Goal: Task Accomplishment & Management: Manage account settings

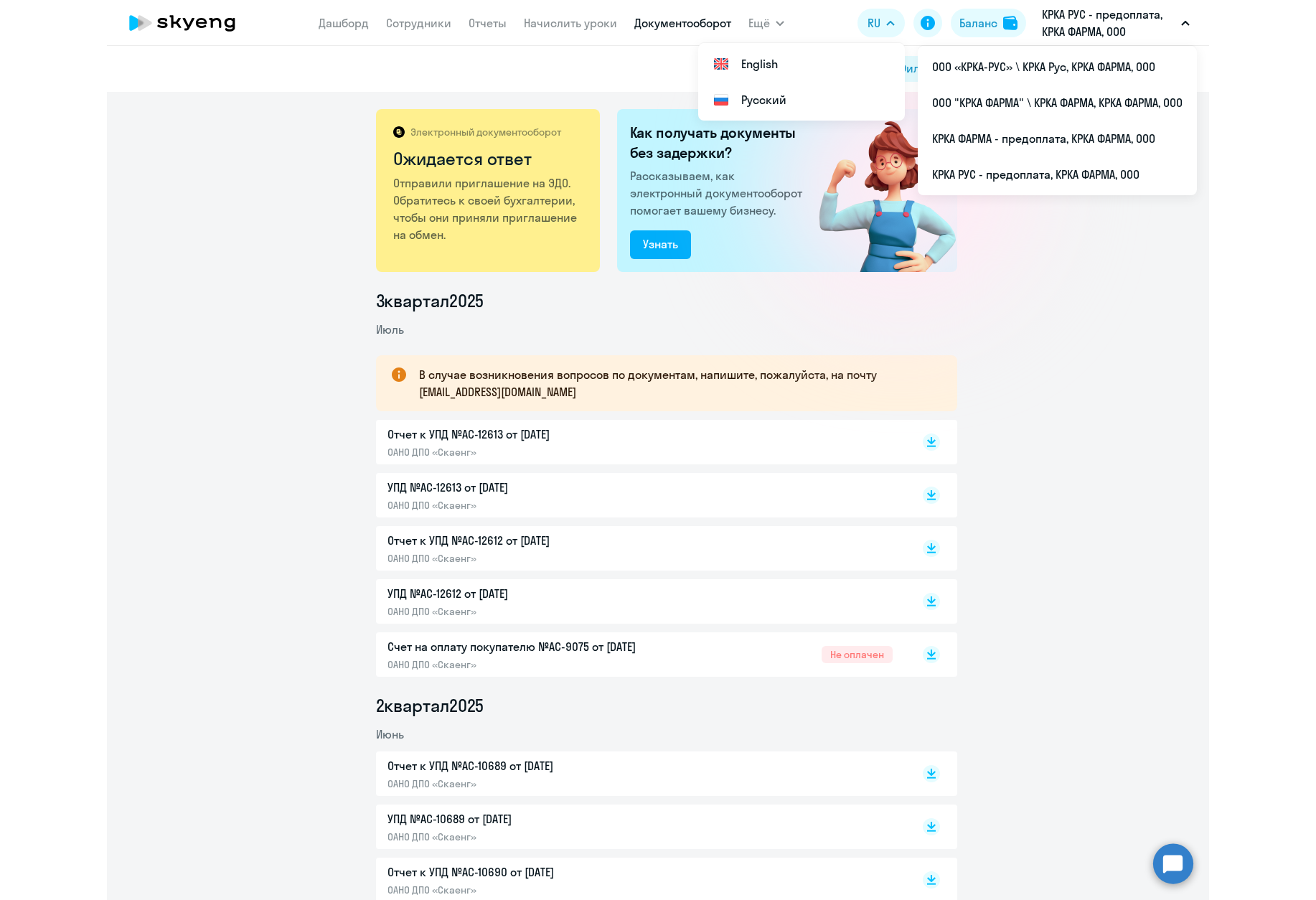
scroll to position [2583, 0]
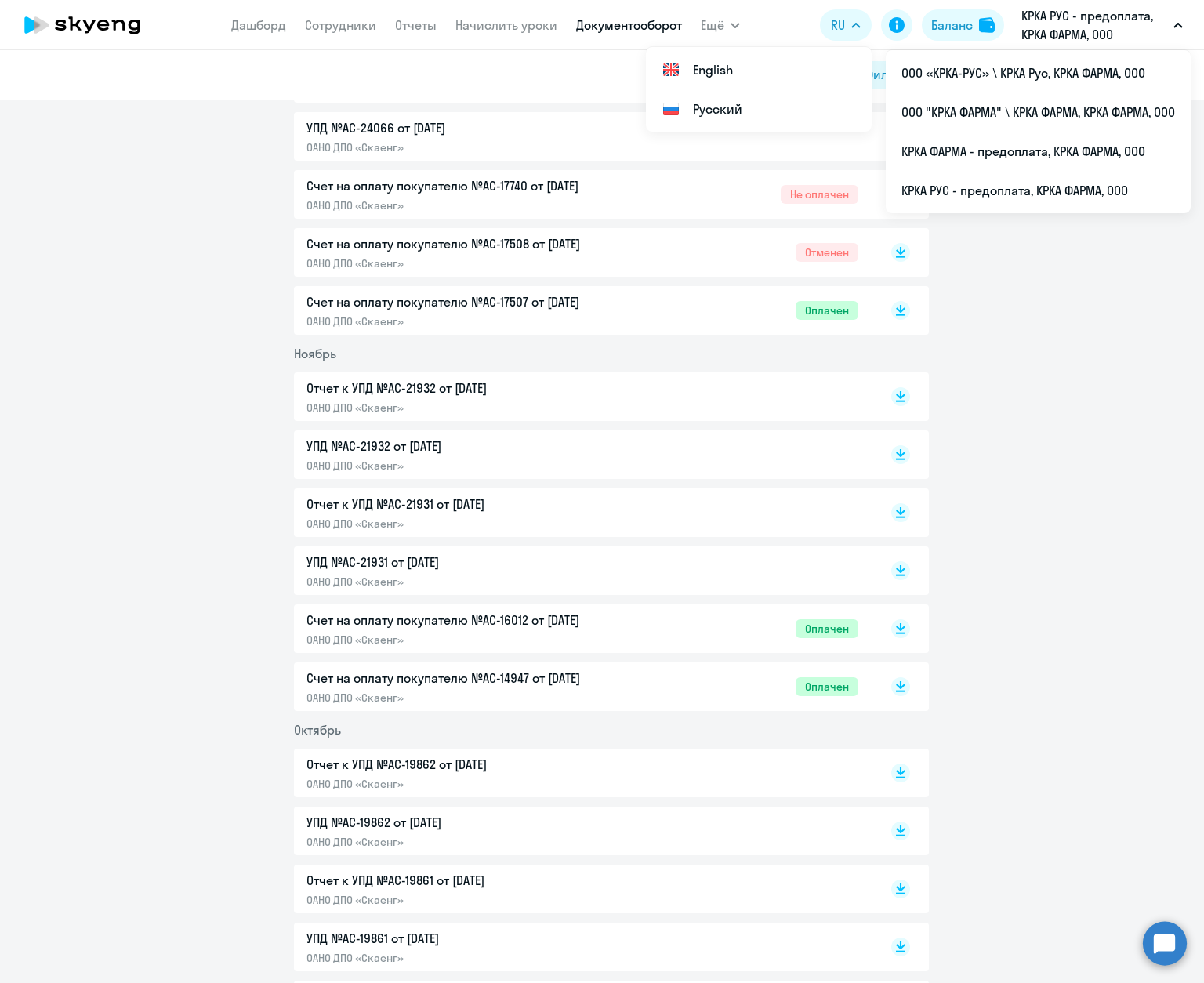
click at [1165, 938] on circle at bounding box center [1165, 943] width 44 height 44
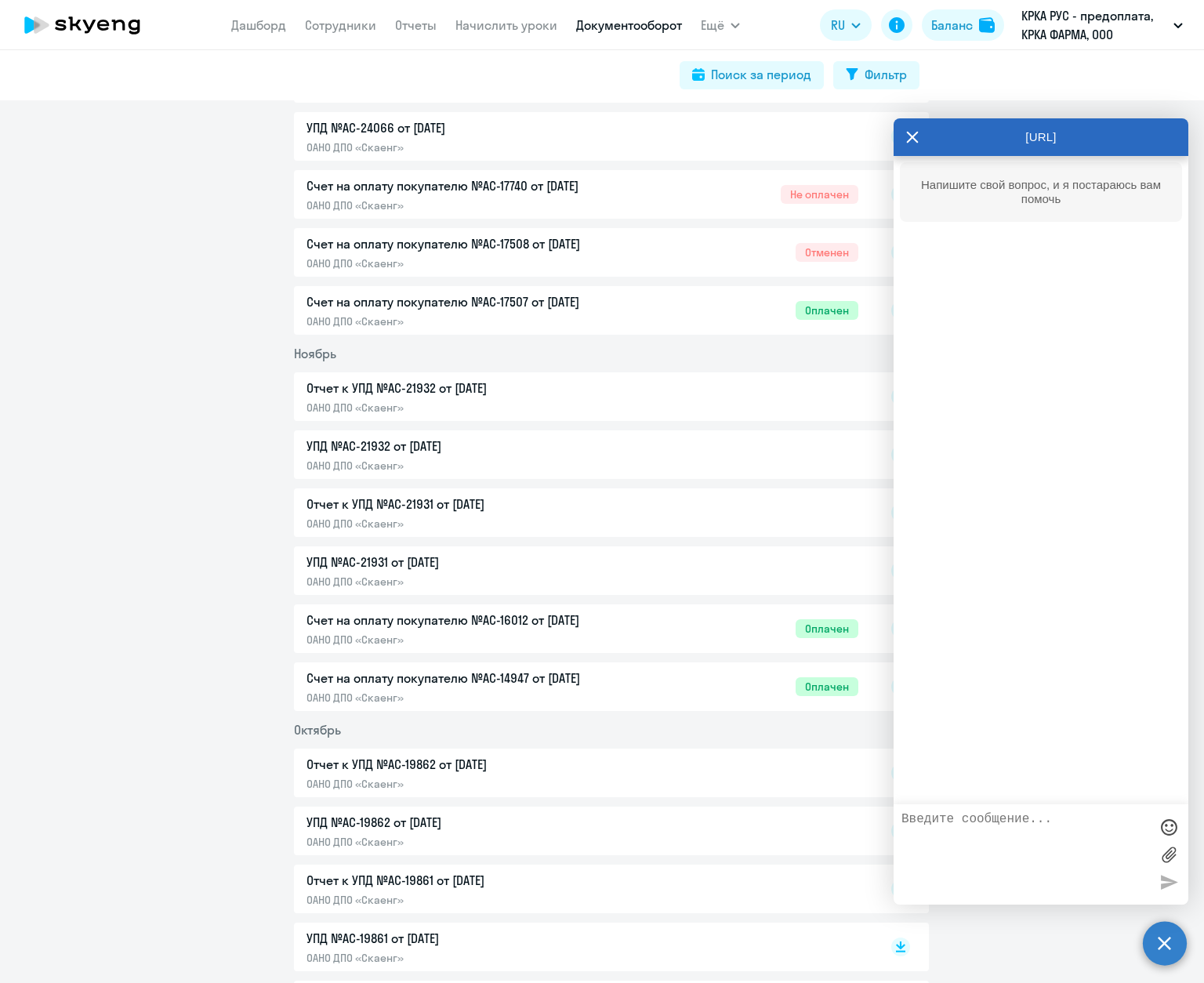
click at [1167, 826] on div at bounding box center [1169, 827] width 24 height 24
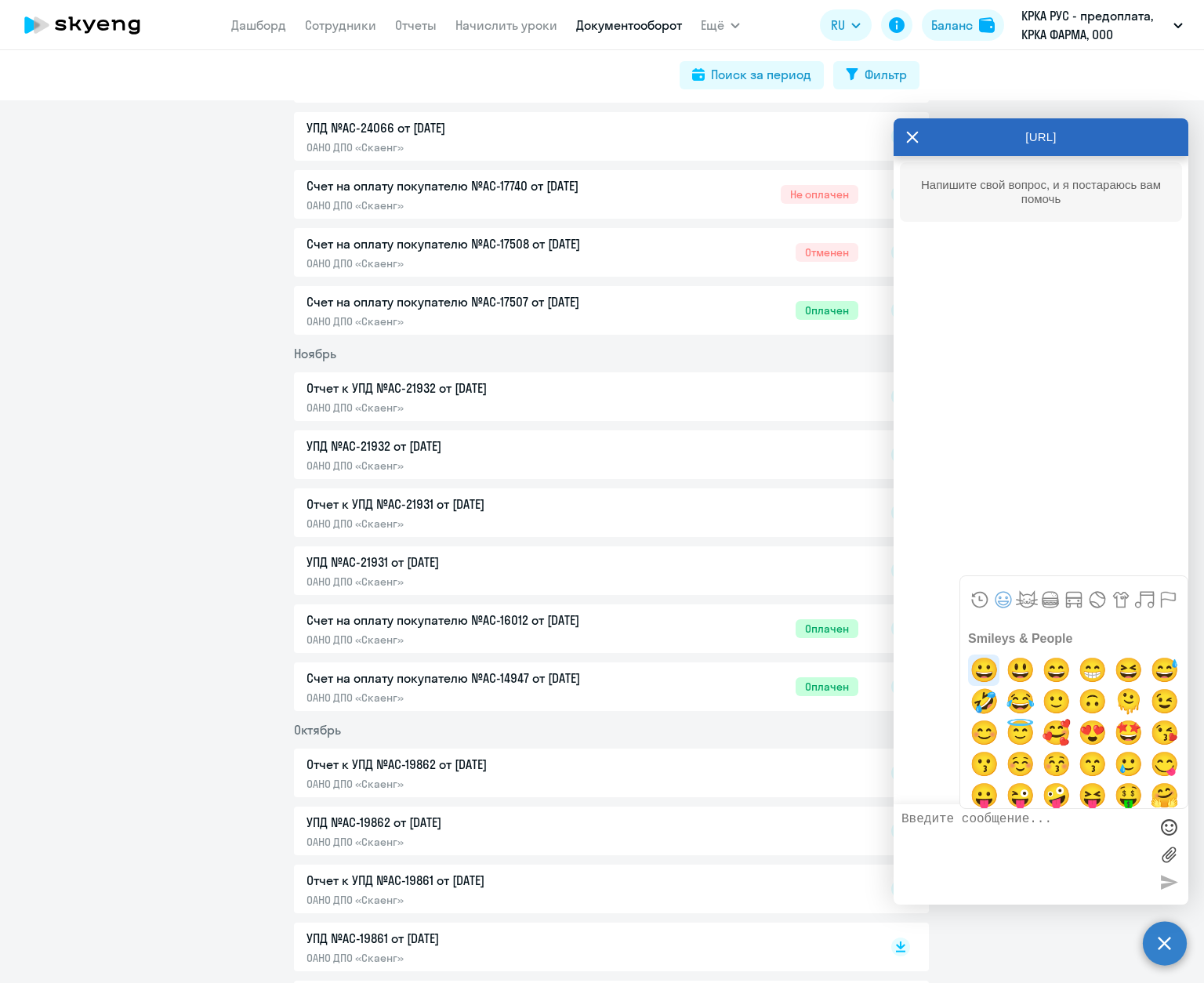
click at [974, 677] on span "😀" at bounding box center [985, 669] width 37 height 31
type textarea "😀"
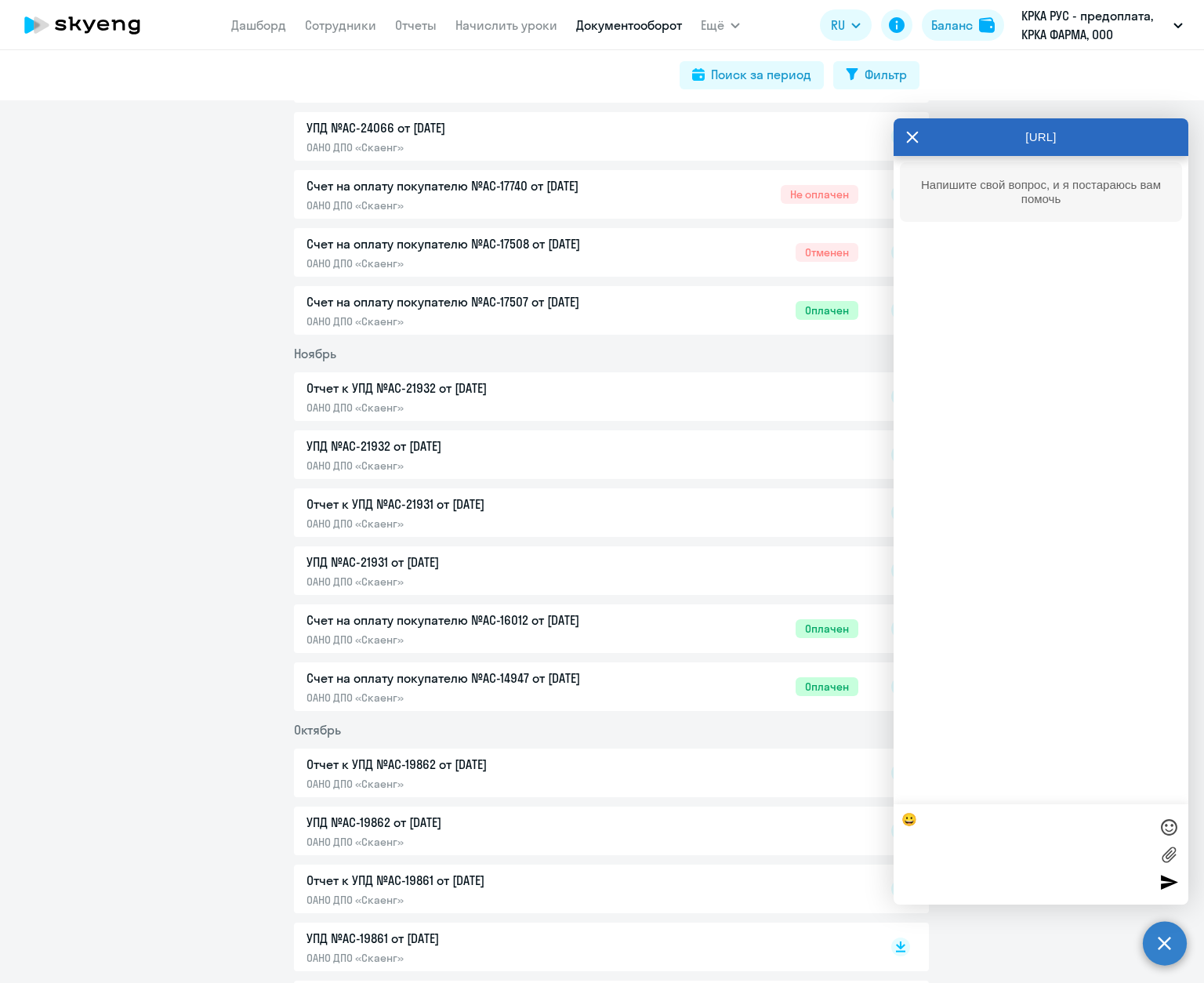
click at [1167, 882] on div at bounding box center [1169, 882] width 24 height 24
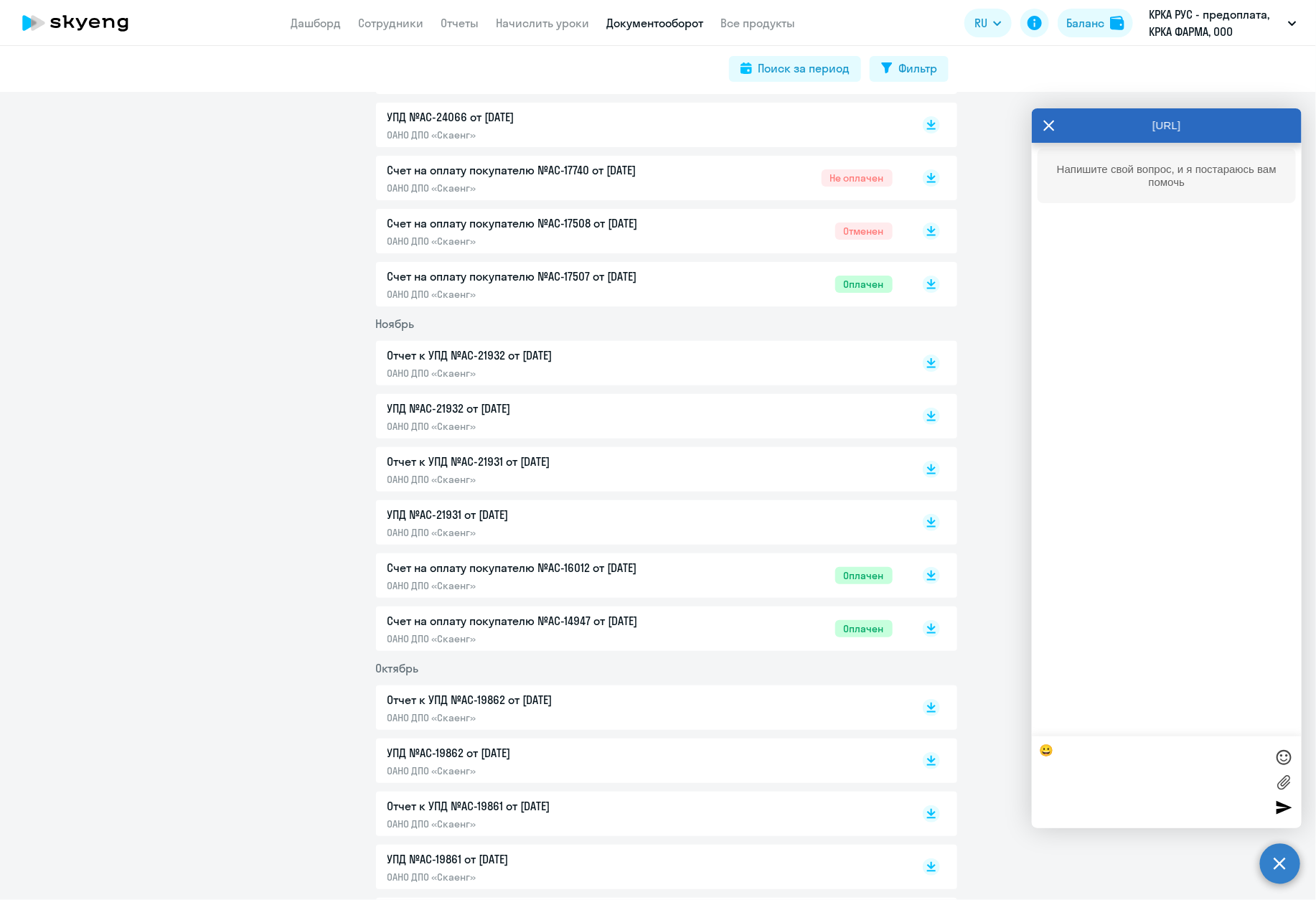
click at [1050, 123] on icon at bounding box center [1050, 126] width 11 height 11
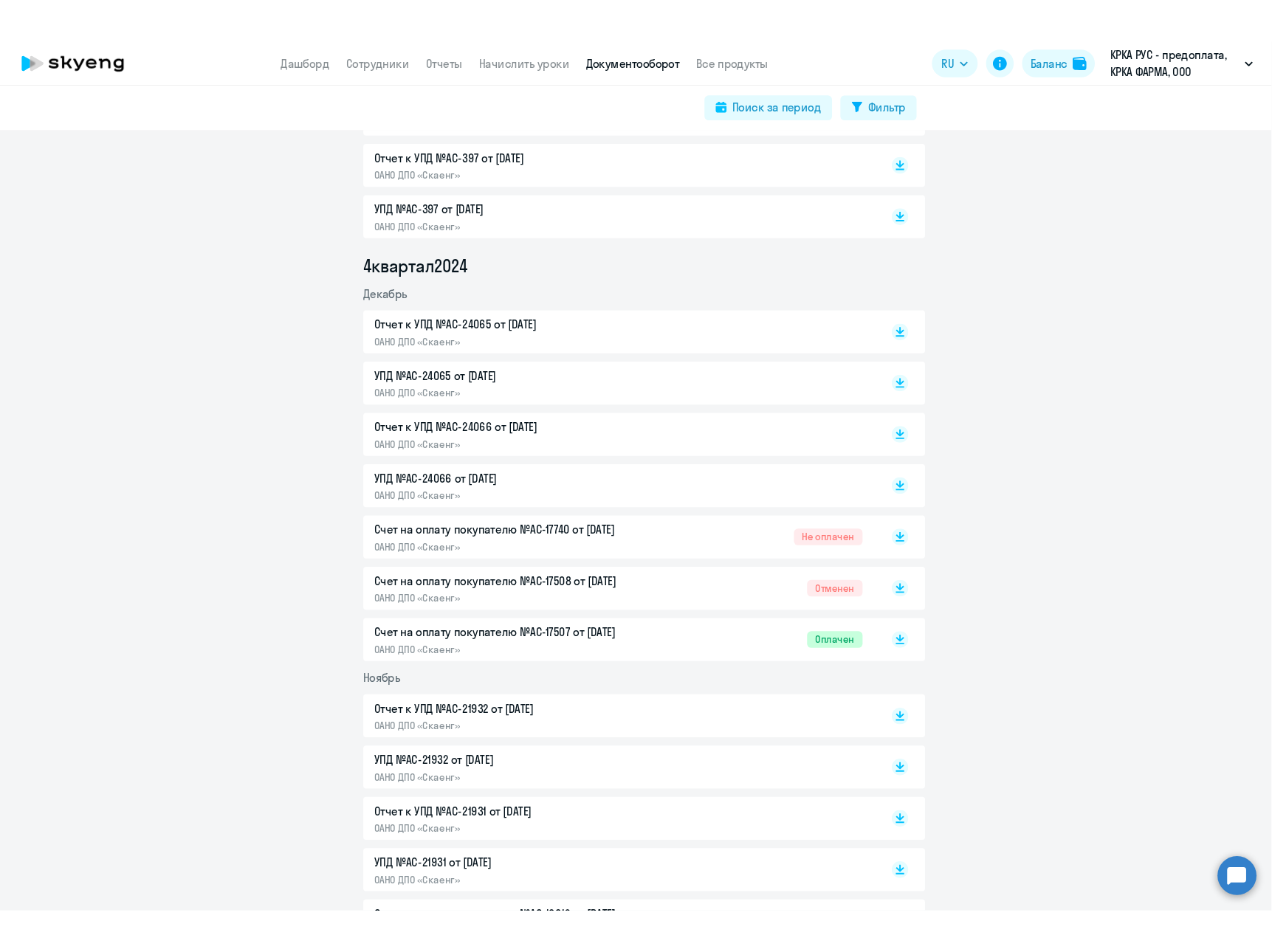
scroll to position [2104, 0]
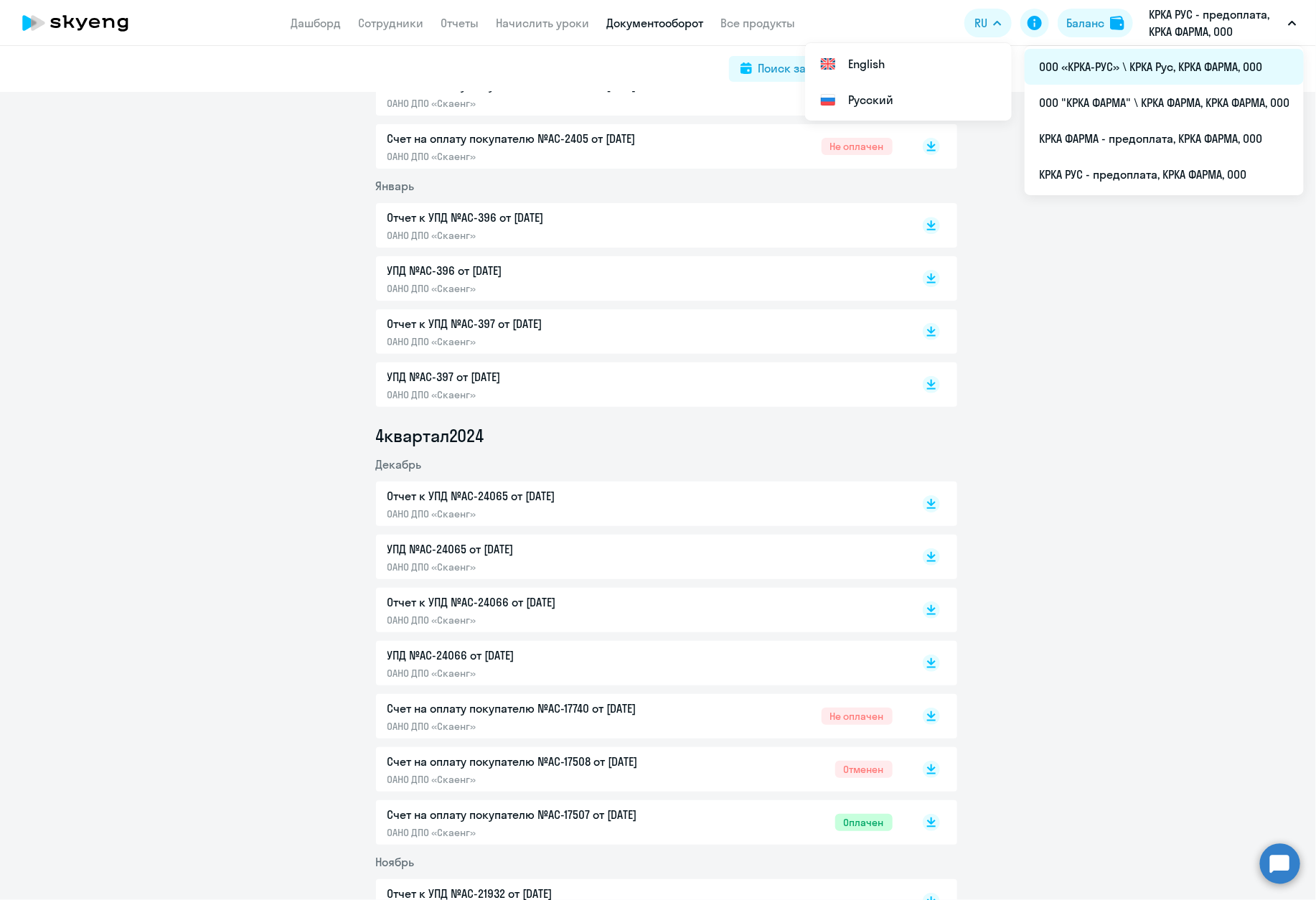
click at [1101, 65] on li "ООО «КРКА-РУС» \ КРКА Рус, КРКА ФАРМА, ООО" at bounding box center [1165, 66] width 279 height 36
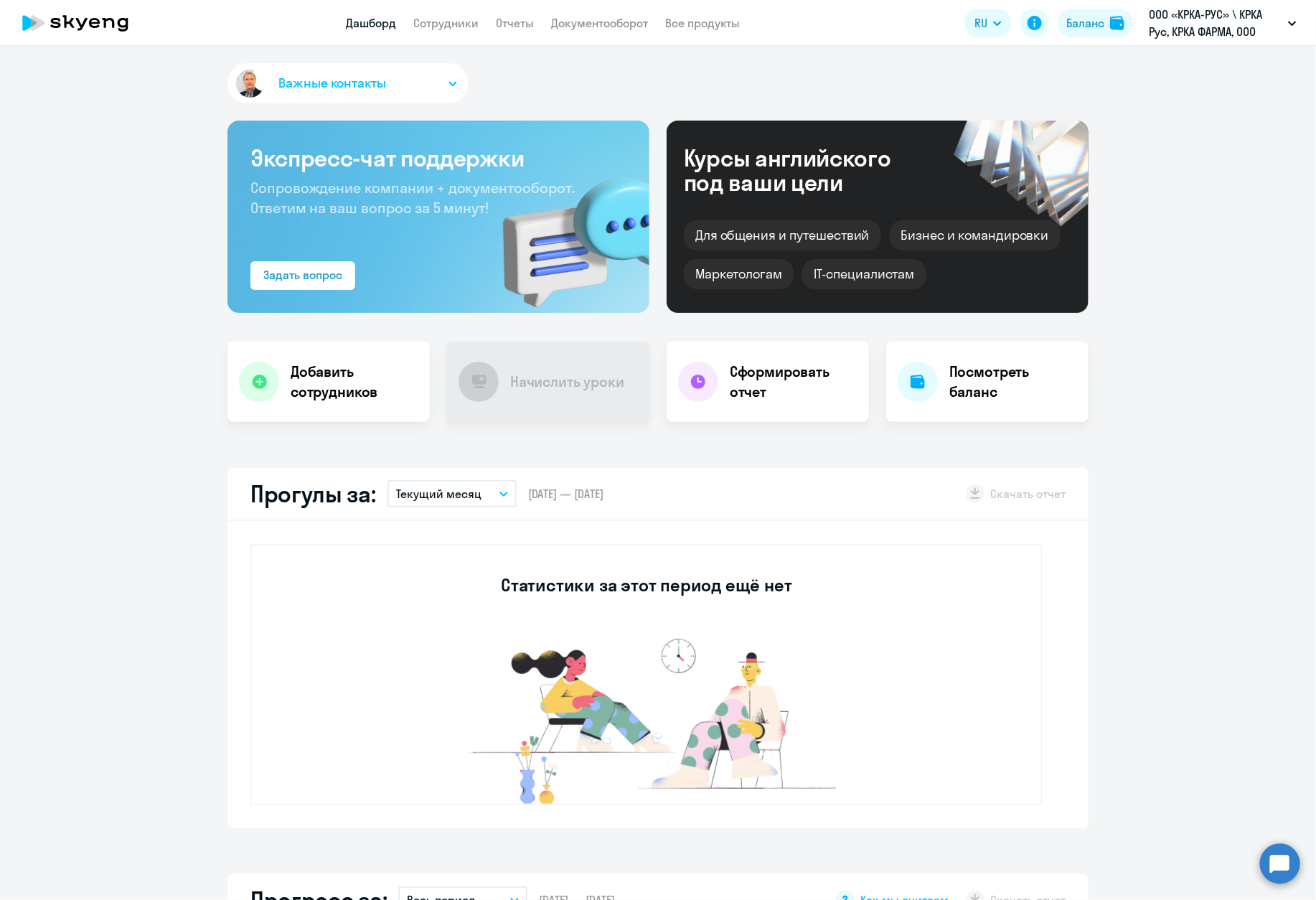
click at [1101, 865] on circle at bounding box center [1280, 864] width 40 height 40
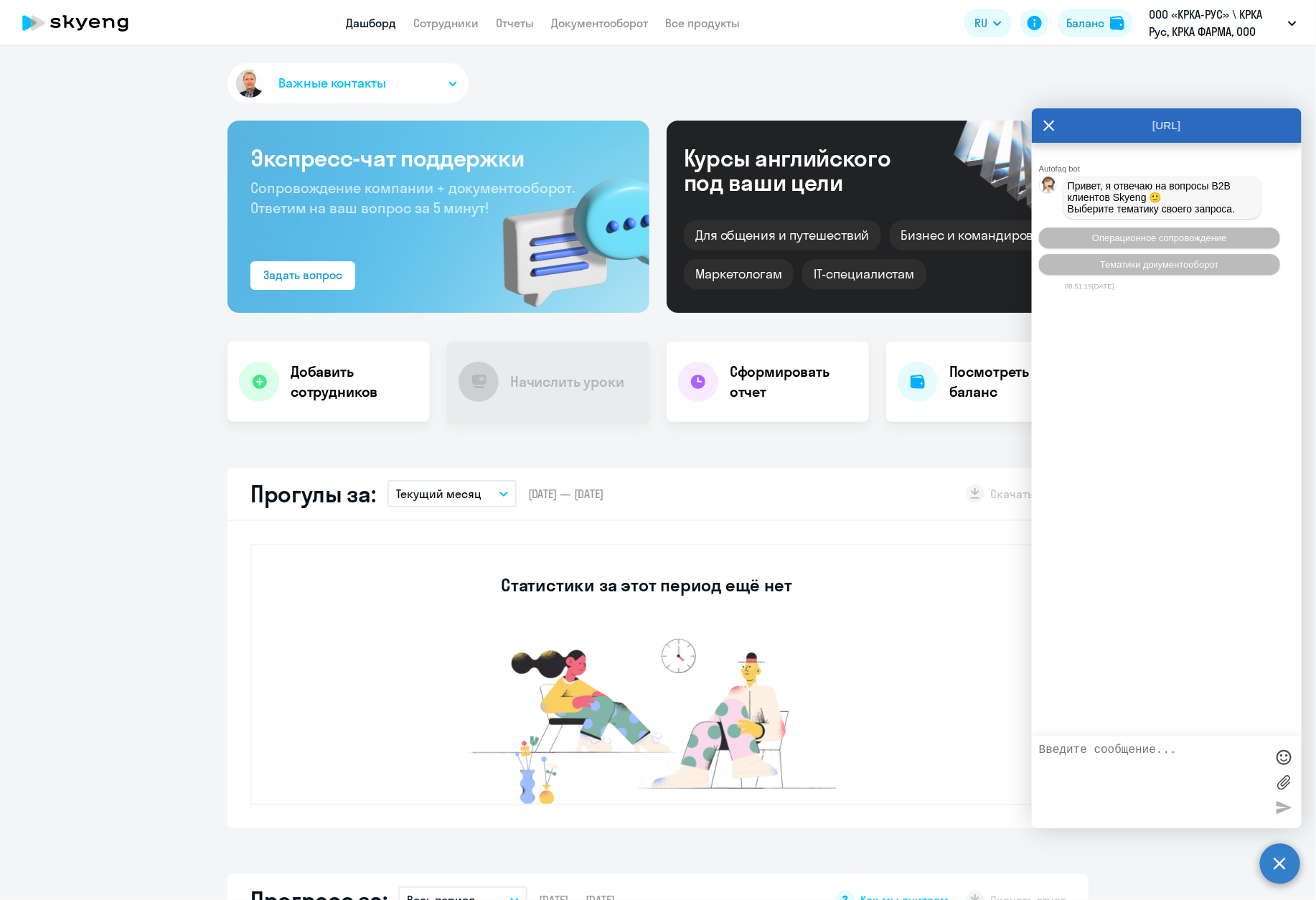
click at [1101, 418] on div "Autofaq bot Привет, я отвечаю на вопросы B2B клиентов Skyeng 🙂 Выберите тематик…" at bounding box center [1167, 439] width 270 height 594
click at [1101, 239] on span "Операционное сопровождение" at bounding box center [1159, 238] width 135 height 11
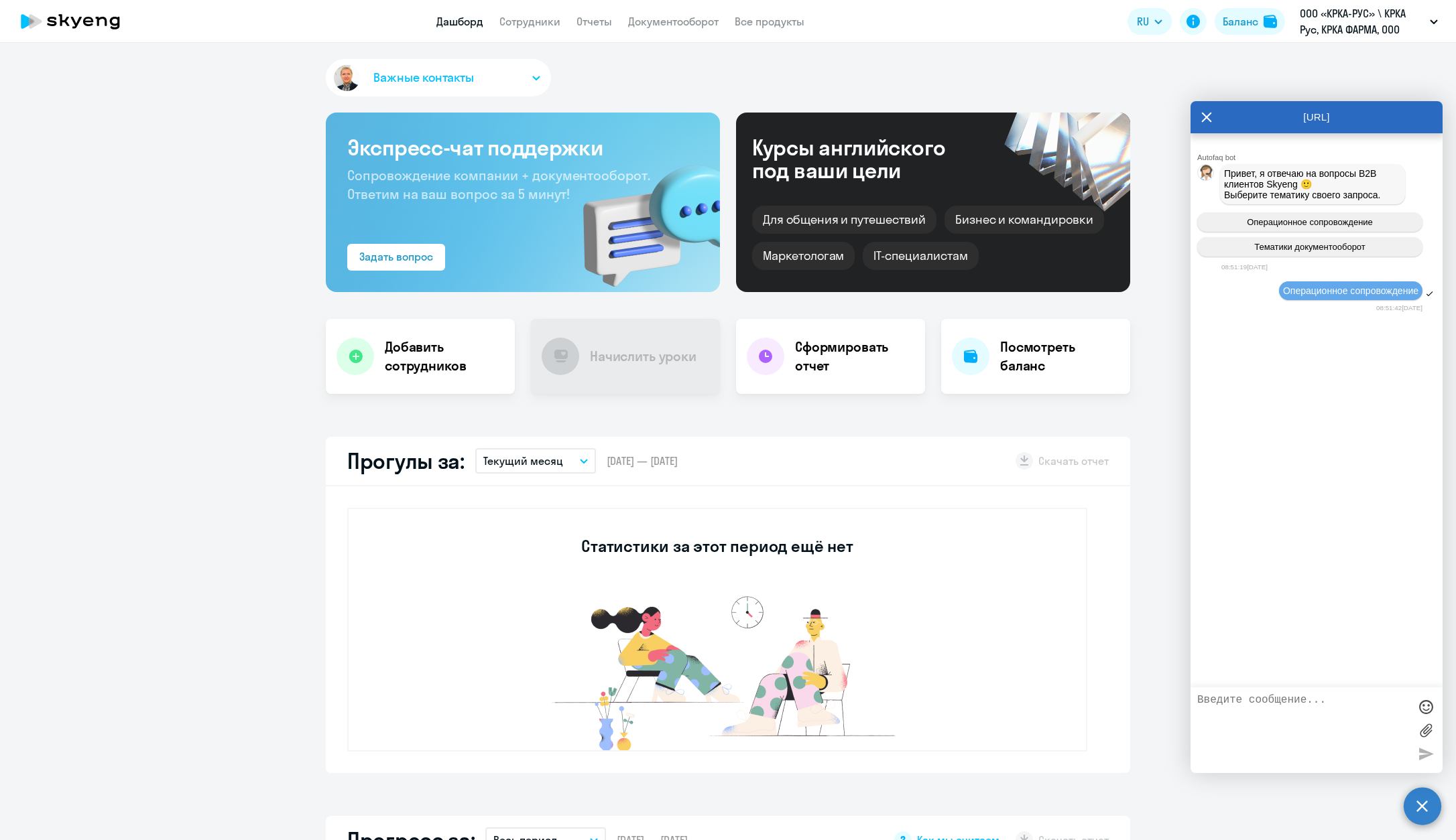
click at [1029, 703] on div at bounding box center [1426, 707] width 20 height 20
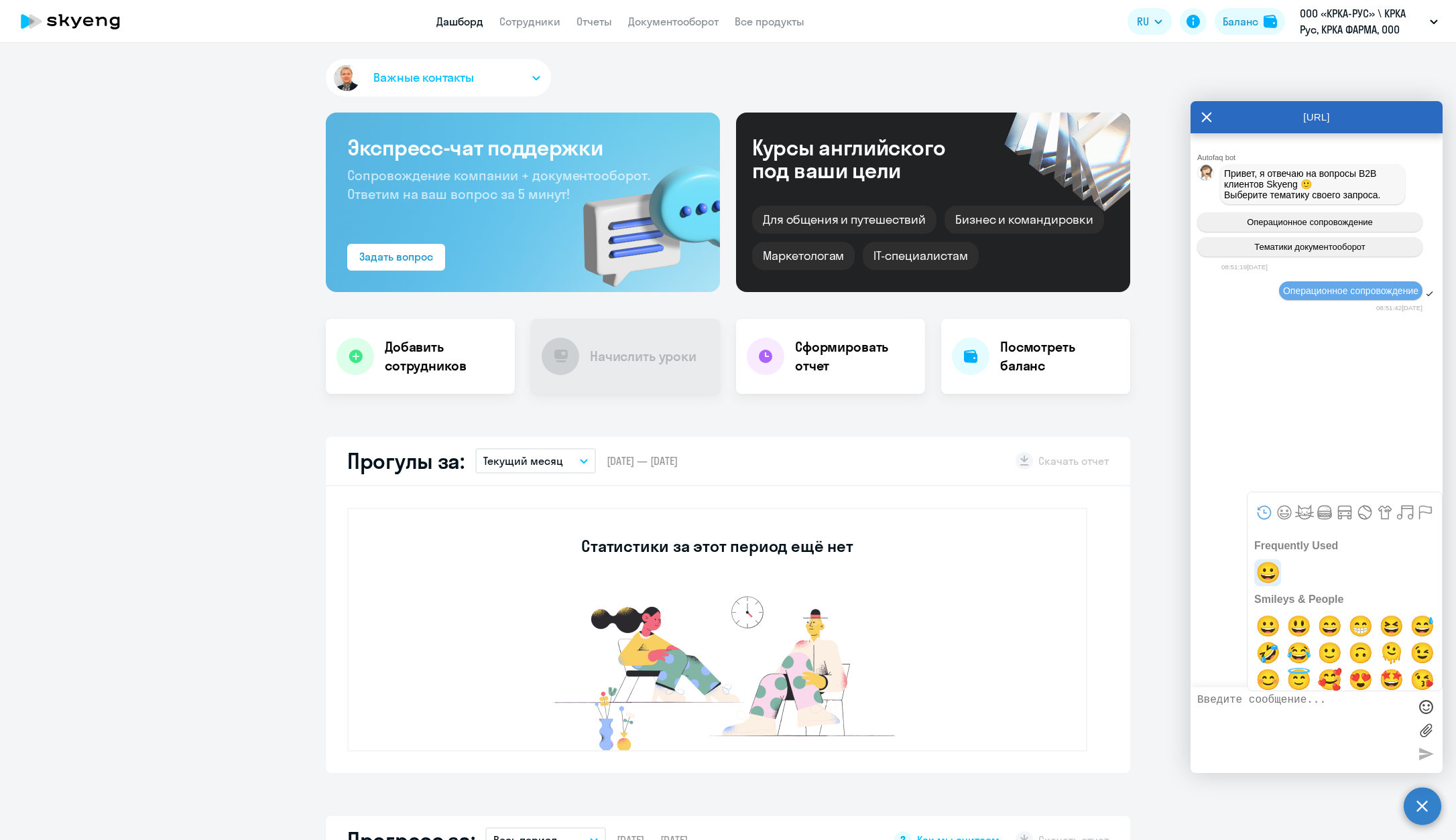
click at [1029, 568] on span "😀" at bounding box center [1268, 572] width 32 height 27
type textarea "😀"
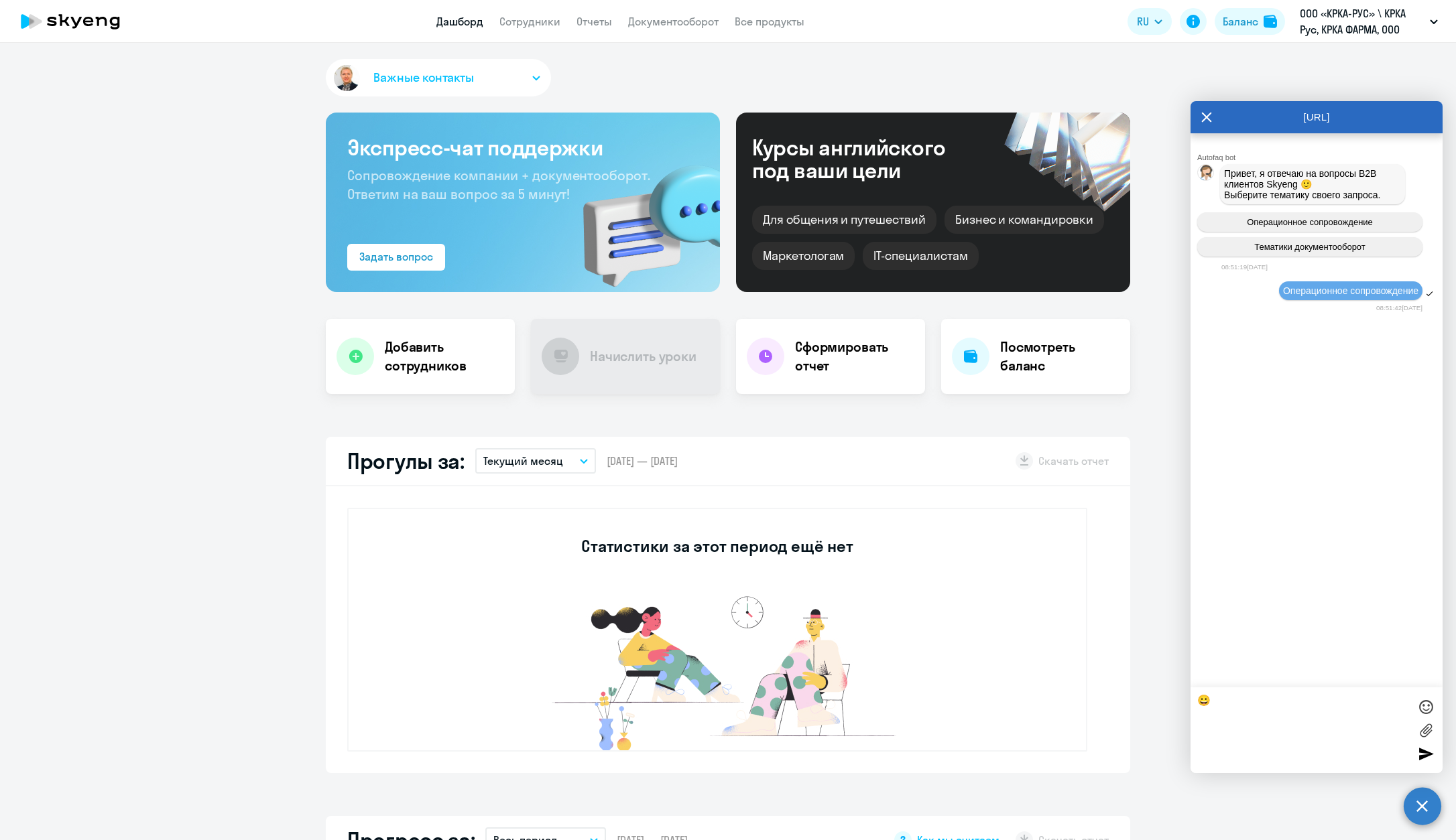
click at [1029, 751] on div at bounding box center [1426, 754] width 20 height 20
click at [1029, 639] on div "Autofaq bot Привет, я отвечаю на вопросы B2B клиентов Skyeng 🙂 Выберите тематик…" at bounding box center [1316, 410] width 252 height 554
drag, startPoint x: 1236, startPoint y: 196, endPoint x: 1392, endPoint y: 196, distance: 156.0
click at [1029, 196] on div "Привет, я отвечаю на вопросы B2B клиентов Skyeng 🙂 Выберите тематику своего зап…" at bounding box center [1312, 184] width 177 height 32
click at [1029, 120] on div "[URL]" at bounding box center [1316, 117] width 252 height 32
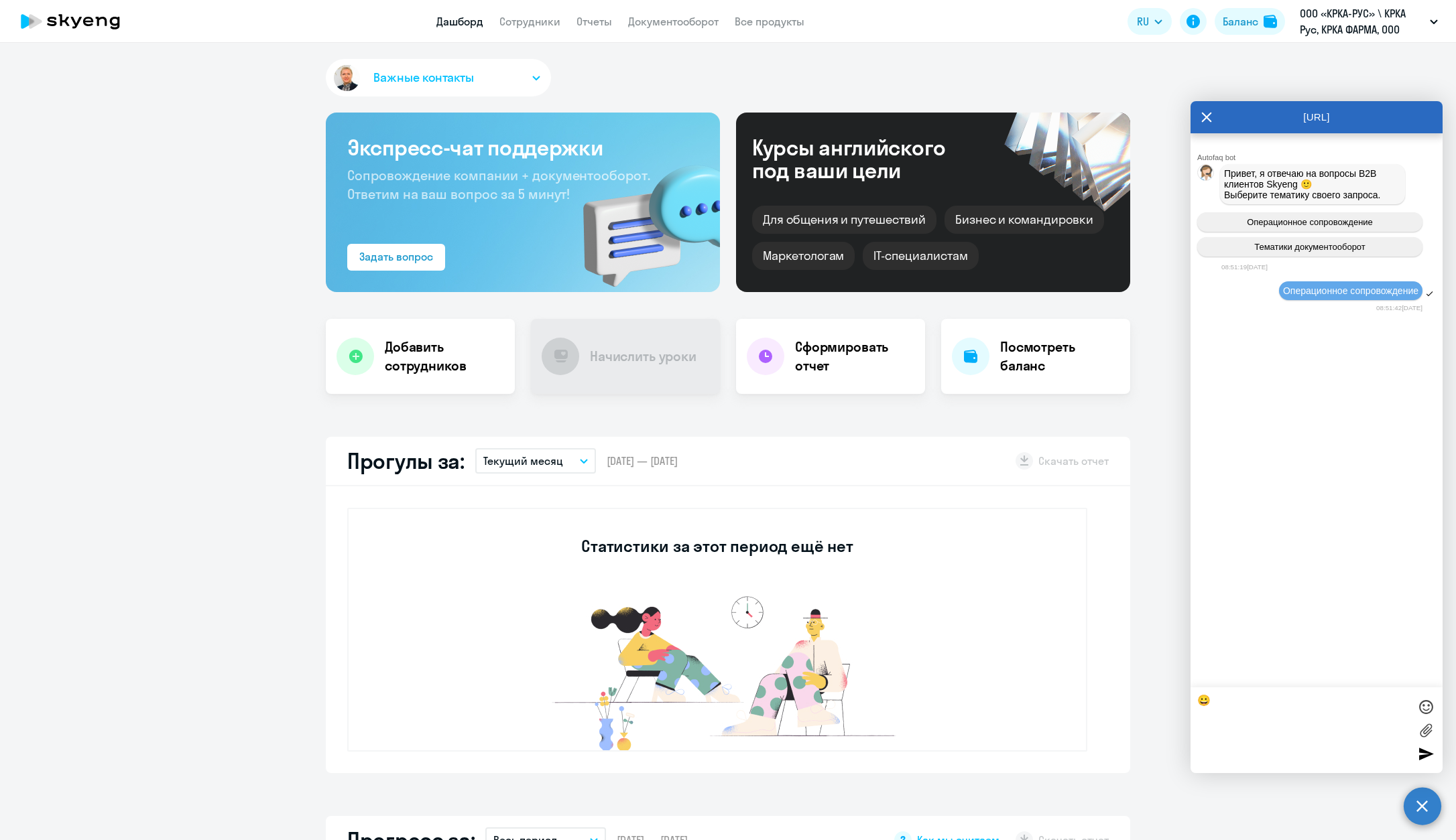
click at [1029, 746] on div at bounding box center [1426, 754] width 20 height 20
click at [1029, 744] on textarea "😀" at bounding box center [1303, 730] width 212 height 72
click at [1029, 738] on textarea "😀" at bounding box center [1303, 730] width 212 height 72
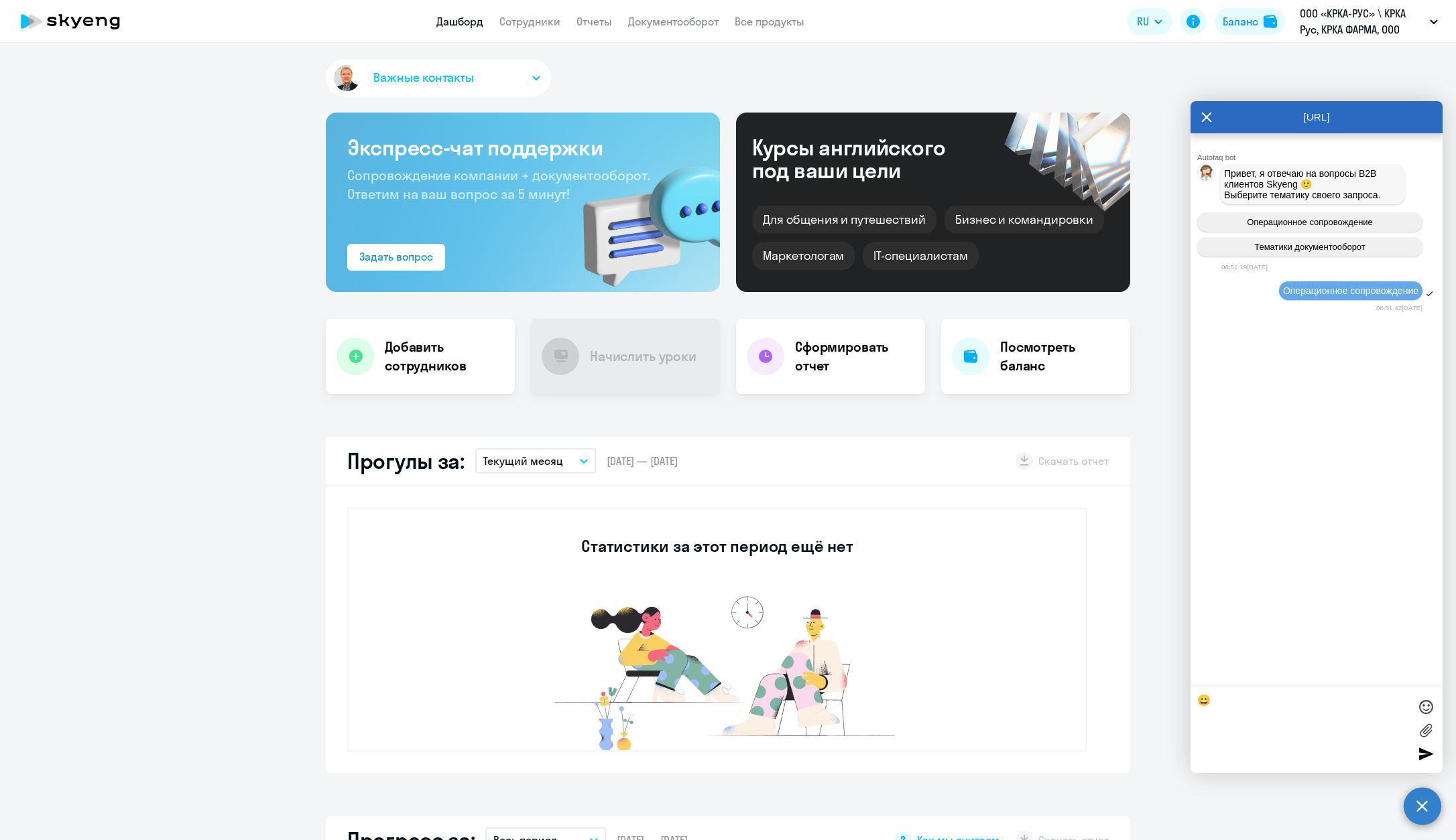
click at [1029, 700] on textarea "😀" at bounding box center [1303, 730] width 212 height 72
click at [1029, 731] on label at bounding box center [1426, 730] width 20 height 20
click at [0, 0] on input "file" at bounding box center [0, 0] width 0 height 0
click at [1029, 698] on textarea "😀" at bounding box center [1303, 730] width 212 height 72
drag, startPoint x: 1227, startPoint y: 700, endPoint x: 1160, endPoint y: 695, distance: 67.2
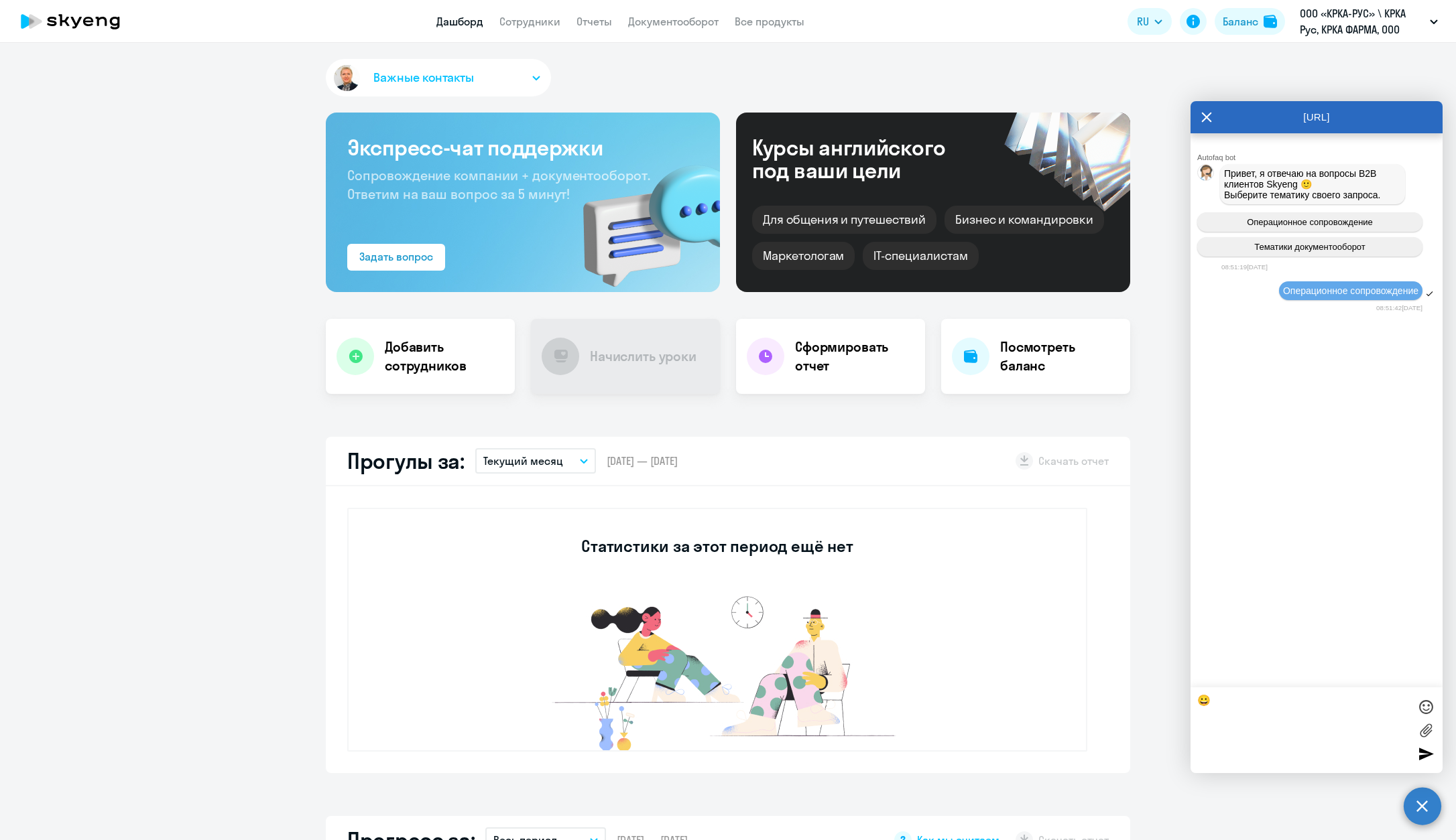
click at [1029, 695] on body "Дашборд Сотрудники Отчеты Документооборот Все продукты Дашборд Сотрудники Отчет…" at bounding box center [728, 420] width 1456 height 840
click at [1029, 734] on textarea at bounding box center [1303, 730] width 212 height 72
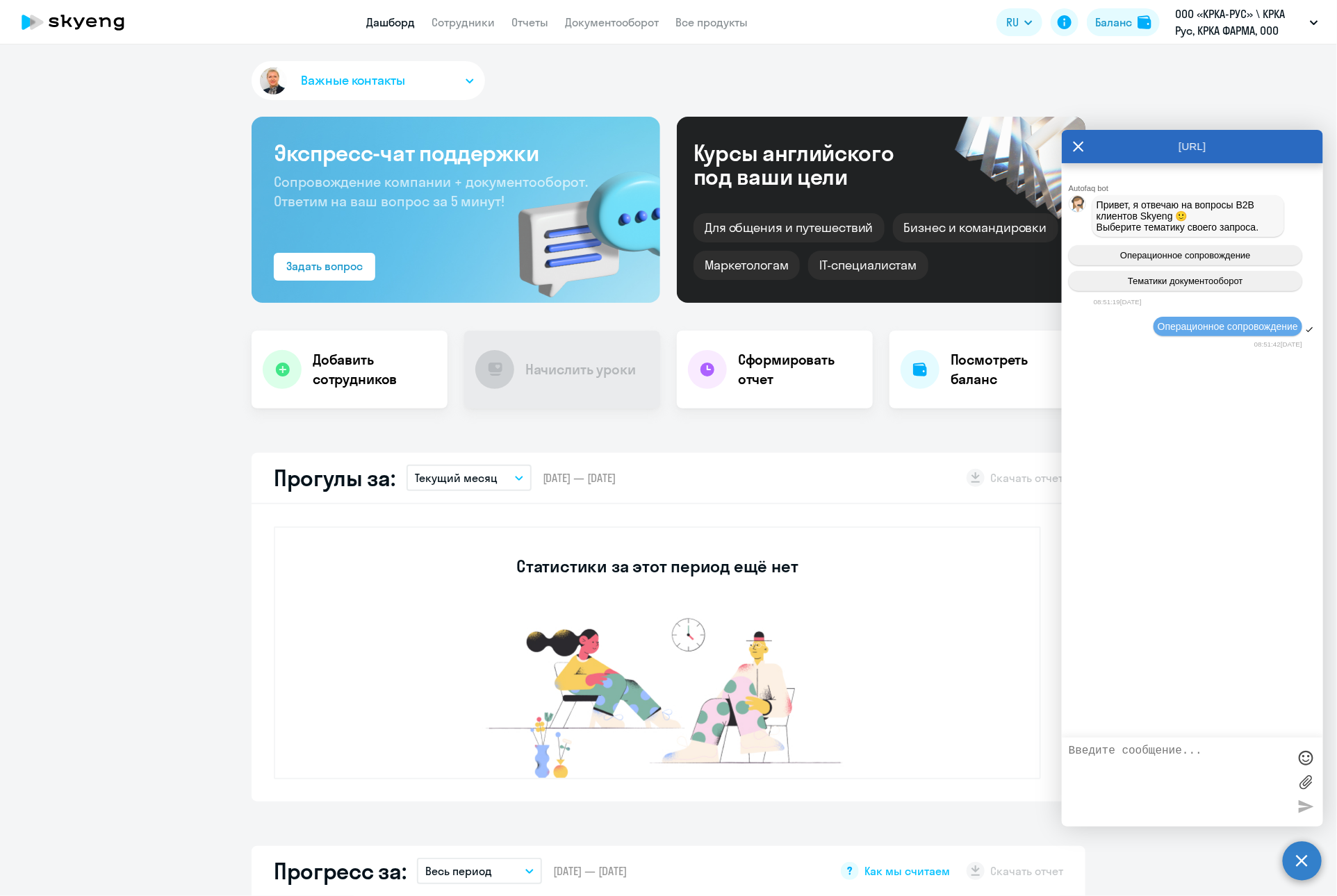
click at [1066, 143] on icon at bounding box center [1078, 146] width 11 height 34
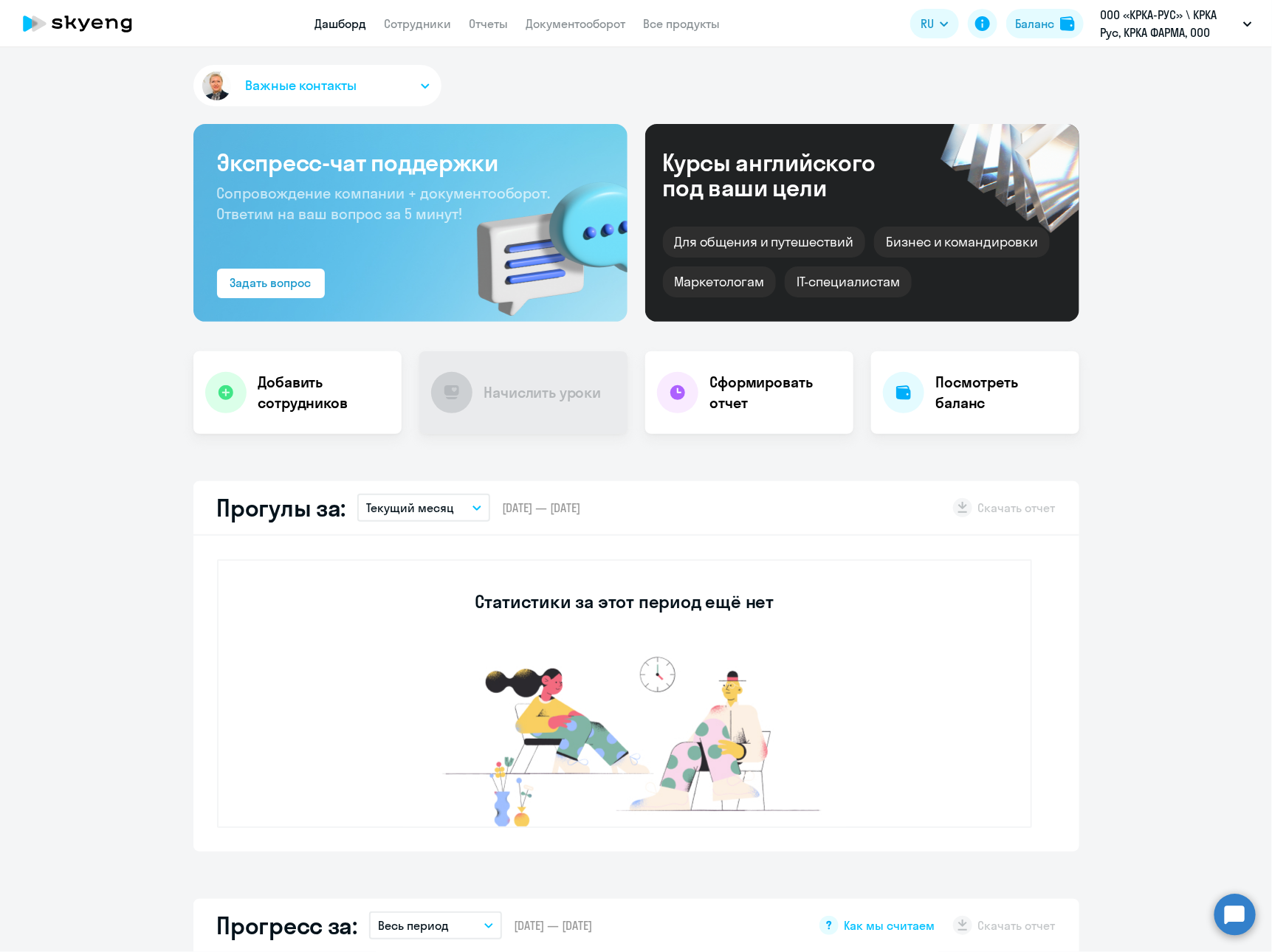
click at [1133, 915] on circle at bounding box center [1235, 915] width 41 height 41
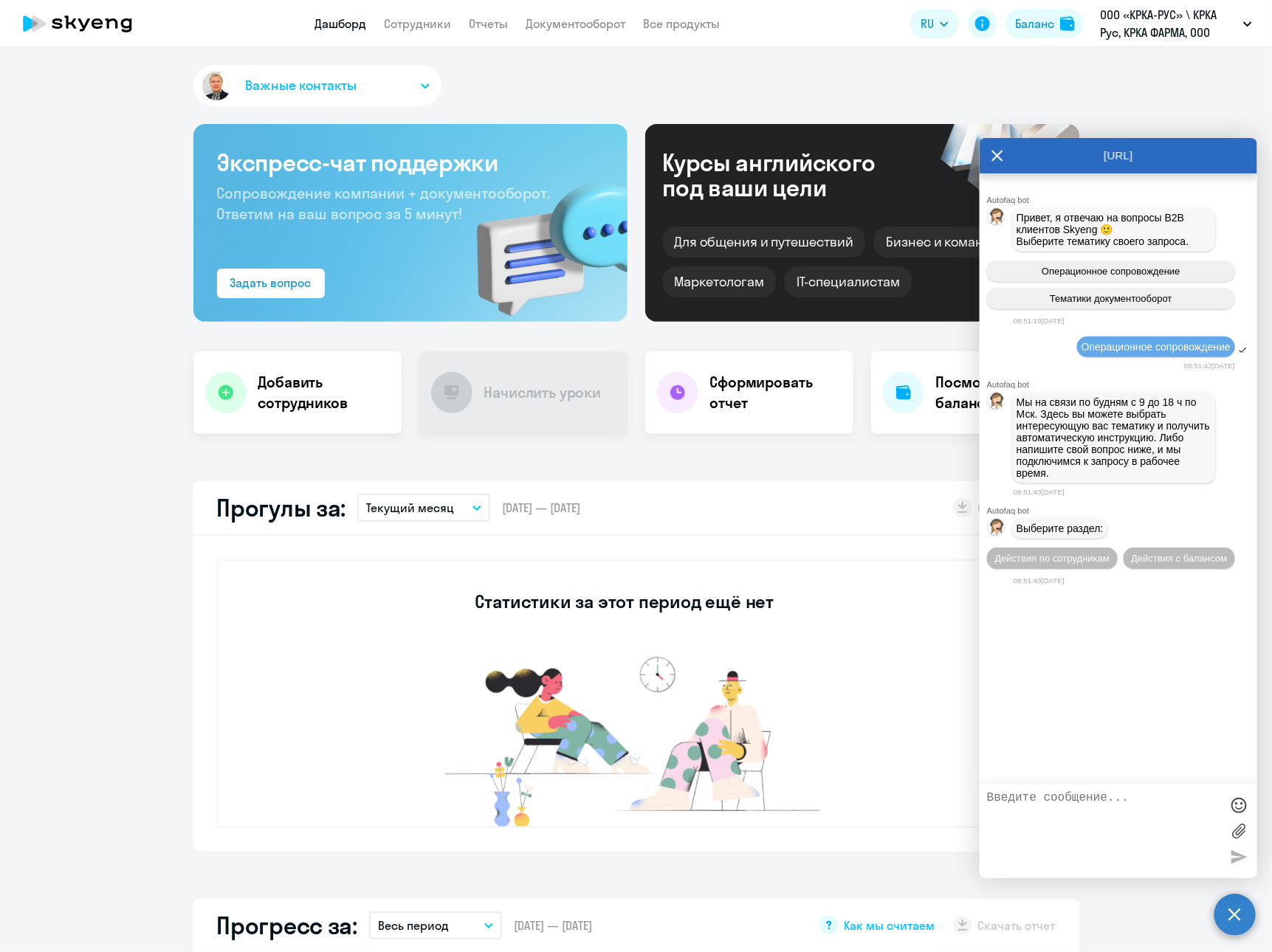
click at [1106, 691] on div "Autofaq bot Привет, я отвечаю на вопросы B2B клиентов Skyeng 🙂 Выберите тематик…" at bounding box center [1119, 479] width 278 height 611
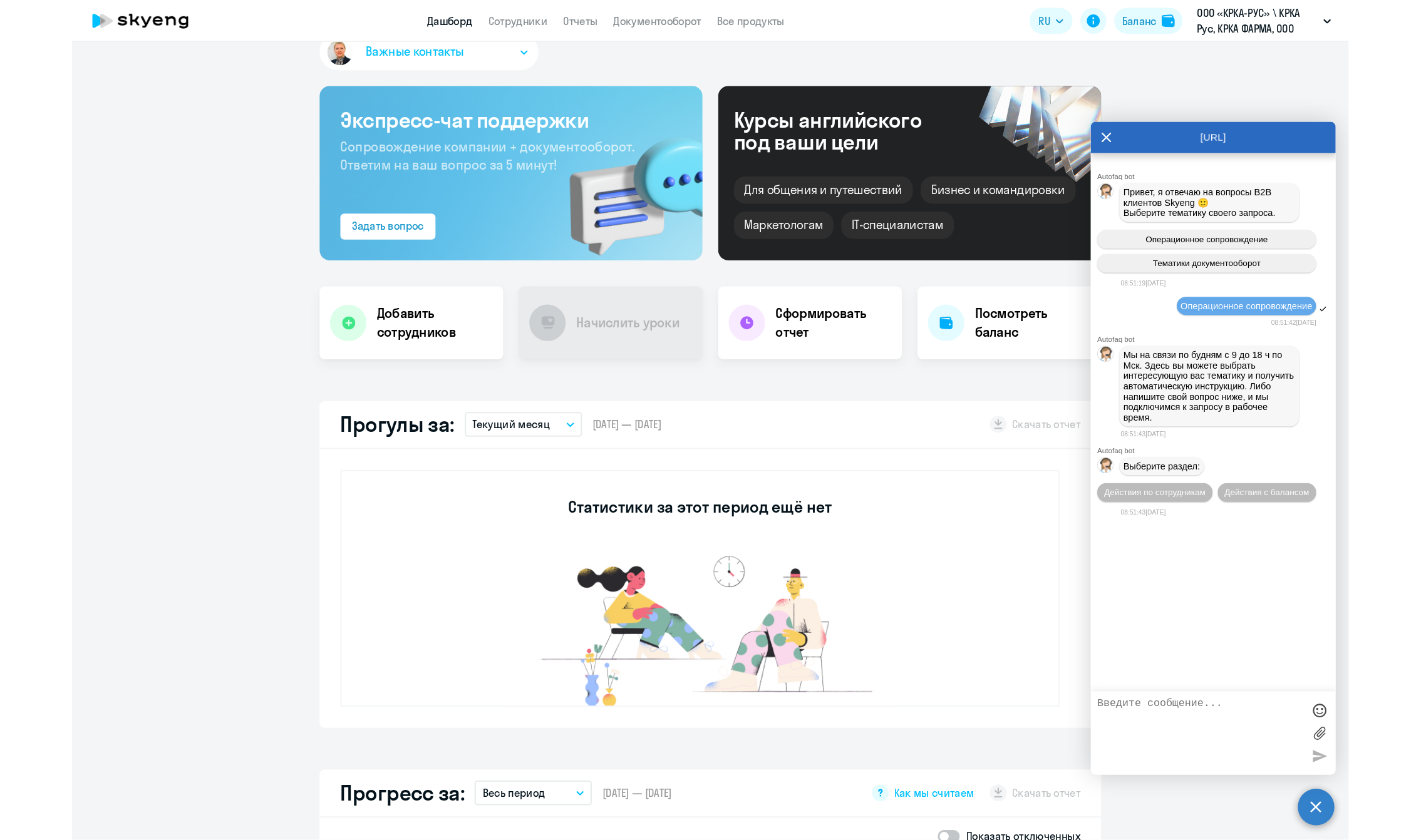
scroll to position [29, 0]
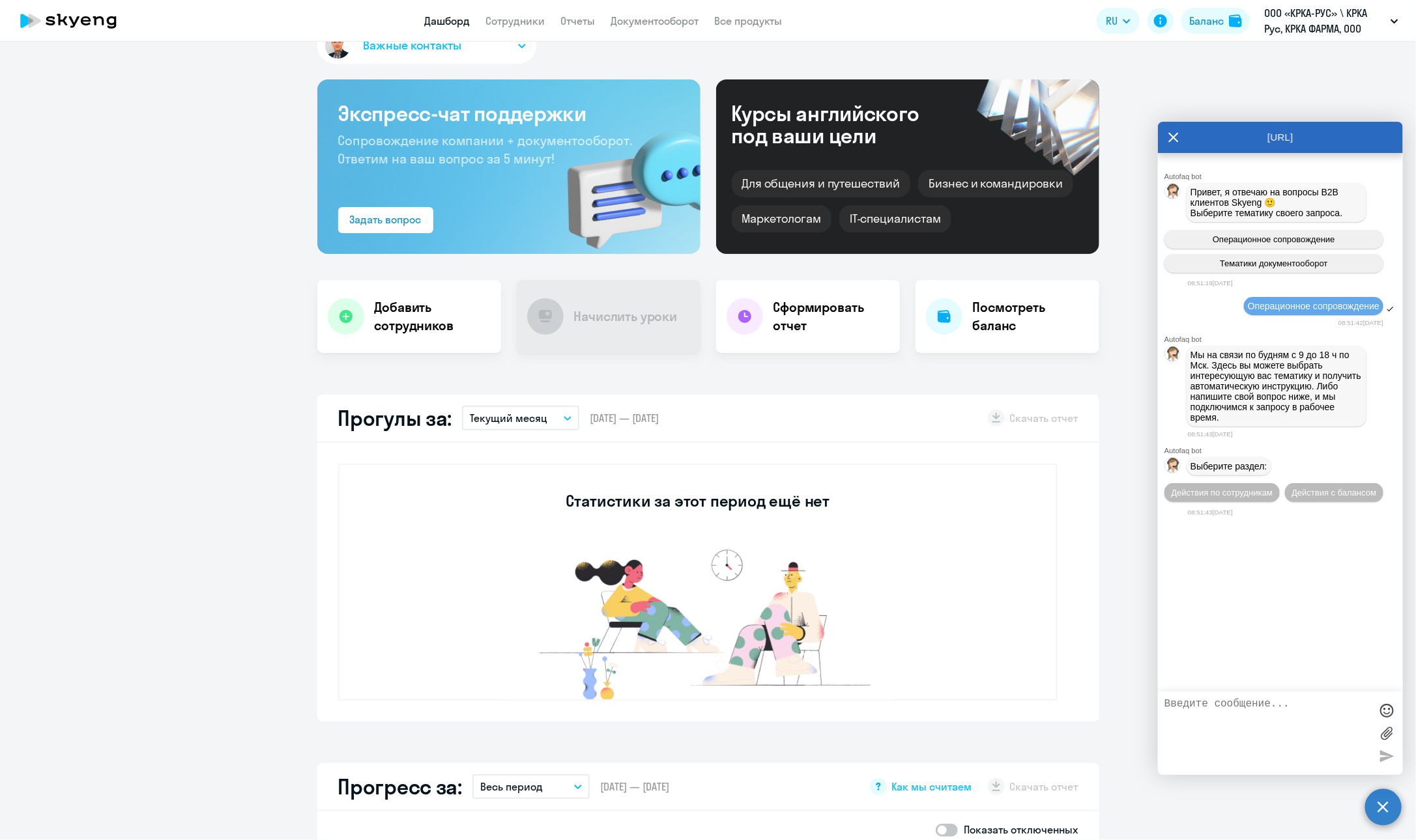
click at [1000, 708] on textarea at bounding box center [1268, 734] width 206 height 70
click at [1000, 489] on span "Действия с балансом" at bounding box center [1334, 493] width 85 height 10
click at [1000, 708] on textarea at bounding box center [1268, 734] width 206 height 70
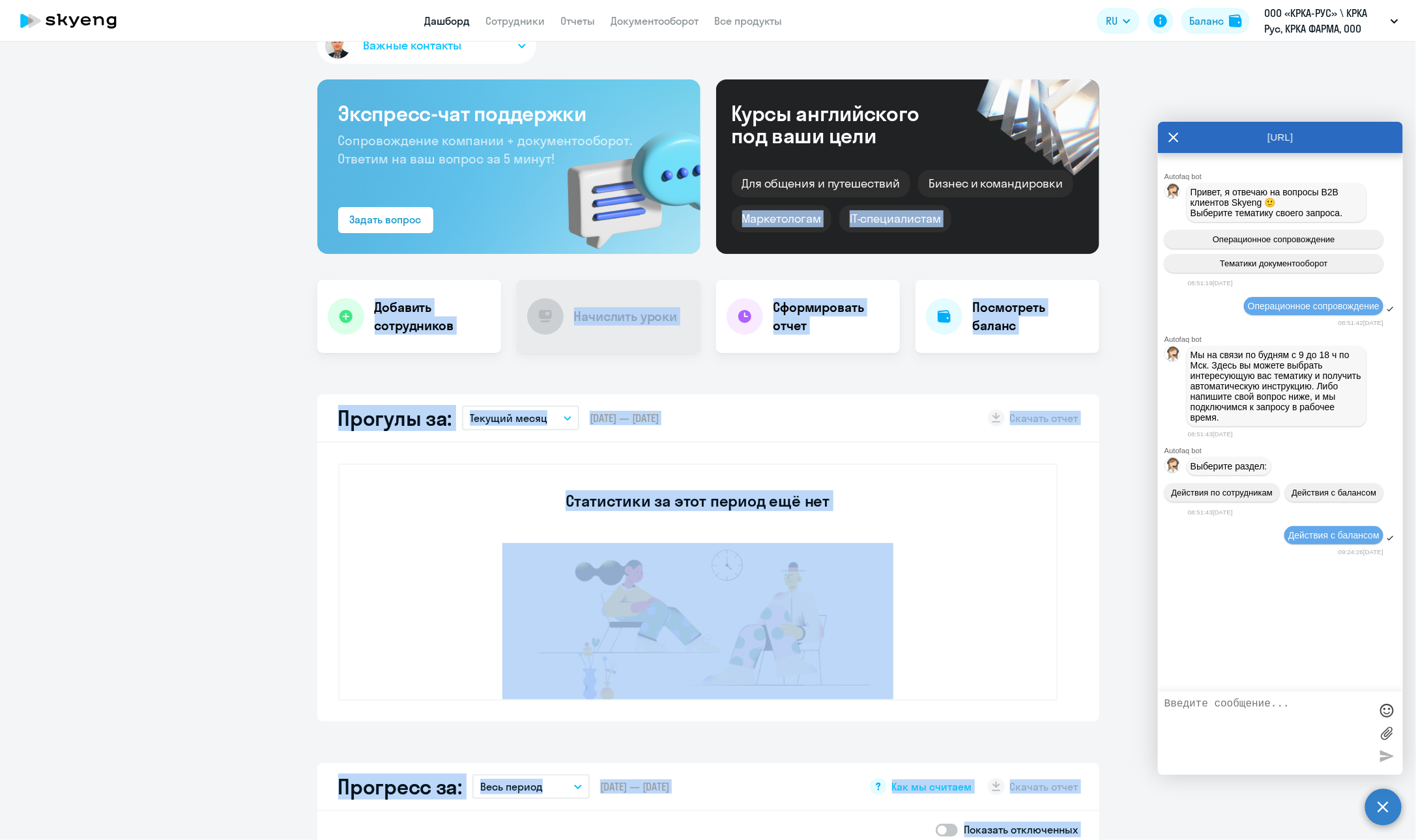
drag, startPoint x: 1269, startPoint y: 129, endPoint x: 1261, endPoint y: 116, distance: 15.3
click at [1000, 116] on body "Дашборд Сотрудники Отчеты Документооборот Все продукты Дашборд Сотрудники Отчет…" at bounding box center [708, 420] width 1416 height 840
click at [1000, 668] on div "Статистики за этот период ещё нет" at bounding box center [698, 582] width 719 height 237
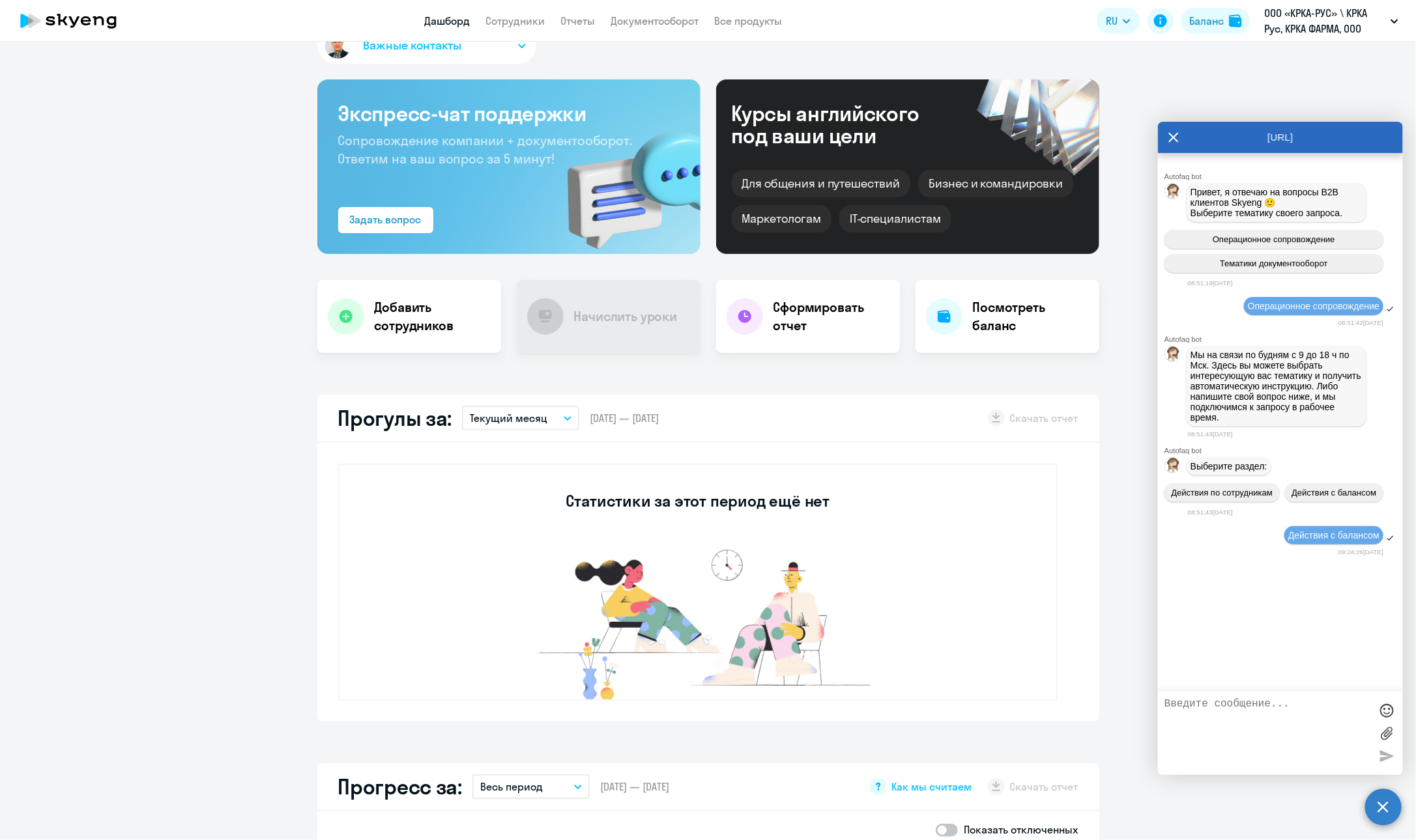
click at [1000, 626] on div "Autofaq bot Привет, я отвечаю на вопросы B2B клиентов Skyeng 🙂 Выберите тематик…" at bounding box center [1281, 422] width 245 height 539
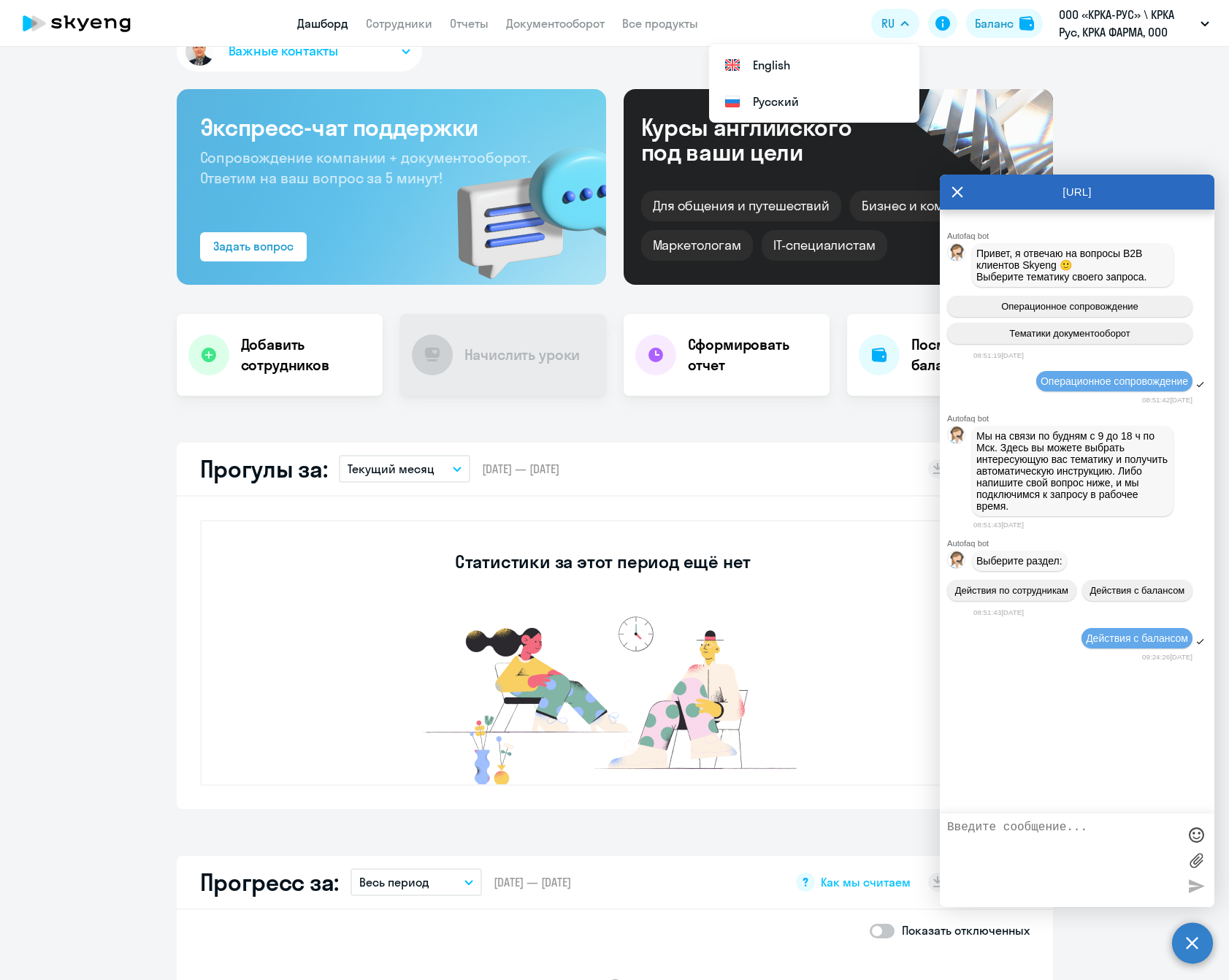
drag, startPoint x: 953, startPoint y: 188, endPoint x: 936, endPoint y: 199, distance: 20.2
click at [952, 187] on icon at bounding box center [957, 192] width 12 height 35
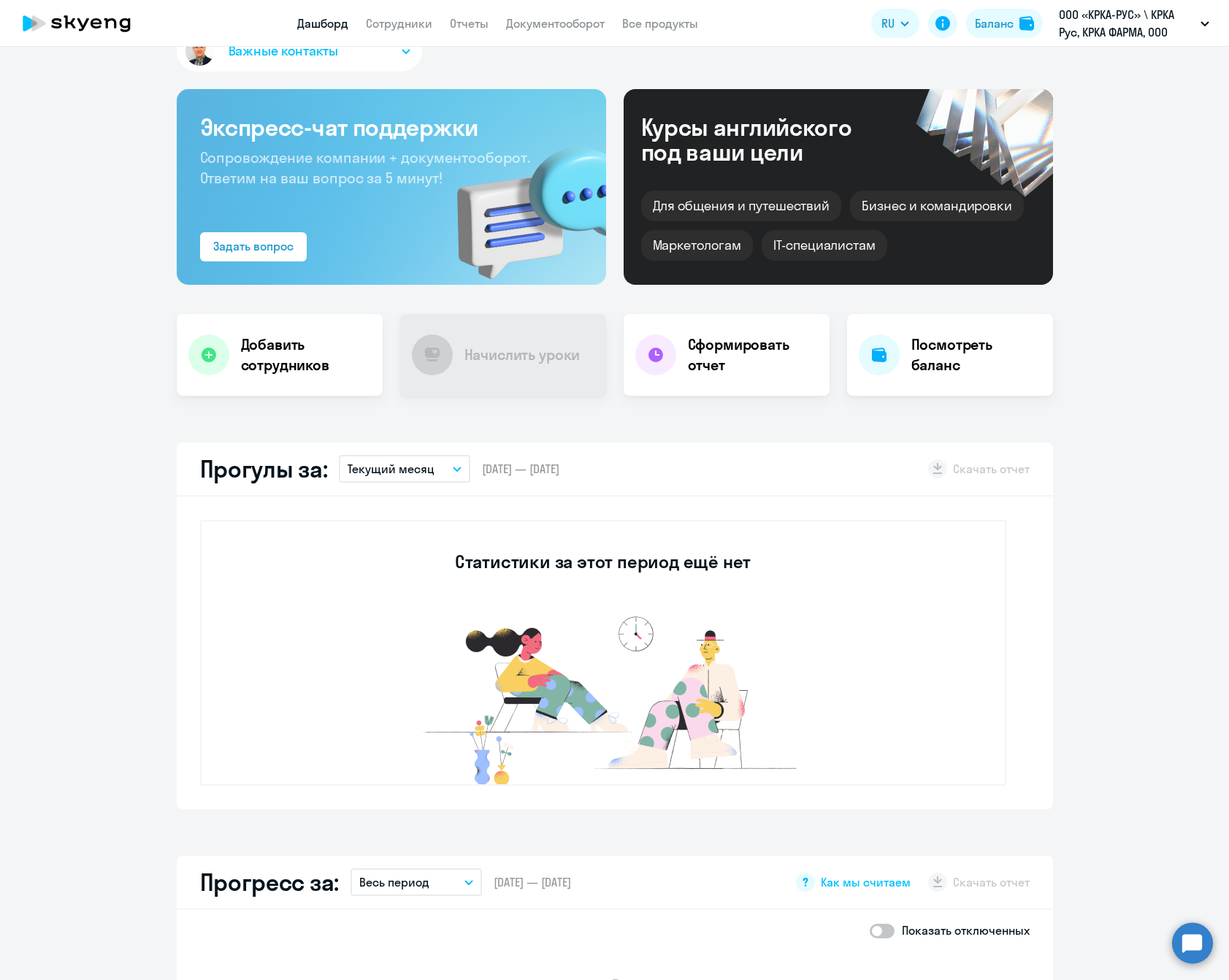
click at [79, 13] on icon at bounding box center [77, 24] width 129 height 36
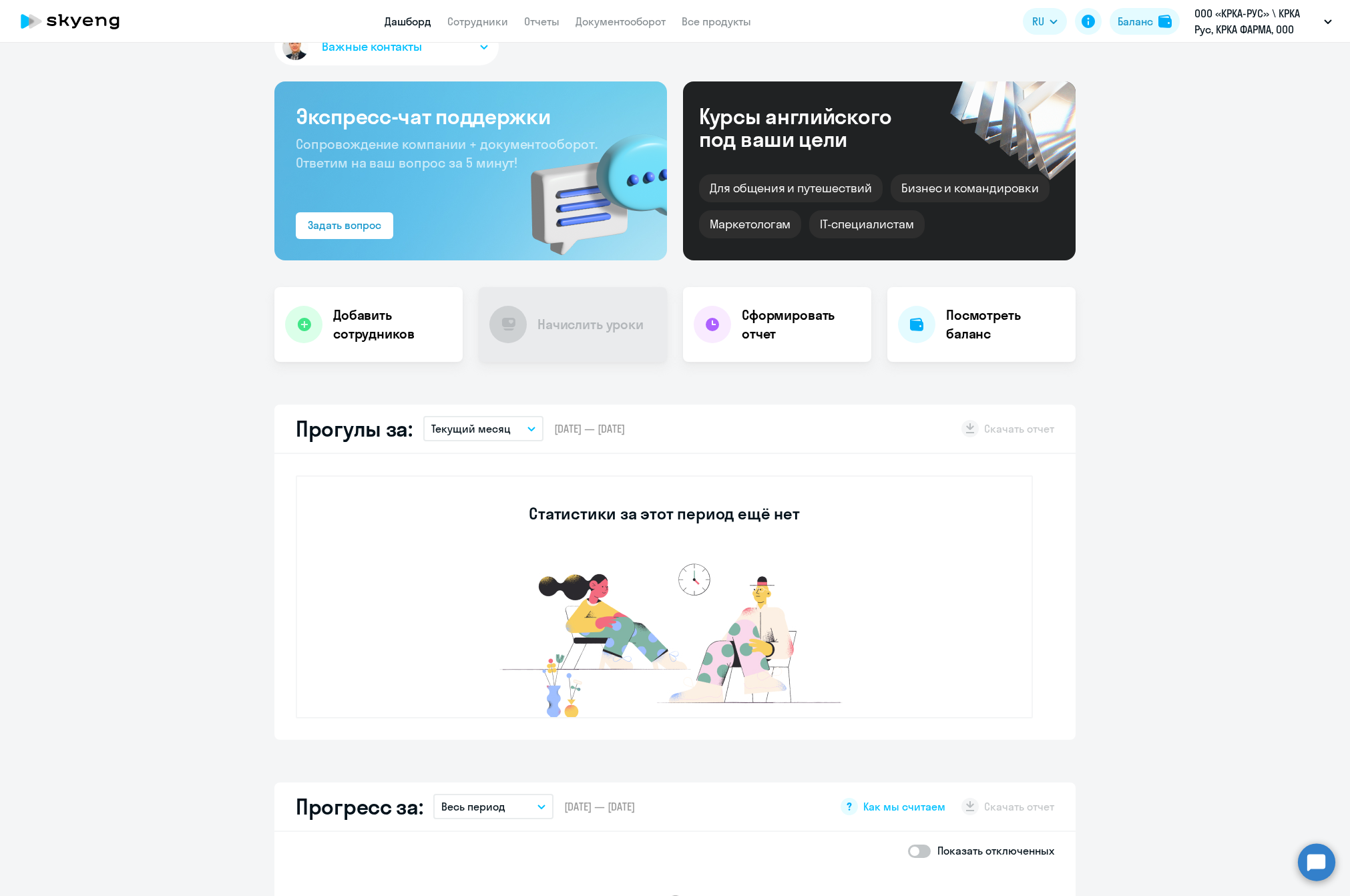
click at [75, 18] on icon at bounding box center [70, 22] width 118 height 33
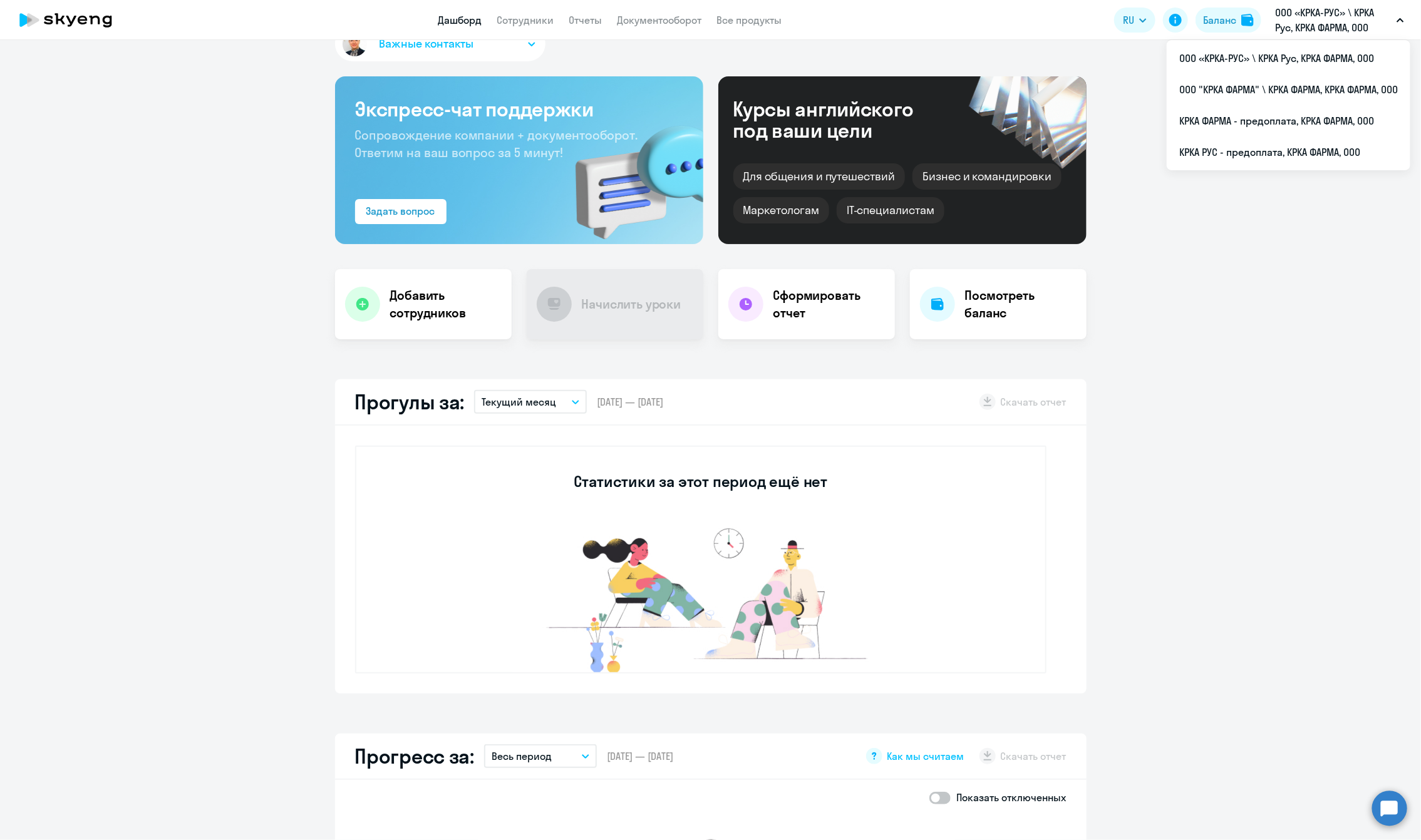
click at [961, 704] on div "Важные контакты Экспресс-чат поддержки Сопровождение компании + документооборот…" at bounding box center [710, 440] width 1421 height 800
click at [89, 24] on icon at bounding box center [66, 20] width 110 height 31
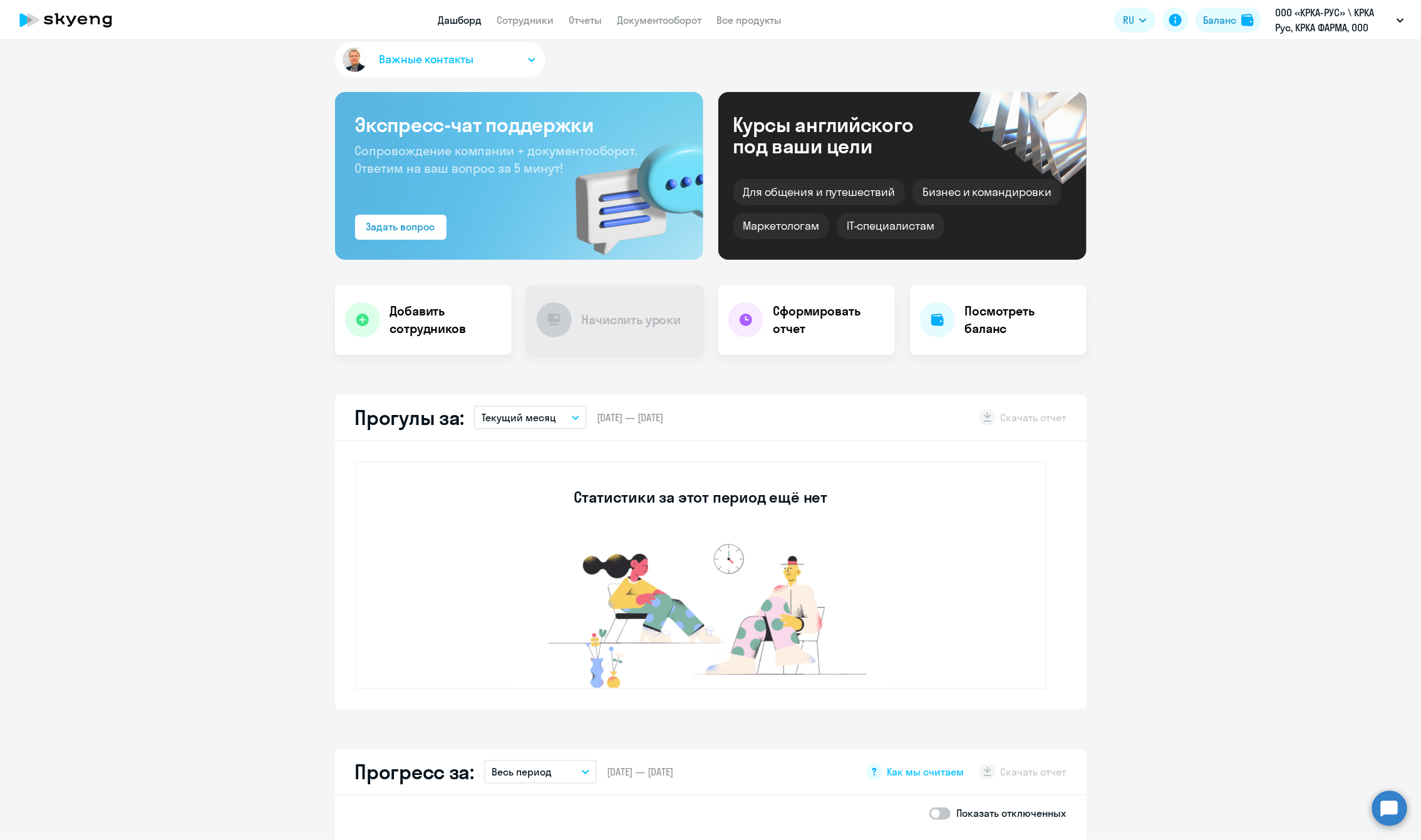
scroll to position [0, 0]
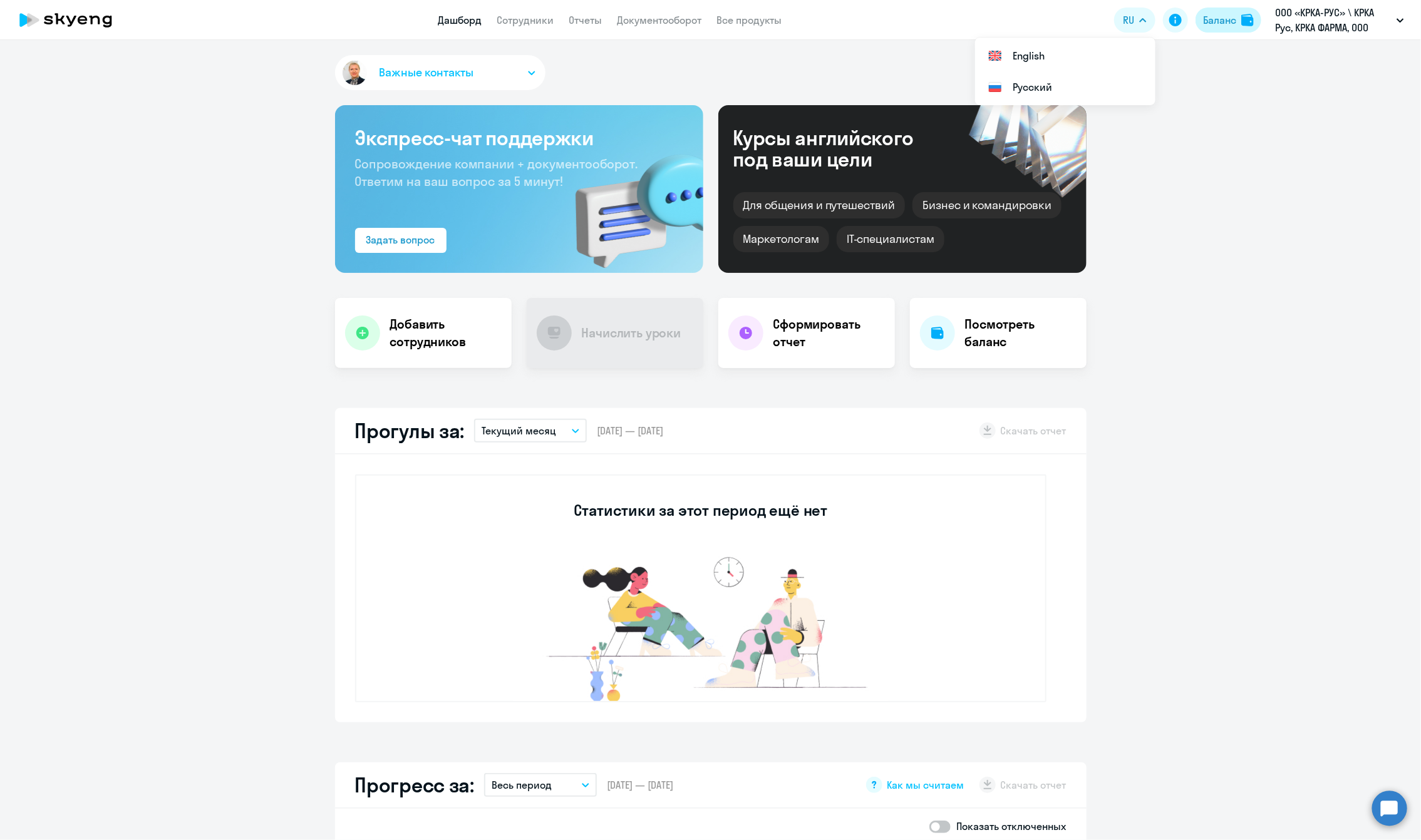
click at [961, 21] on div "Баланс" at bounding box center [1219, 20] width 33 height 15
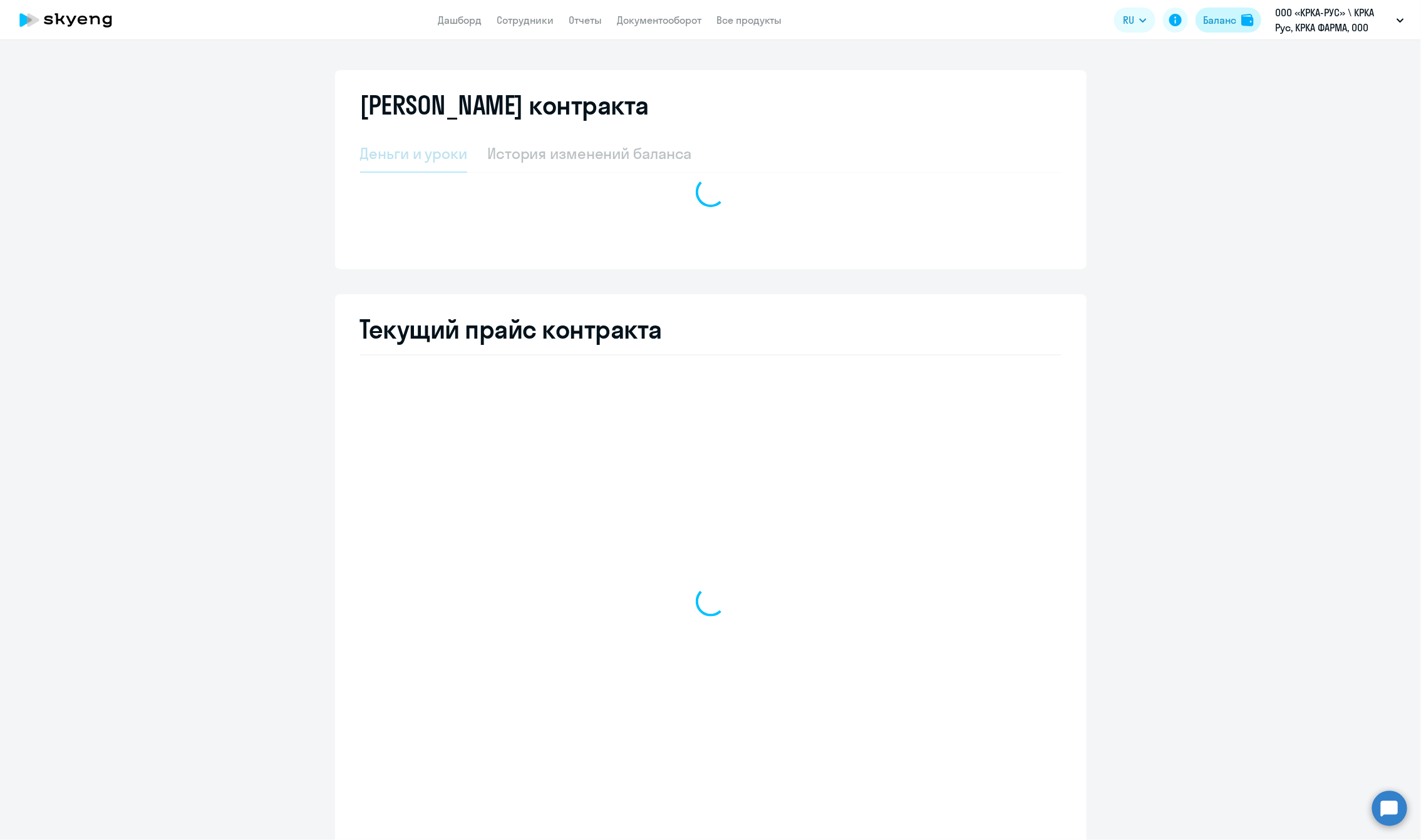
select select "english_adult_not_native_speaker"
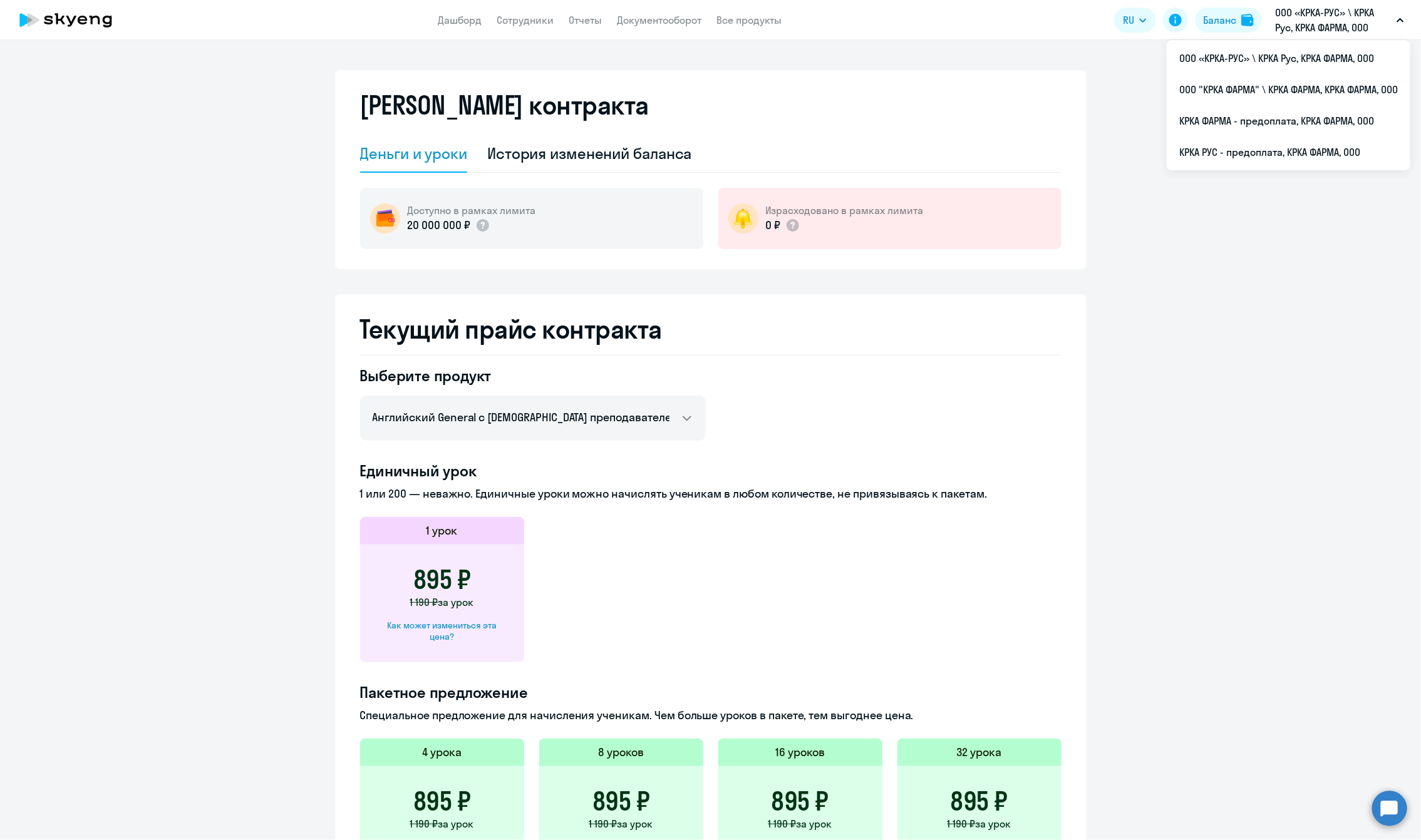
click at [961, 20] on p "ООО «КРКА-РУС» \ КРКА Рус, КРКА ФАРМА, ООО" at bounding box center [1333, 20] width 117 height 30
click at [961, 147] on li "КРКА РУС - предоплата, КРКА ФАРМА, ООО" at bounding box center [1288, 152] width 244 height 31
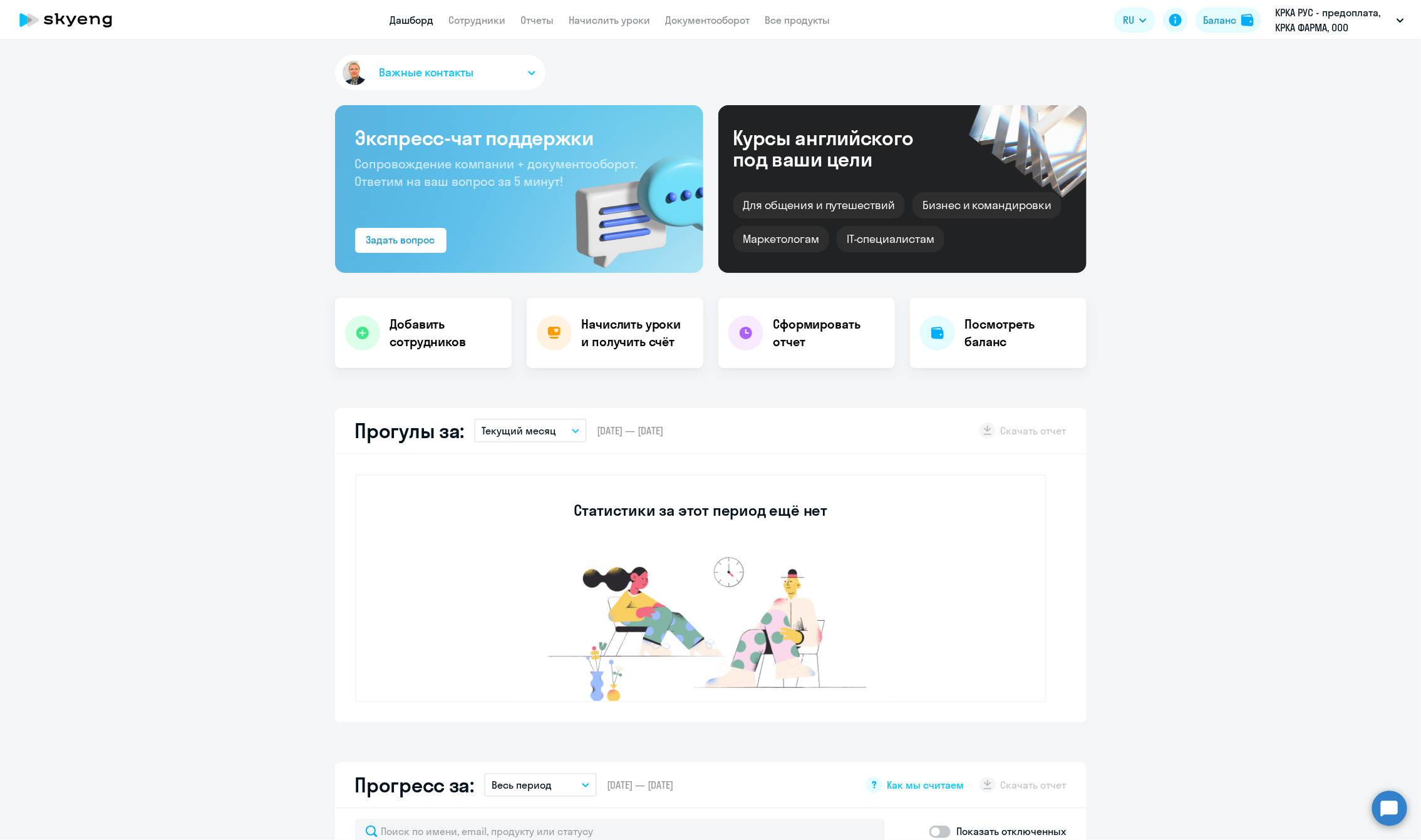
click at [528, 71] on icon "button" at bounding box center [531, 73] width 7 height 5
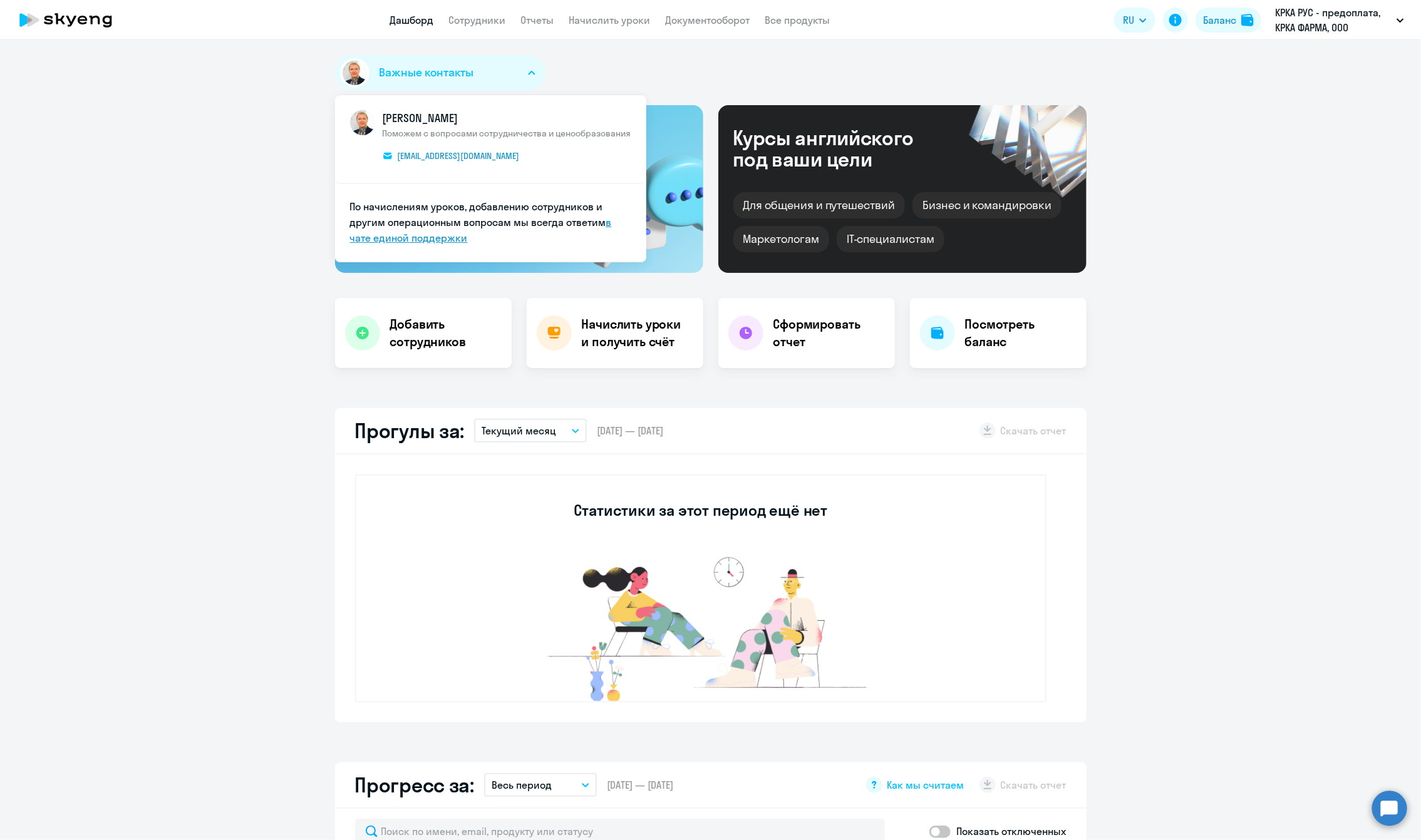
click at [395, 237] on link "в чате единой поддержки" at bounding box center [481, 230] width 262 height 28
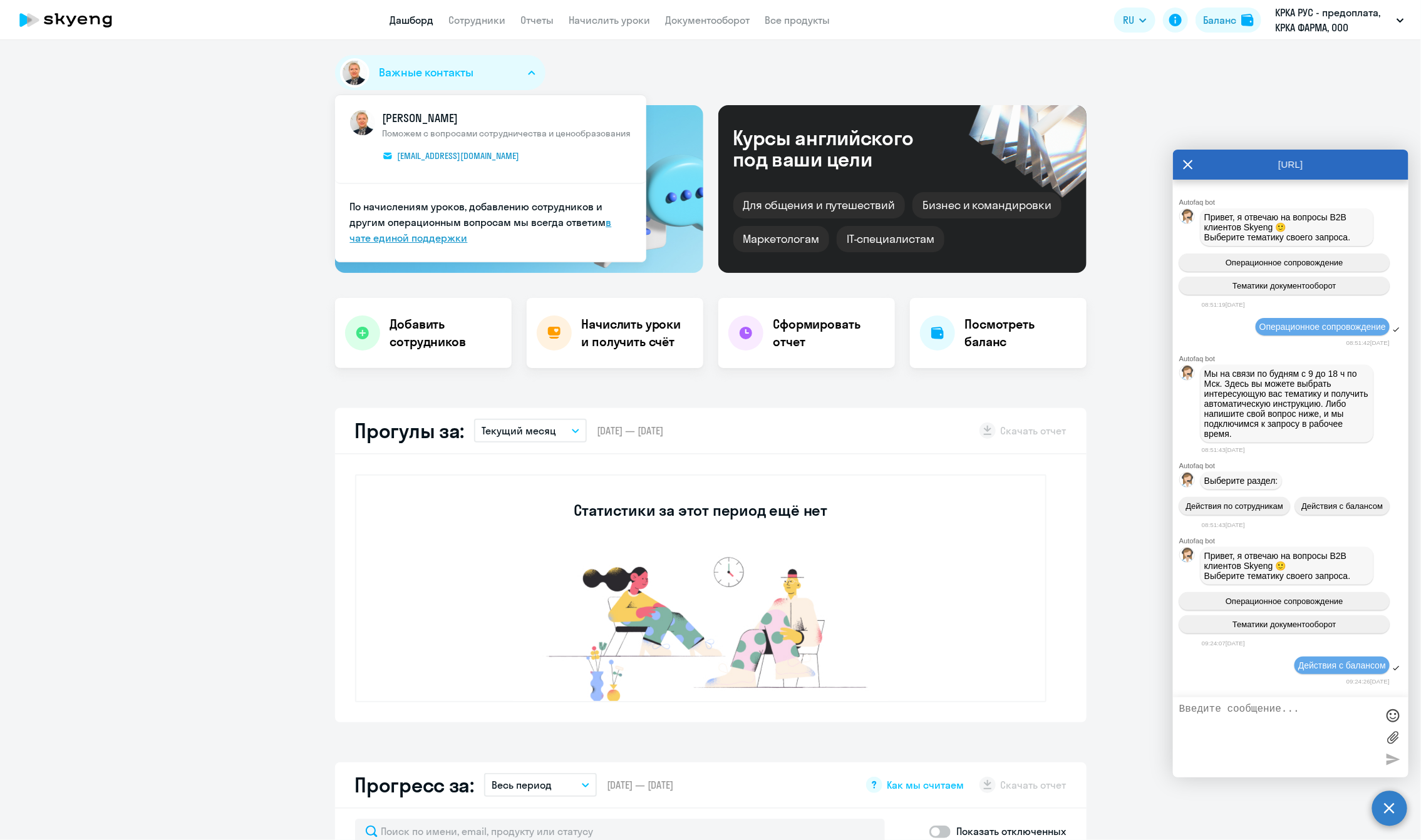
select select "30"
click at [356, 236] on link "в чате единой поддержки" at bounding box center [481, 230] width 262 height 28
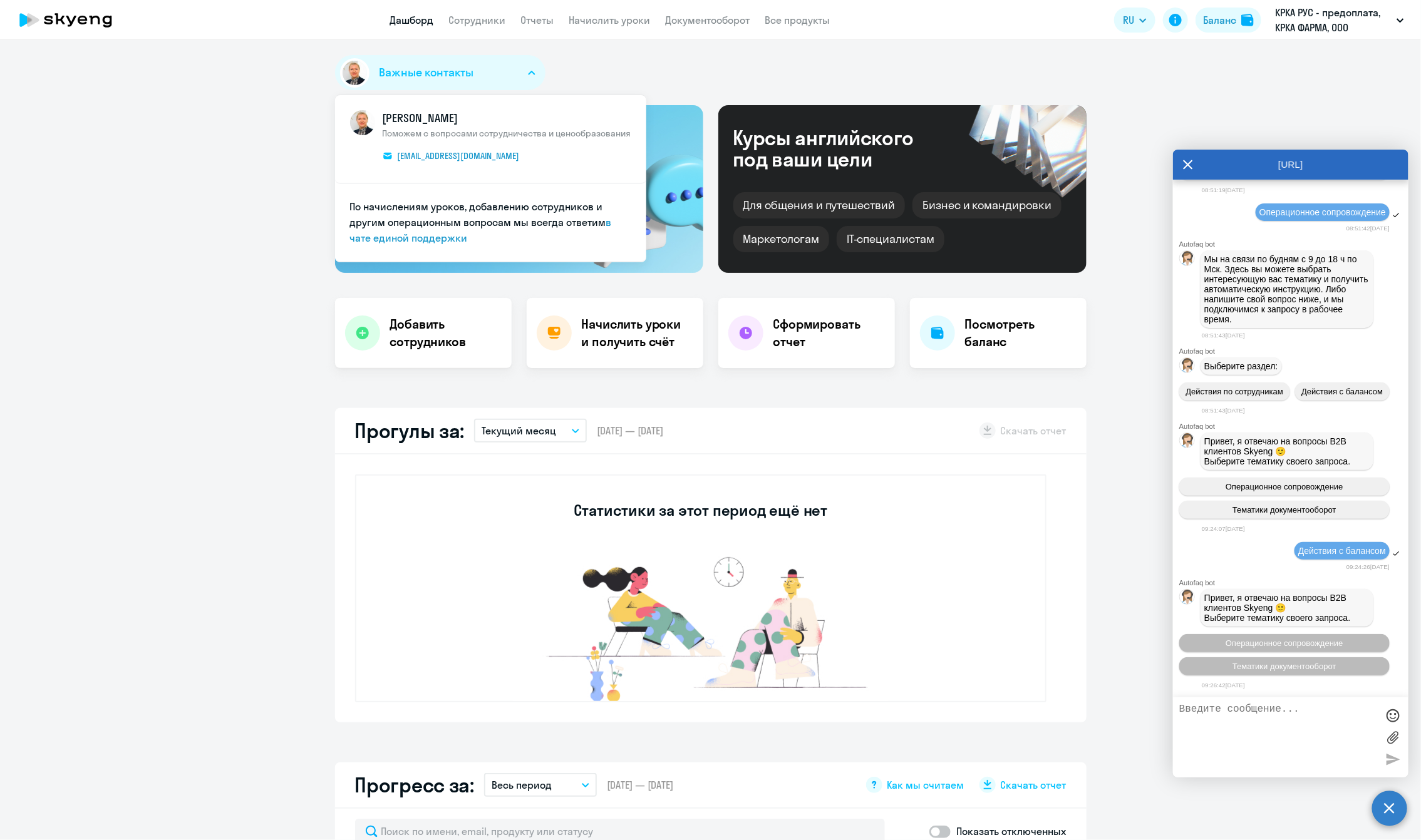
drag, startPoint x: 1393, startPoint y: 714, endPoint x: 1359, endPoint y: 713, distance: 34.0
click at [961, 713] on div at bounding box center [1393, 715] width 19 height 19
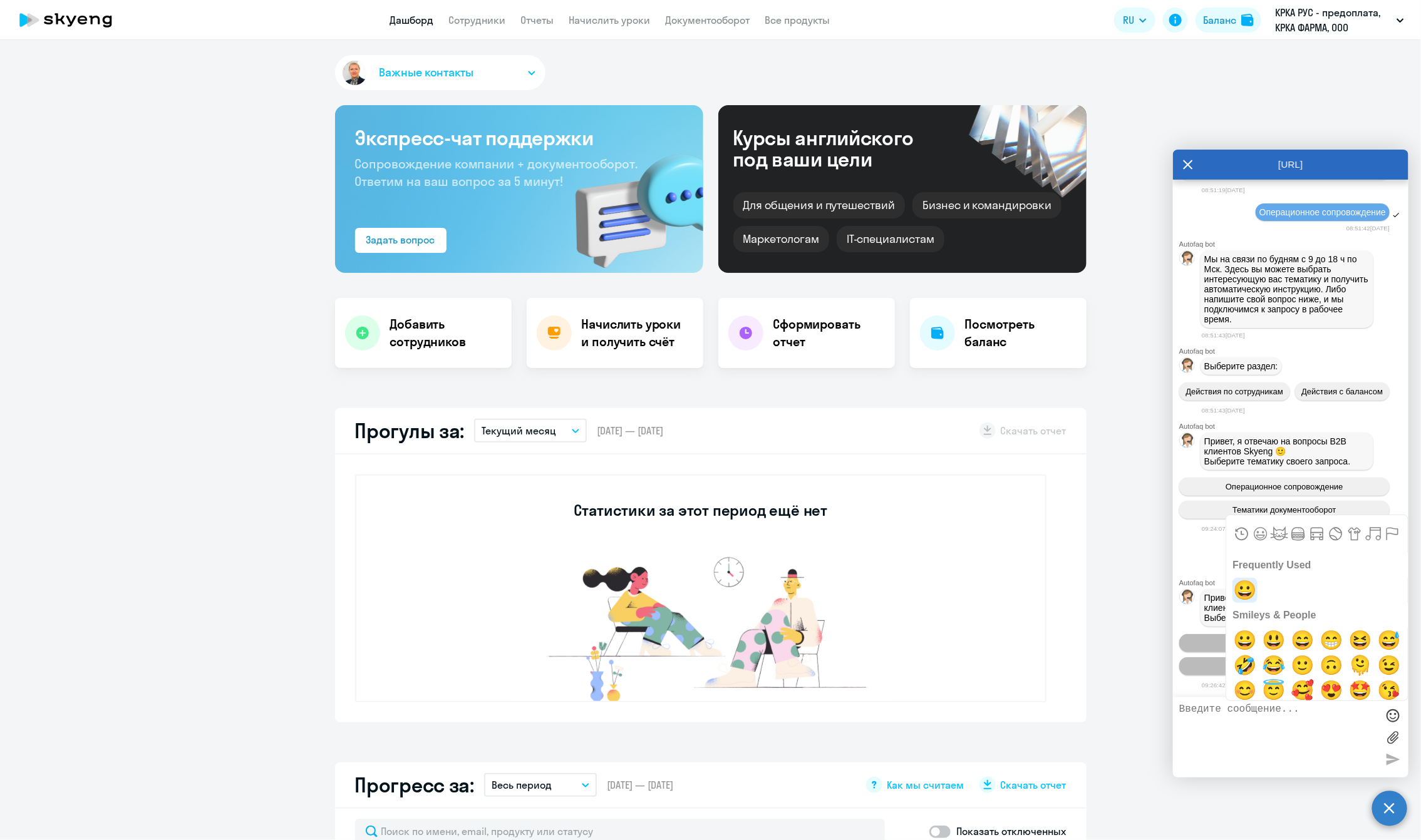
click at [961, 595] on span "😀" at bounding box center [1245, 590] width 30 height 25
type textarea "😀"
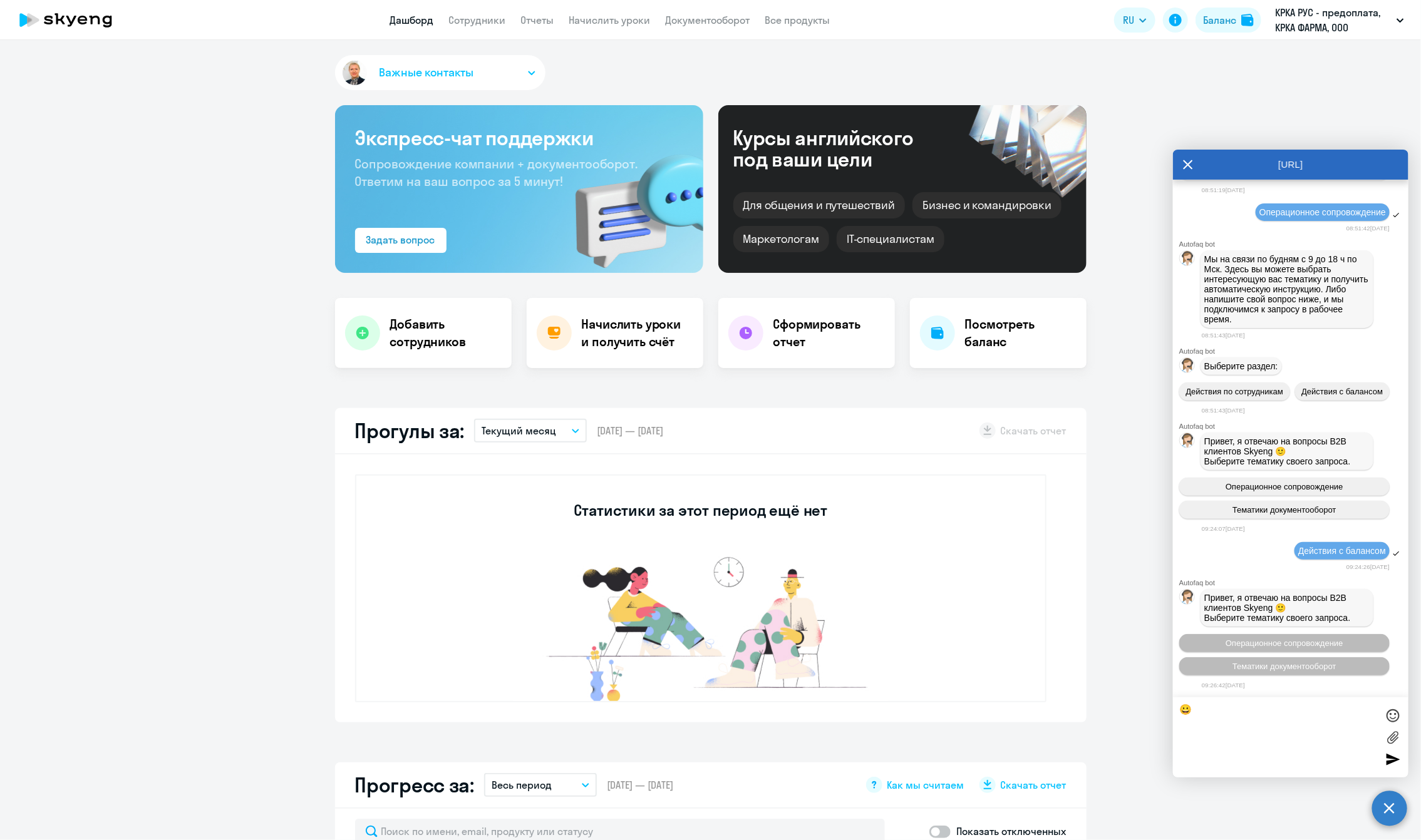
click at [961, 759] on div at bounding box center [1393, 759] width 19 height 19
click at [961, 641] on span "Операционное сопровождение" at bounding box center [1284, 643] width 118 height 9
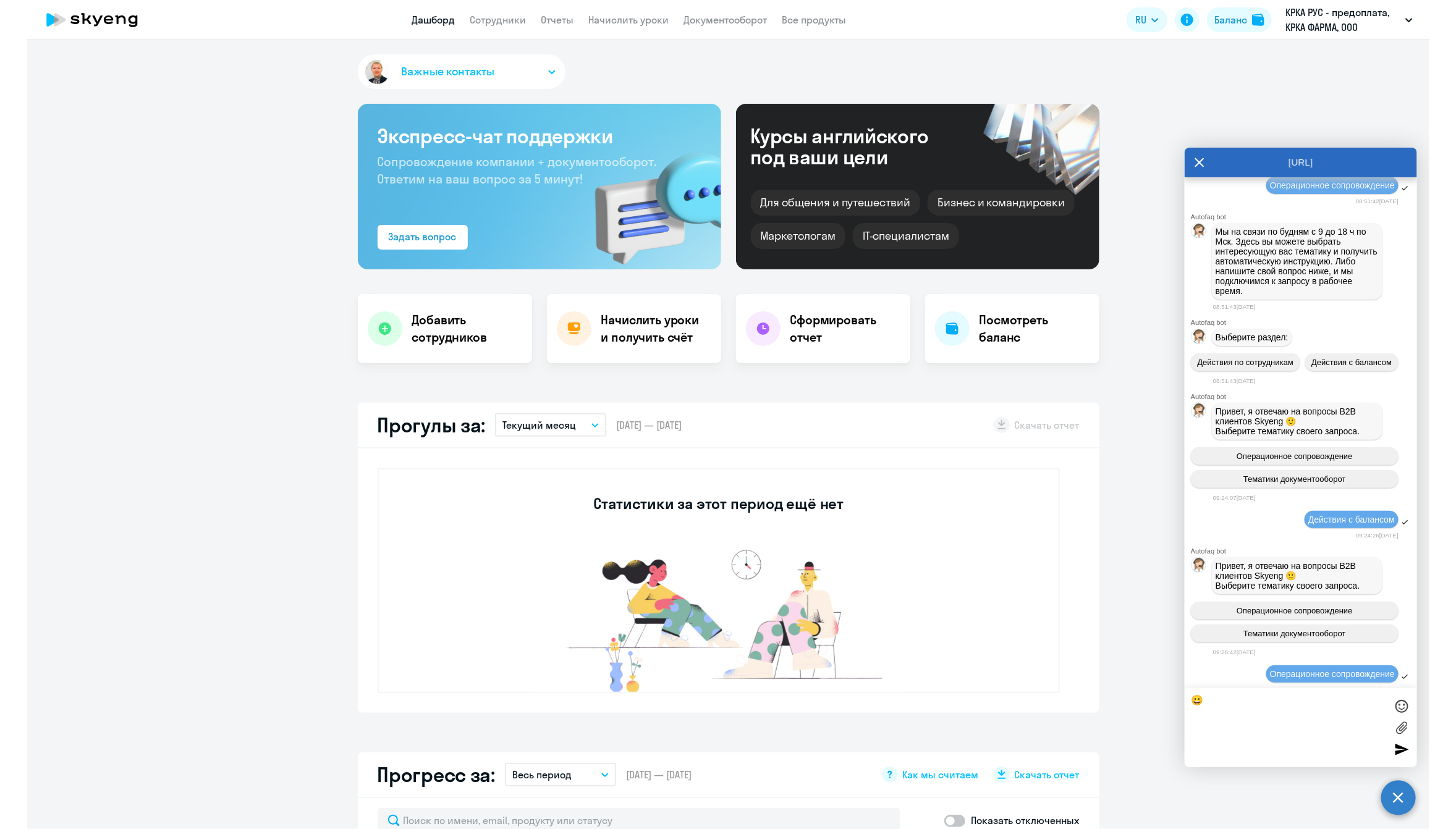
scroll to position [174, 0]
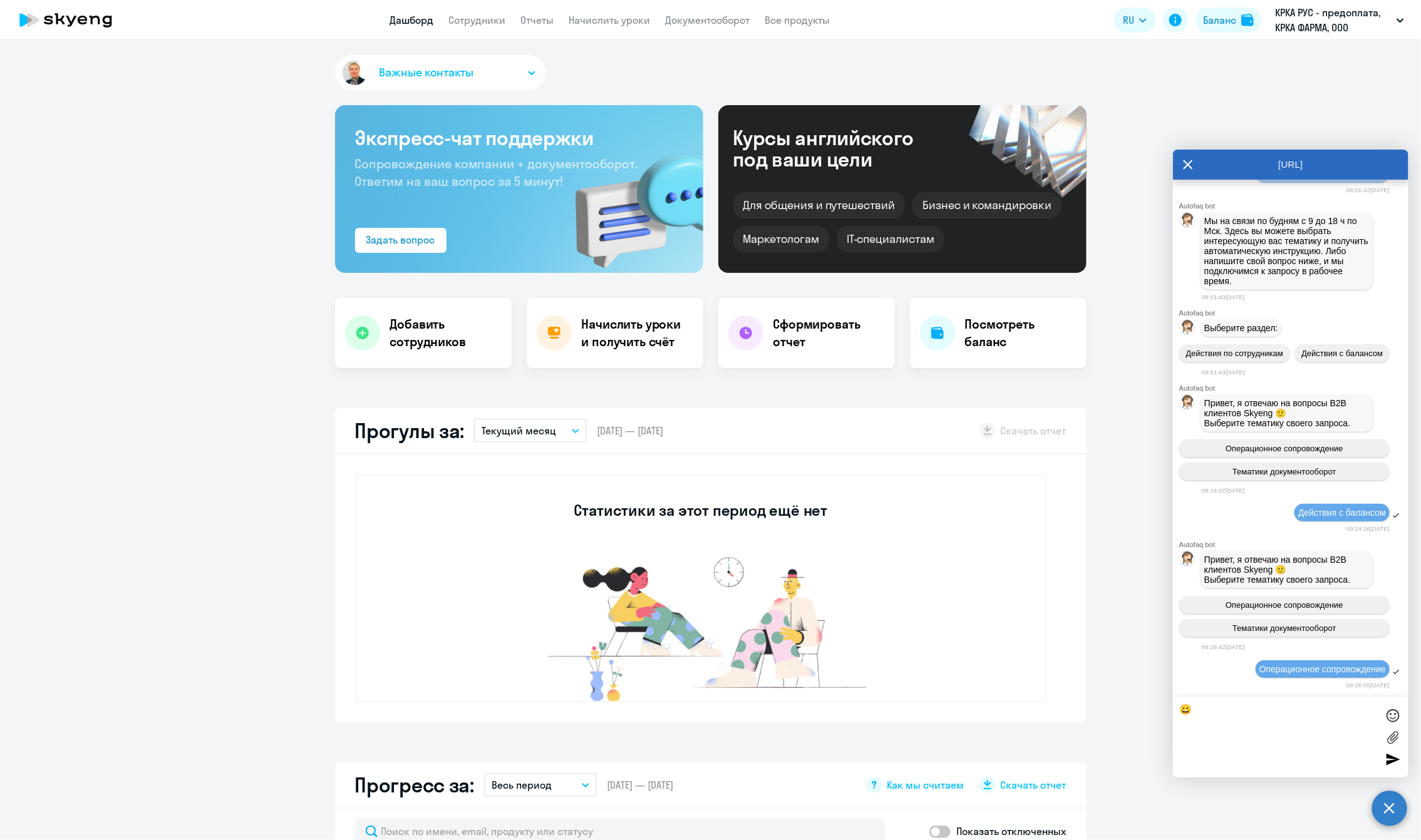
click at [961, 759] on div at bounding box center [1393, 759] width 19 height 19
drag, startPoint x: 1212, startPoint y: 716, endPoint x: 1332, endPoint y: 669, distance: 128.9
click at [961, 716] on textarea "😀" at bounding box center [1278, 737] width 198 height 67
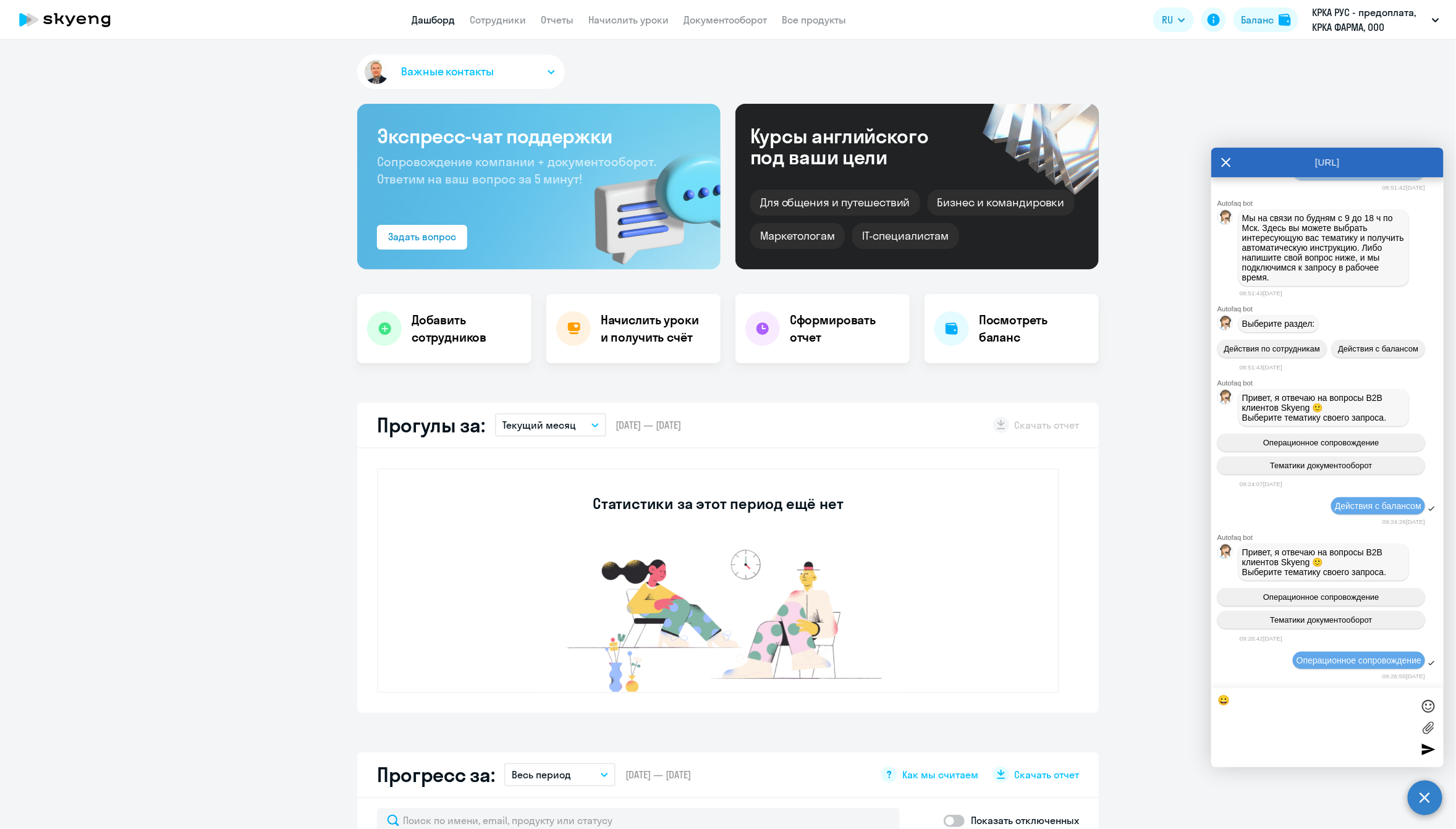
click at [365, 69] on img "button" at bounding box center [377, 72] width 29 height 29
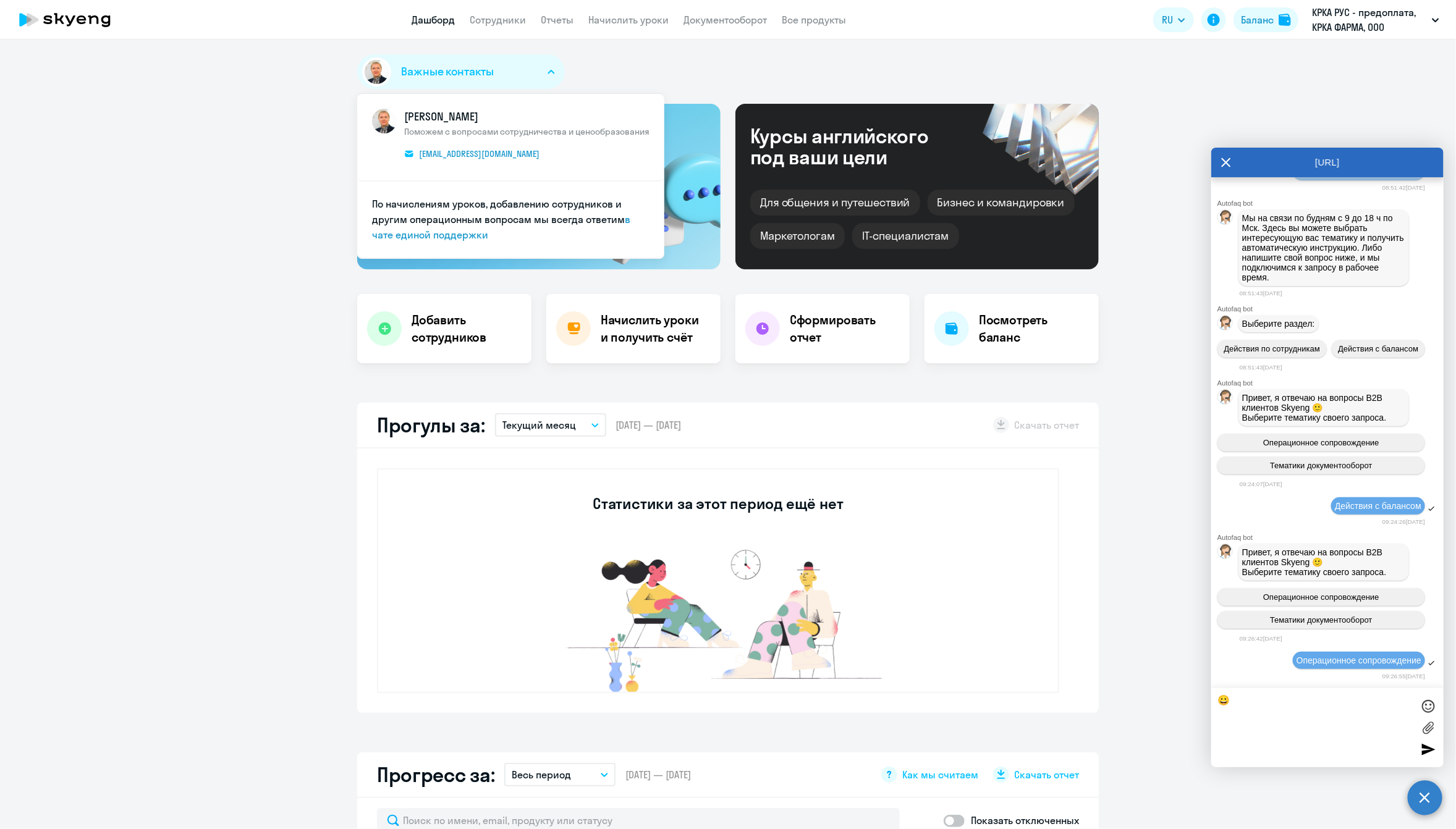
click at [365, 69] on img "button" at bounding box center [377, 72] width 29 height 29
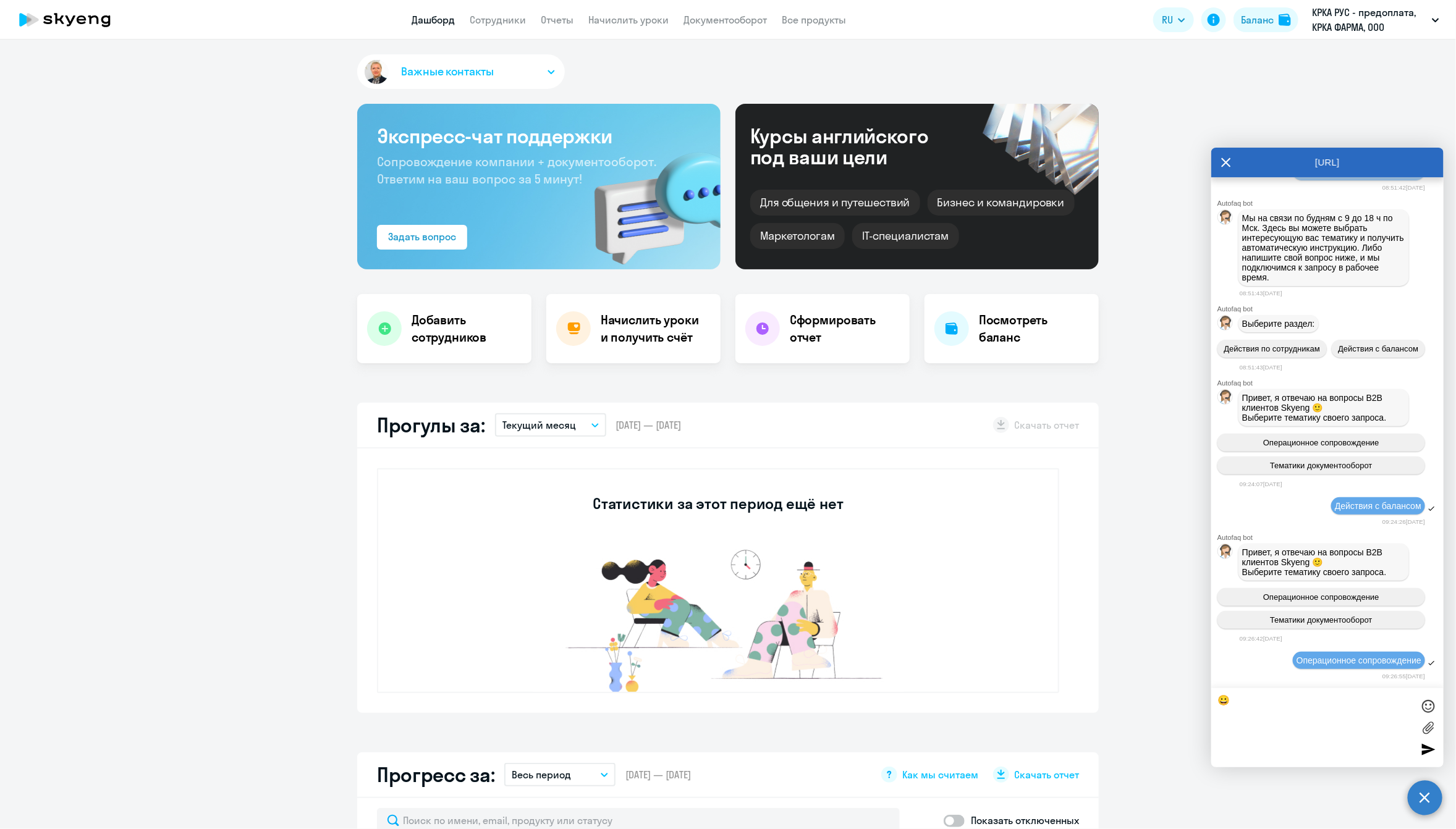
click at [548, 70] on icon "button" at bounding box center [551, 72] width 7 height 5
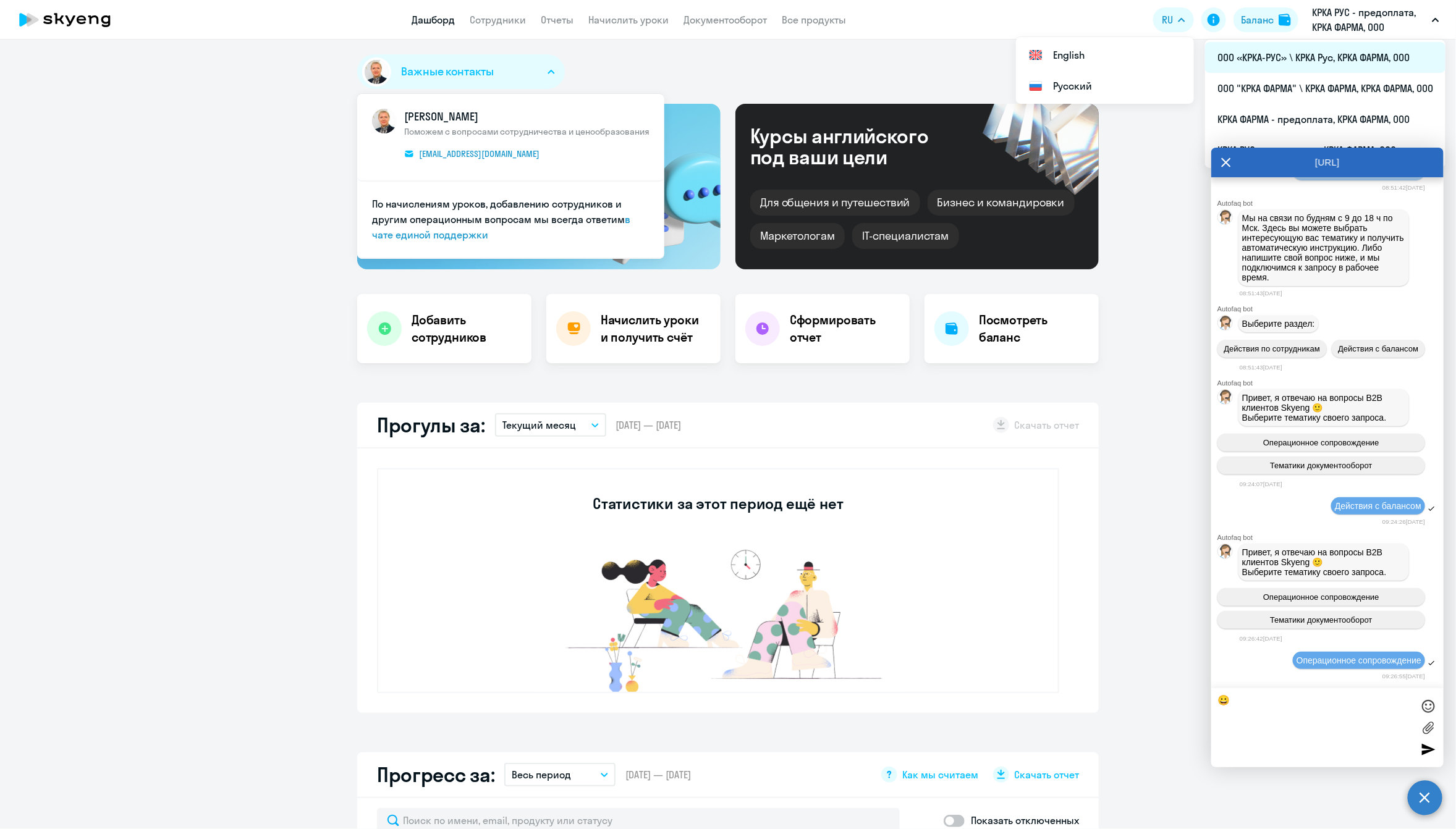
click at [948, 52] on li "ООО «КРКА-РУС» \ КРКА Рус, КРКА ФАРМА, ООО" at bounding box center [1325, 57] width 241 height 31
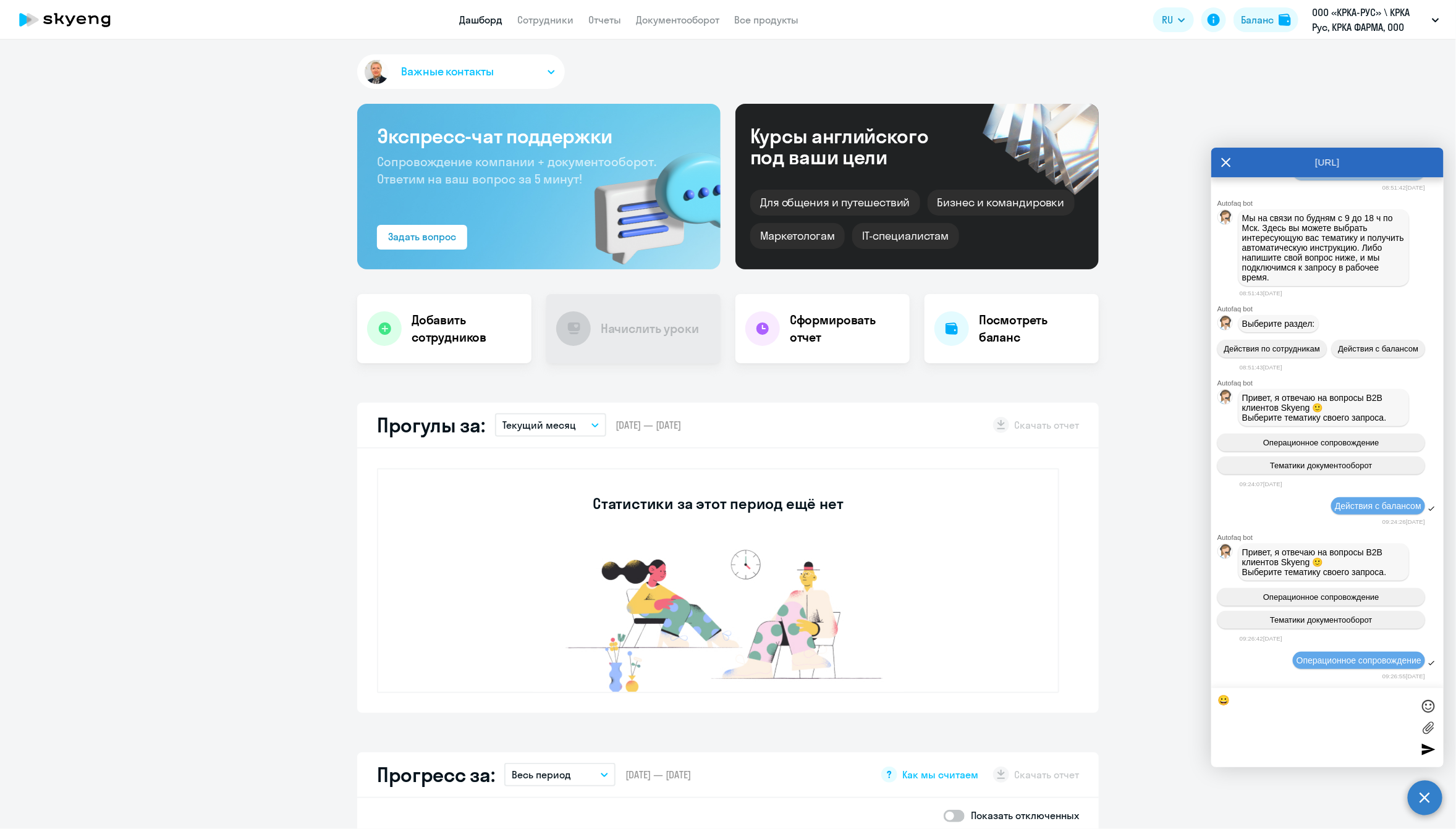
click at [548, 29] on app-header "Дашборд Сотрудники Отчеты Документооборот Все продукты Дашборд Сотрудники Отчет…" at bounding box center [728, 20] width 1456 height 40
click at [548, 17] on link "Сотрудники" at bounding box center [545, 19] width 56 height 13
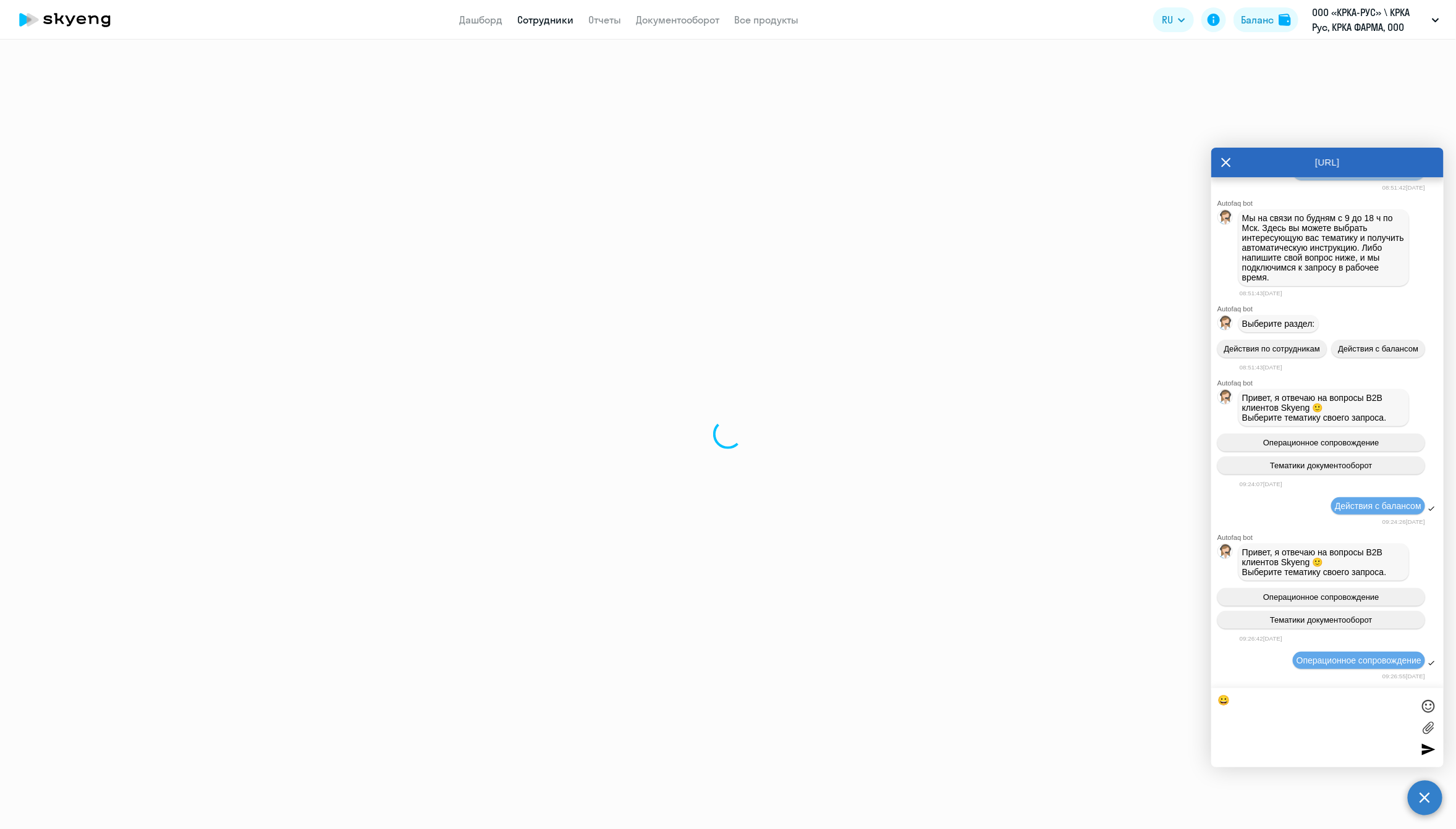
select select "30"
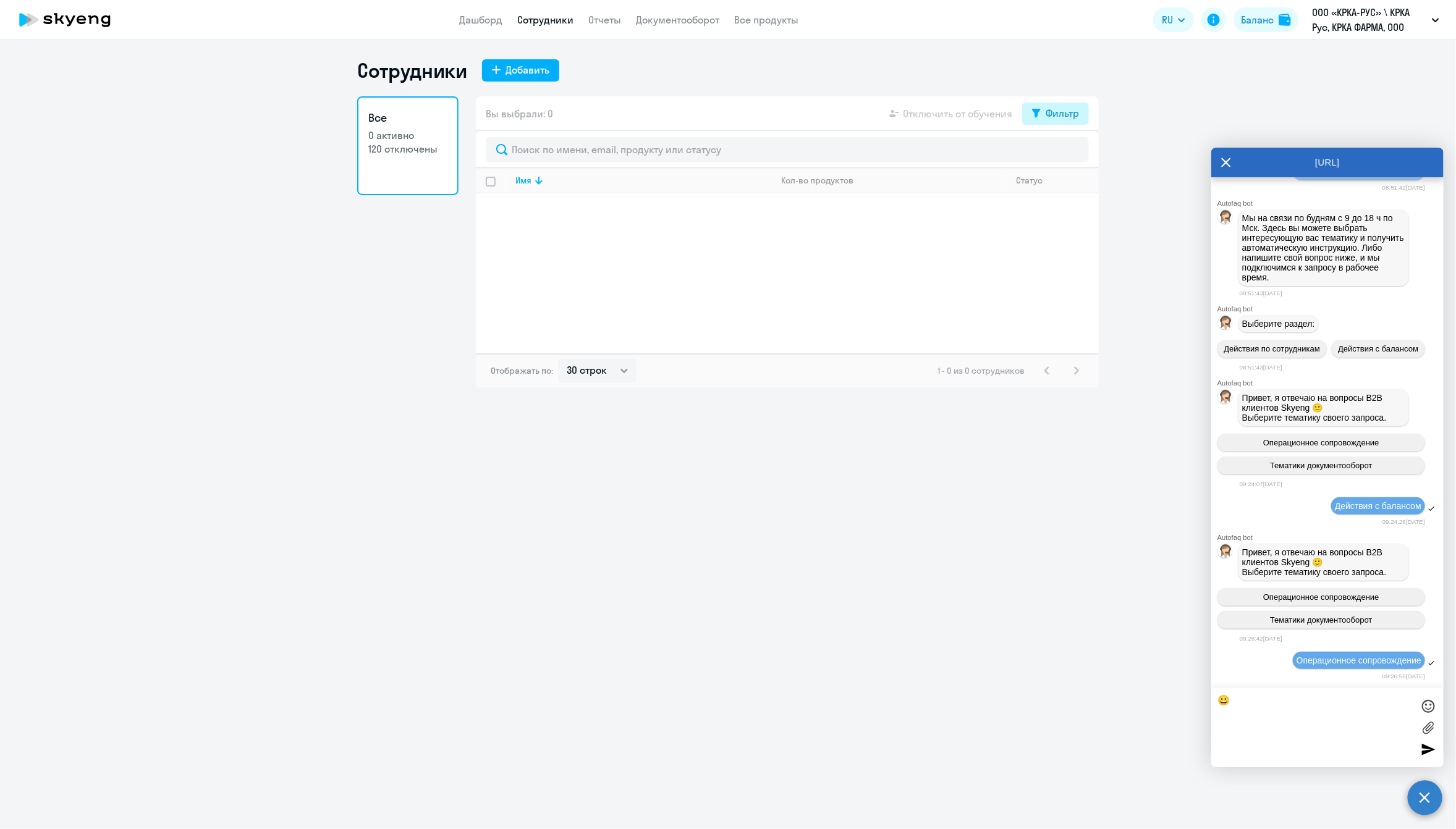
click at [948, 113] on div "Фильтр" at bounding box center [1062, 113] width 33 height 15
click at [948, 154] on span at bounding box center [1069, 153] width 21 height 13
click at [948, 153] on input "checkbox" at bounding box center [1057, 153] width 1 height 1
checkbox input "true"
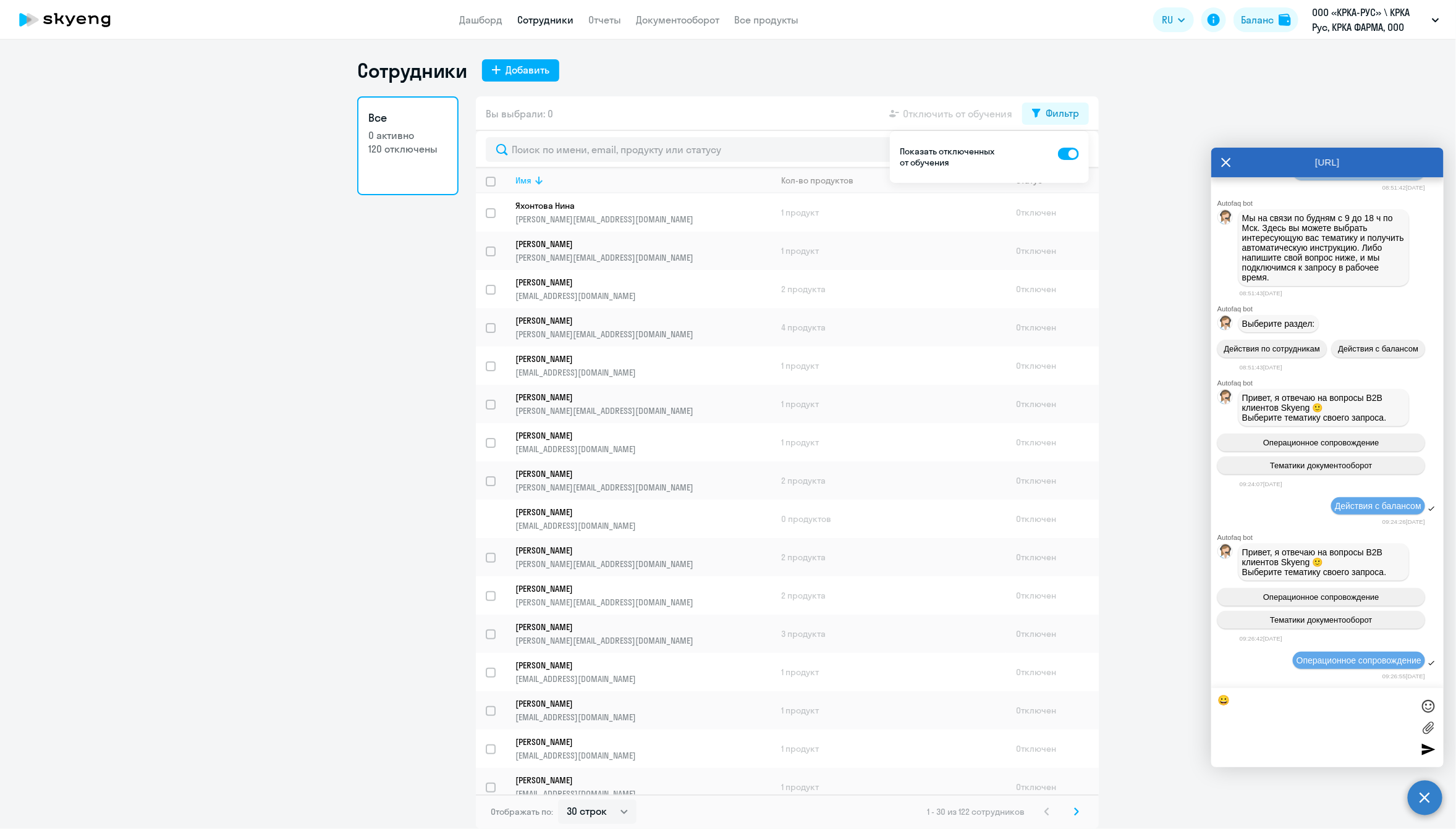
click at [554, 185] on div "Имя" at bounding box center [643, 180] width 255 height 11
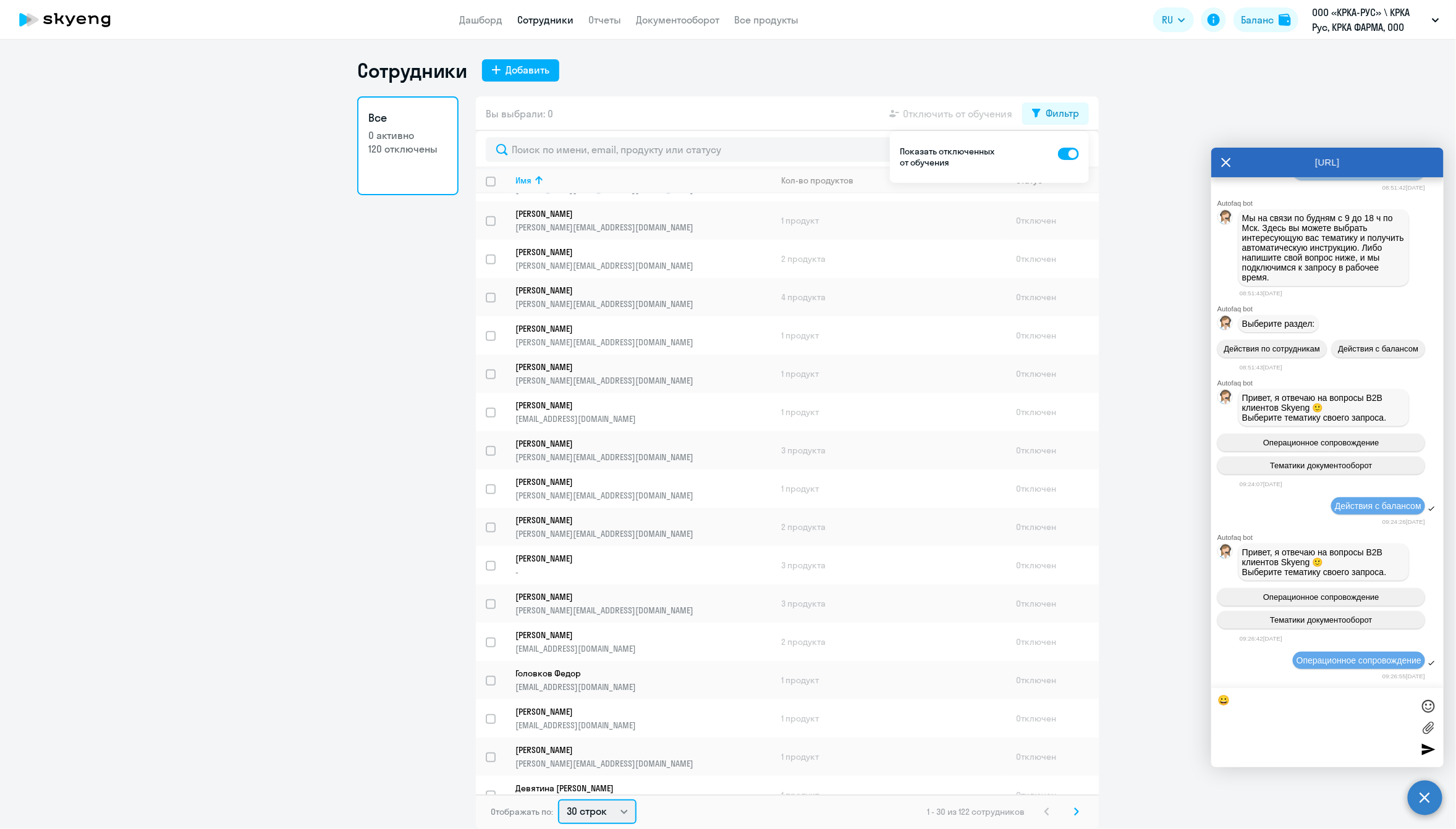
click at [623, 774] on select "30 строк 50 строк 100 строк" at bounding box center [597, 811] width 78 height 25
select select "100"
click at [558, 774] on select "30 строк 50 строк 100 строк" at bounding box center [597, 811] width 78 height 25
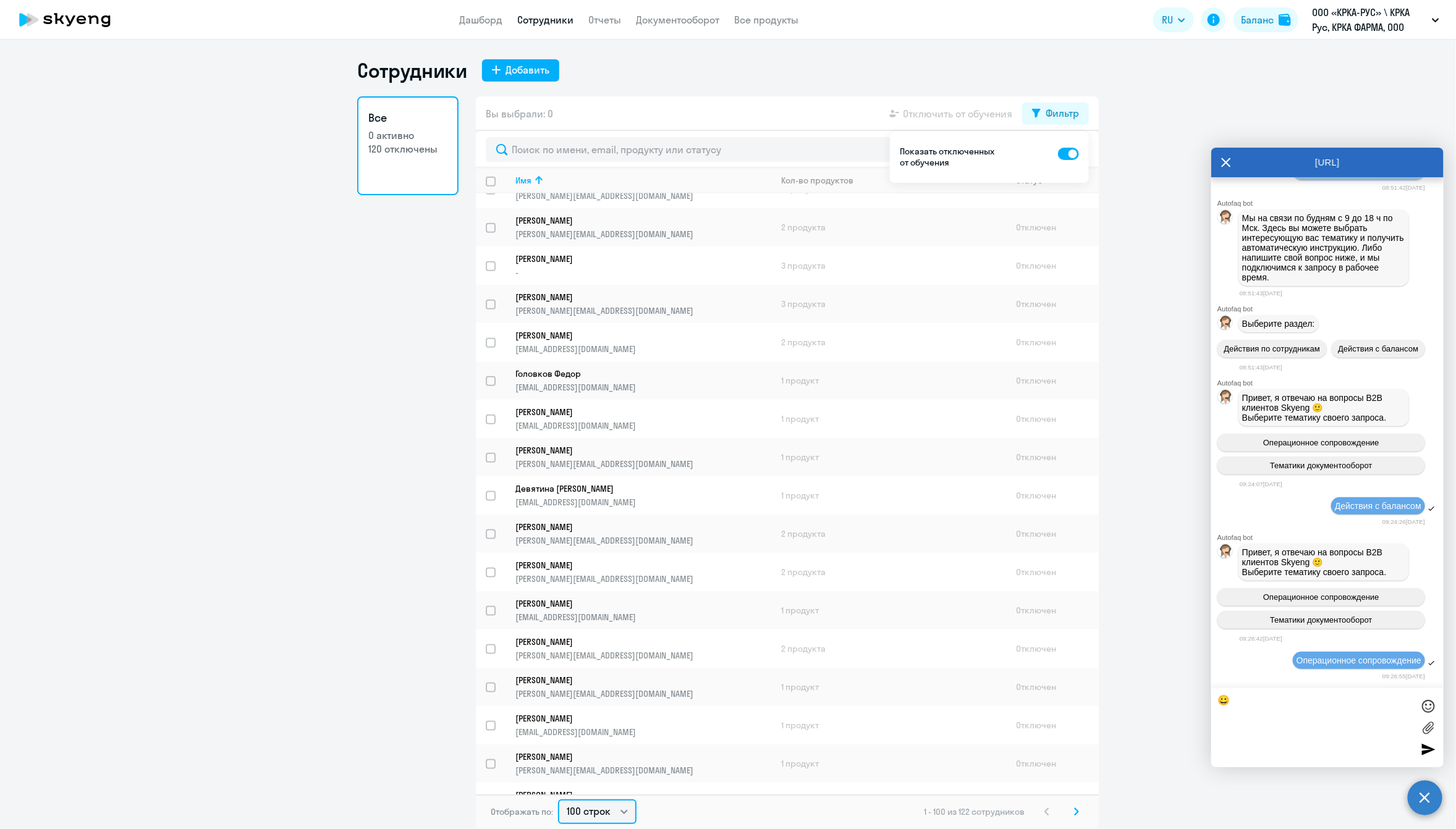
scroll to position [846, 0]
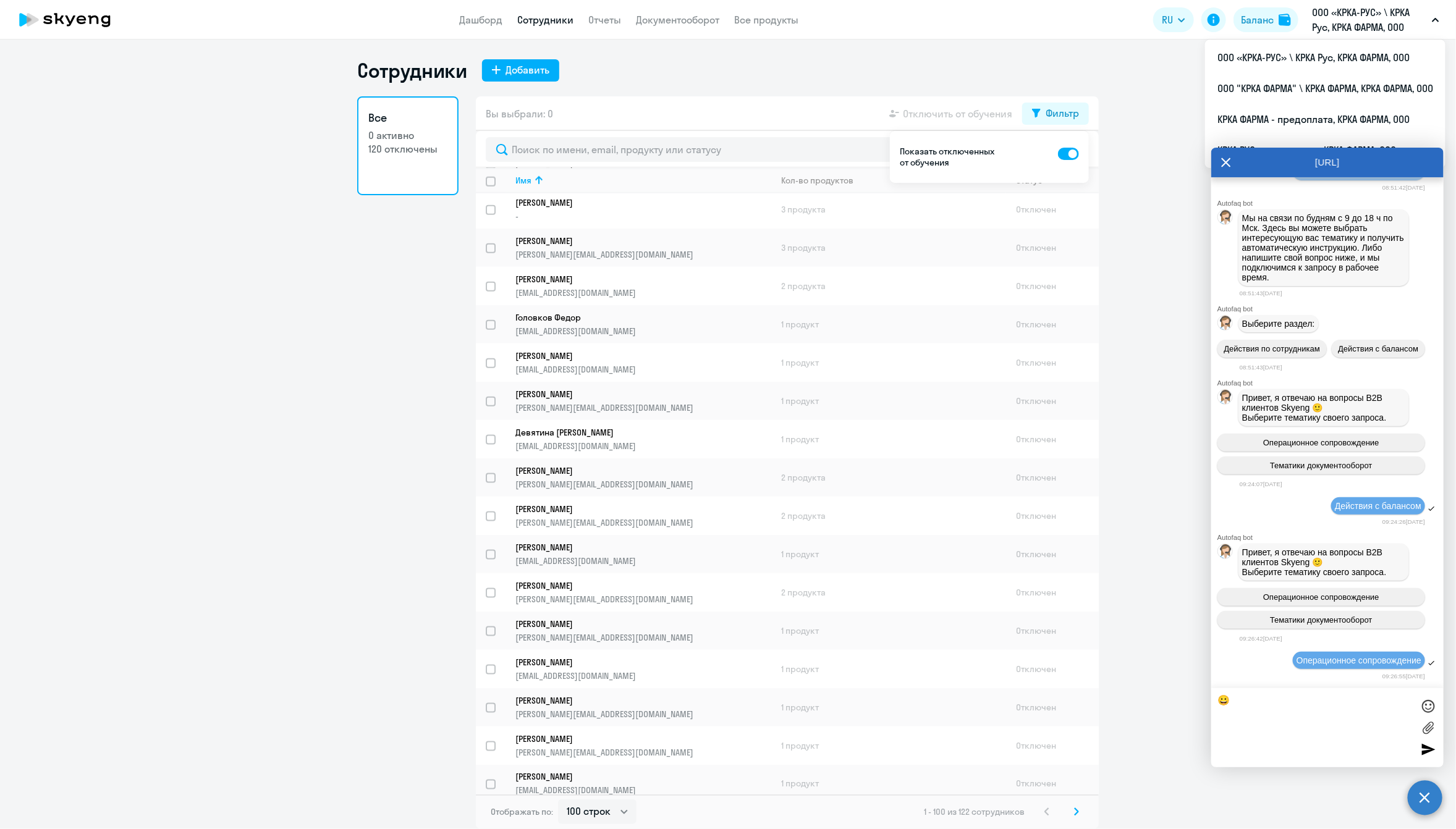
click at [948, 30] on p "ООО «КРКА-РУС» \ КРКА Рус, КРКА ФАРМА, ООО" at bounding box center [1369, 19] width 115 height 30
click at [948, 153] on div "[URL]" at bounding box center [1327, 162] width 233 height 30
click at [948, 161] on icon at bounding box center [1225, 162] width 10 height 30
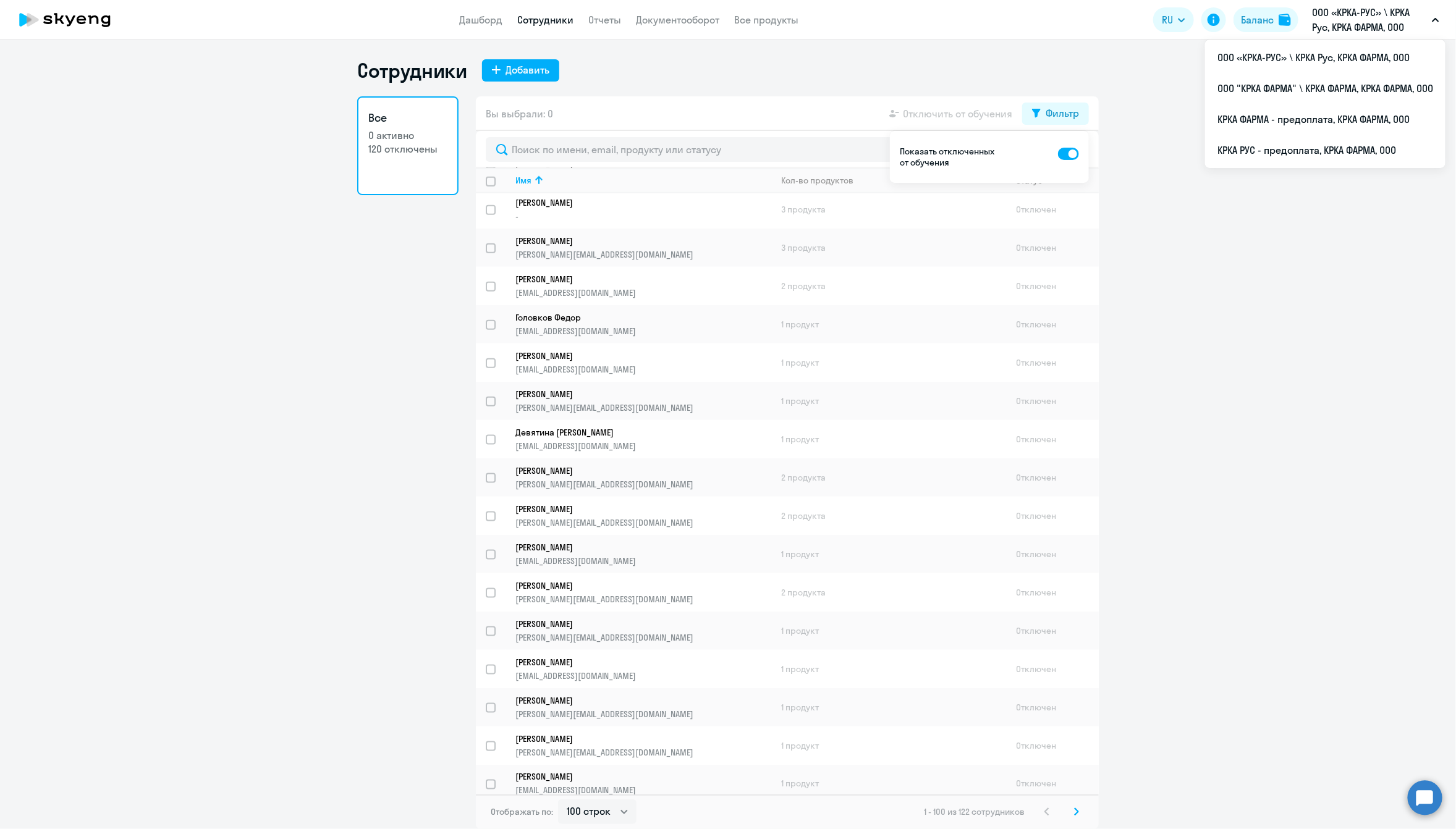
click at [948, 22] on p "ООО «КРКА-РУС» \ КРКА Рус, КРКА ФАРМА, ООО" at bounding box center [1369, 19] width 115 height 30
click at [948, 149] on li "КРКА РУС - предоплата, КРКА ФАРМА, ООО" at bounding box center [1325, 150] width 241 height 31
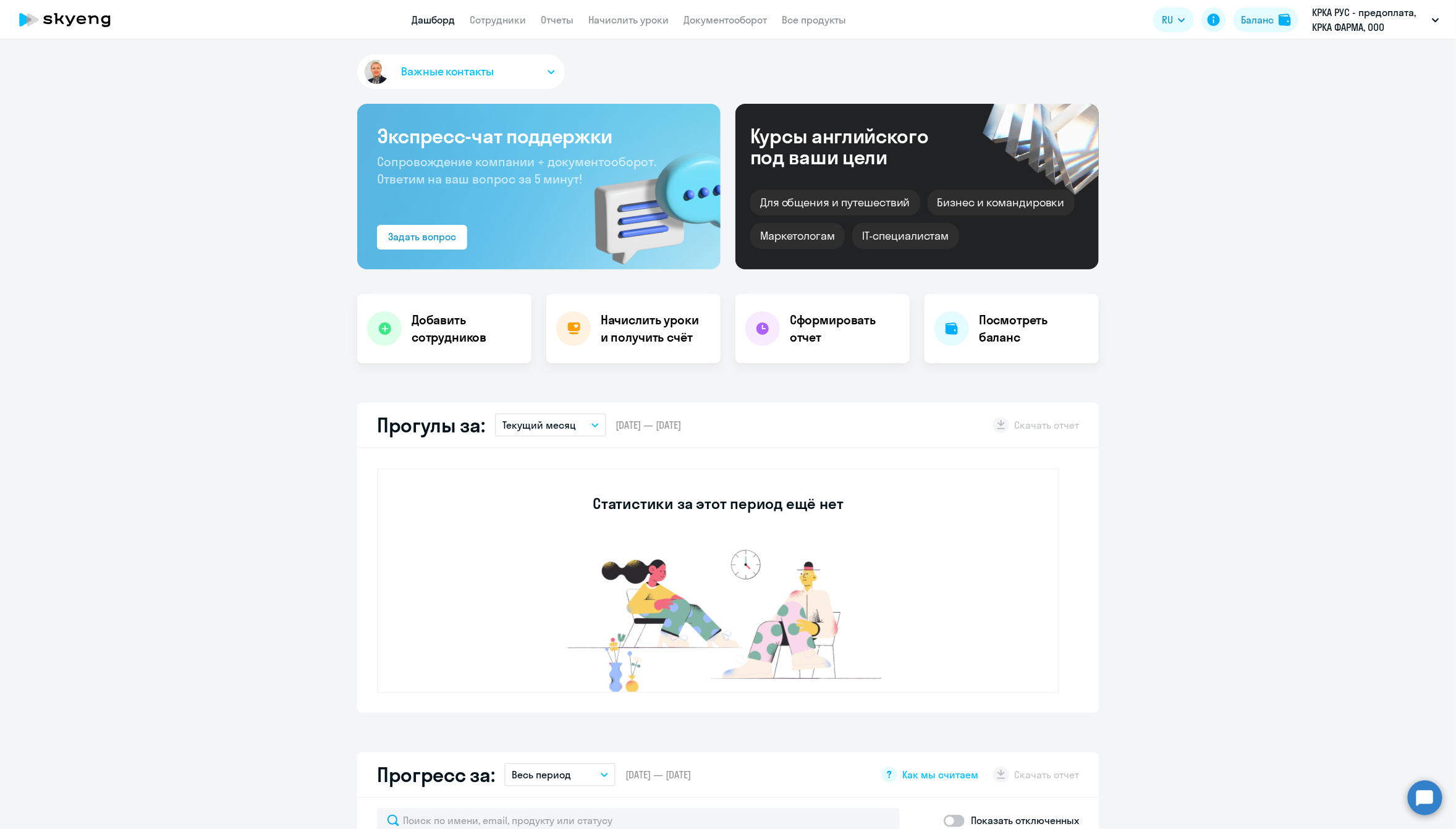
click at [499, 9] on app-header "Дашборд Сотрудники Отчеты Начислить уроки Документооборот Все продукты Дашборд …" at bounding box center [728, 20] width 1456 height 40
click at [499, 13] on link "Сотрудники" at bounding box center [498, 19] width 56 height 13
select select "30"
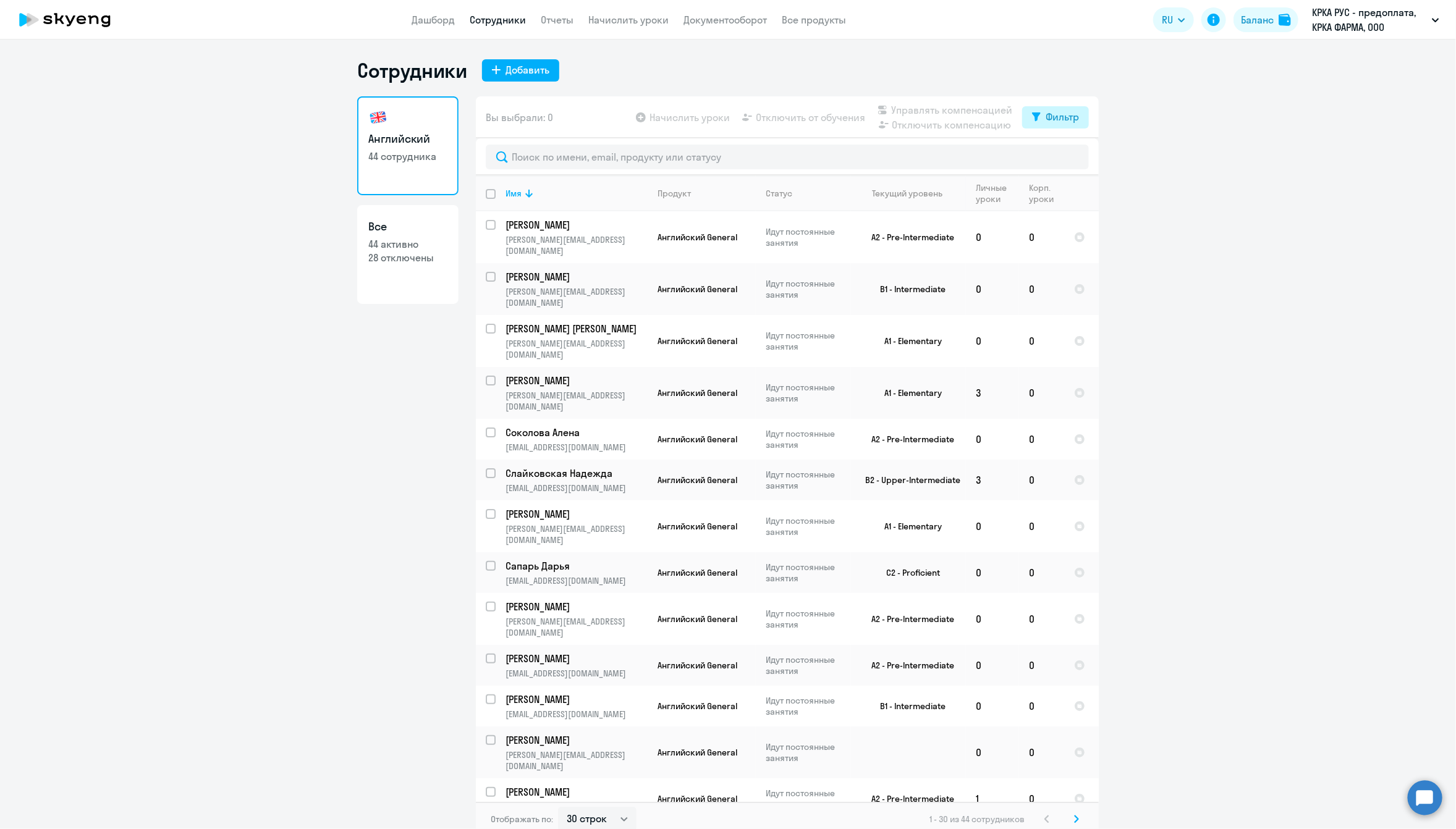
click at [948, 119] on div "Фильтр" at bounding box center [1062, 117] width 33 height 15
click at [948, 153] on span at bounding box center [1062, 157] width 21 height 13
click at [948, 156] on input "checkbox" at bounding box center [1051, 156] width 1 height 1
checkbox input "true"
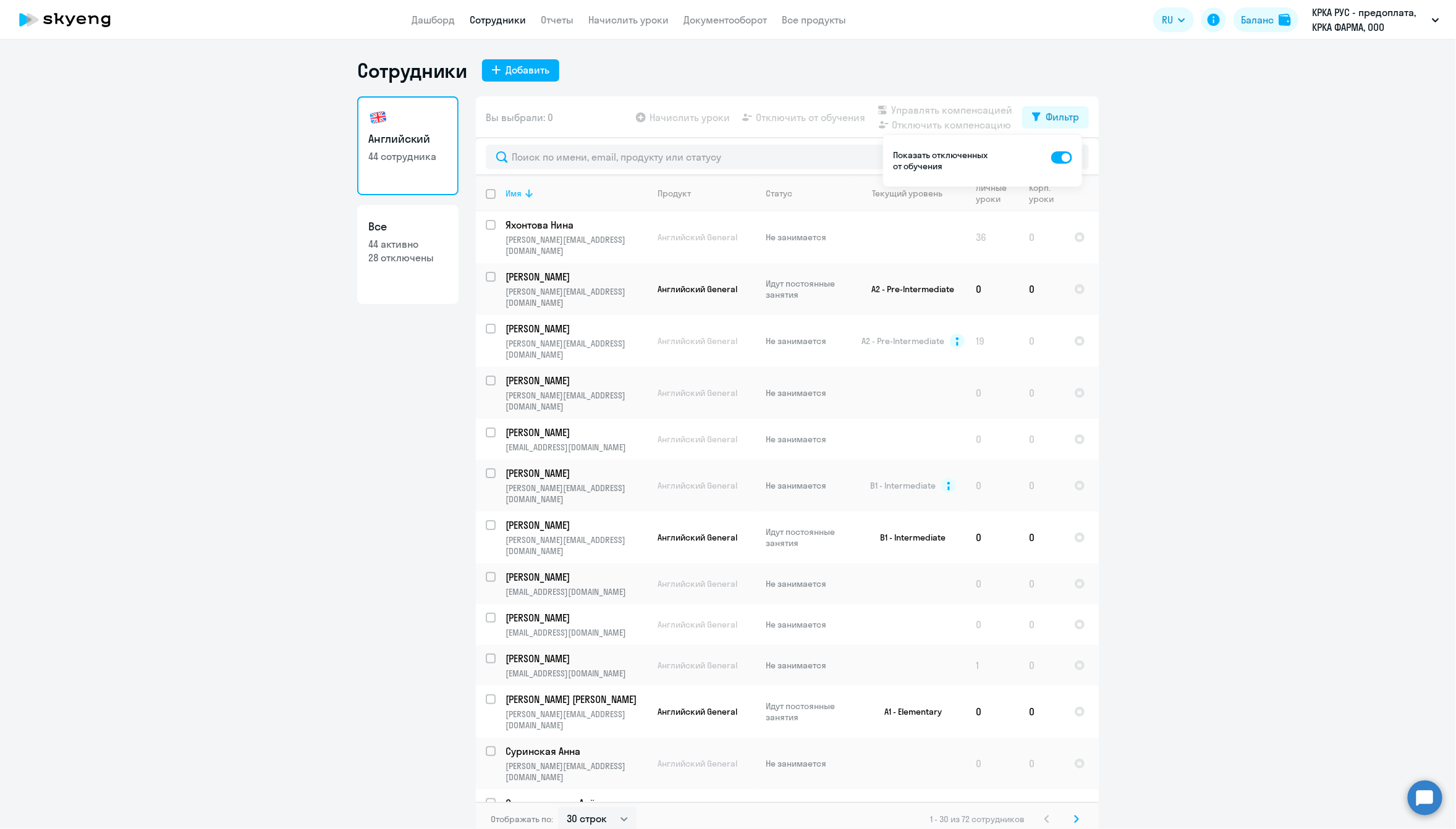
click at [560, 197] on div "Имя" at bounding box center [576, 193] width 142 height 11
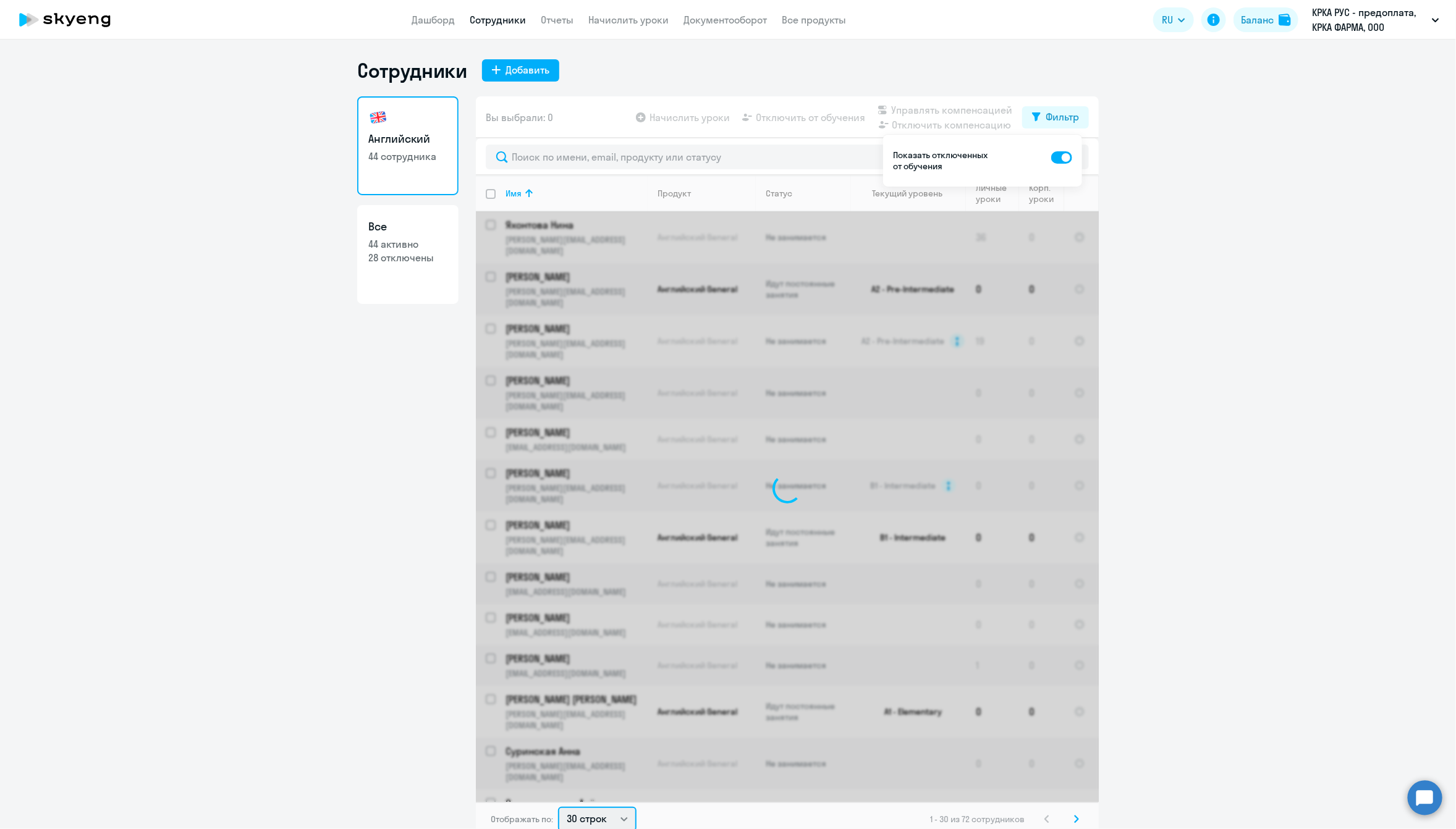
scroll to position [3, 0]
click at [610, 774] on select "30 строк 50 строк 100 строк" at bounding box center [597, 816] width 78 height 25
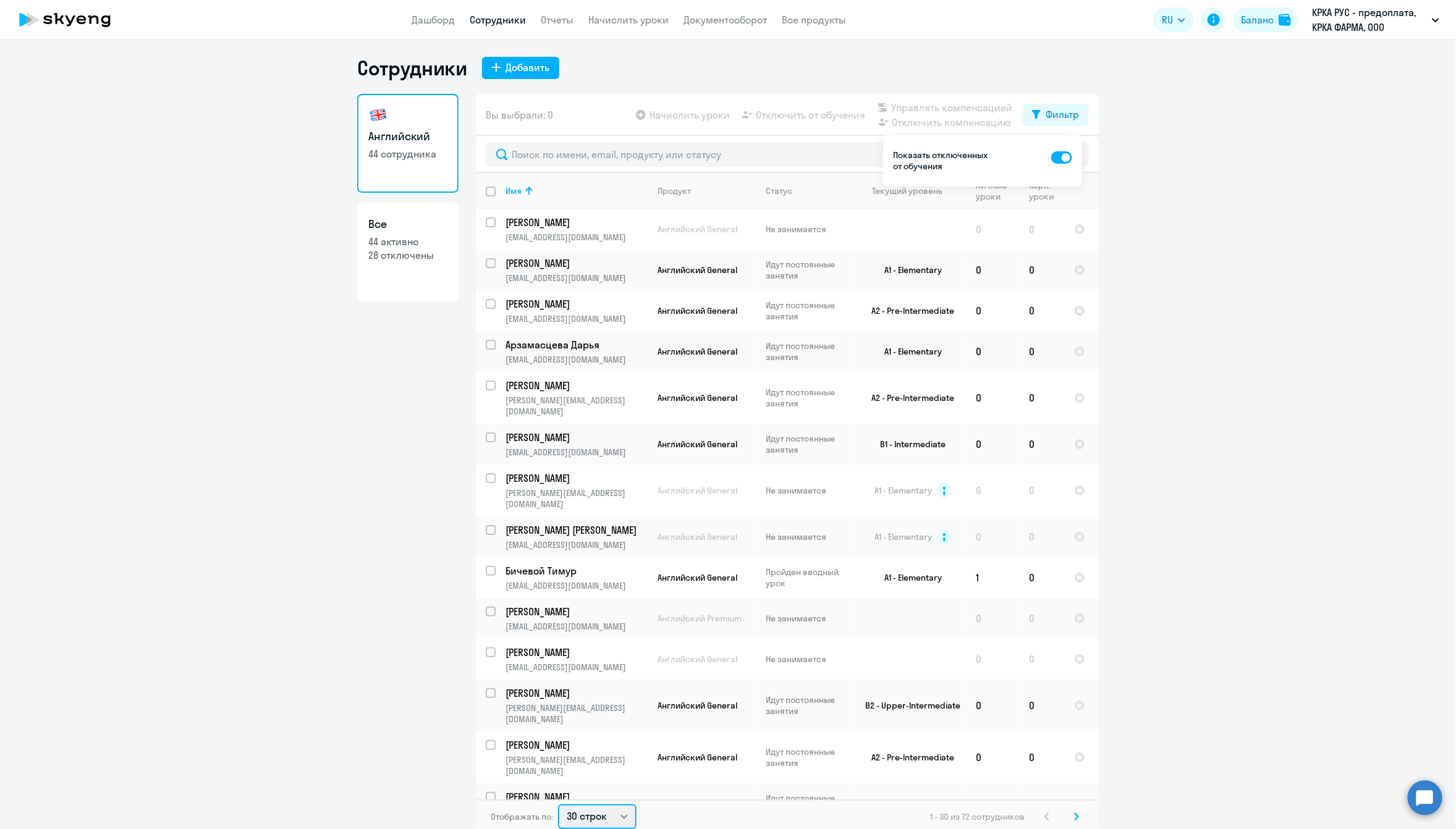
select select "100"
click at [558, 774] on select "30 строк 50 строк 100 строк" at bounding box center [597, 816] width 78 height 25
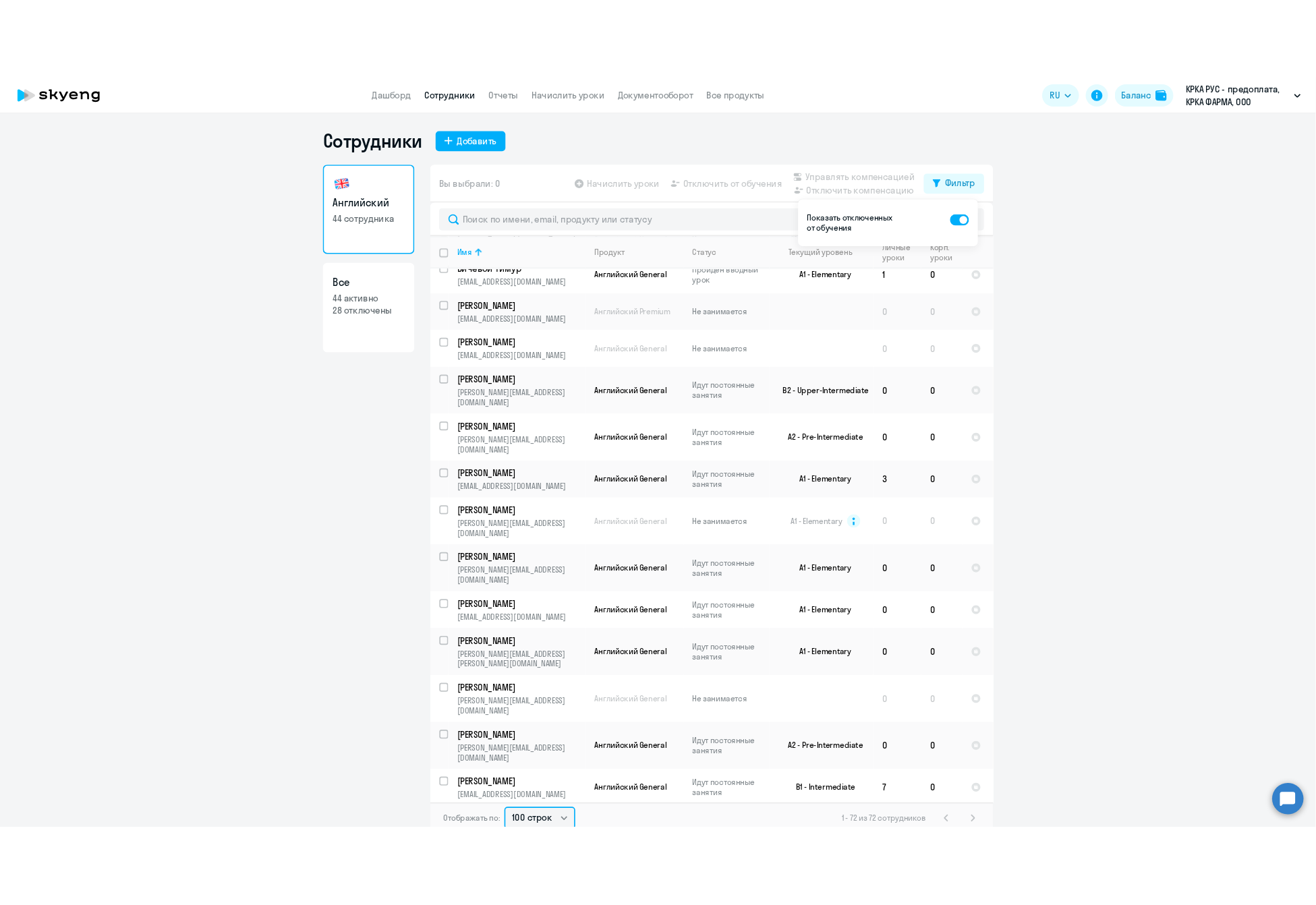
scroll to position [0, 0]
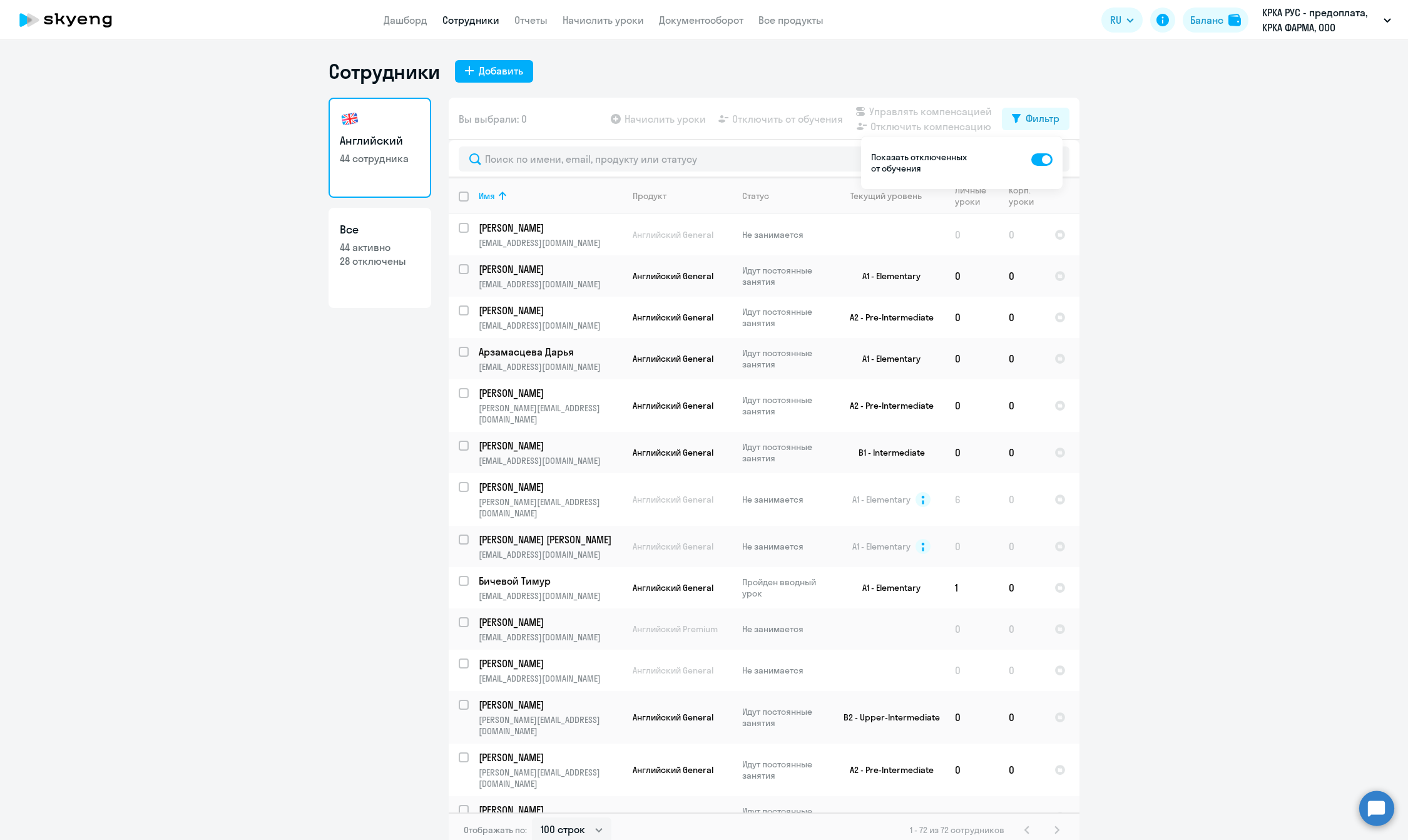
click at [295, 491] on ng-component "Сотрудники Добавить Английский 44 сотрудника Все 44 активно 28 отключены Вы выб…" at bounding box center [704, 453] width 1408 height 789
click at [960, 22] on p "КРКА РУС - предоплата, КРКА ФАРМА, ООО" at bounding box center [1320, 20] width 116 height 30
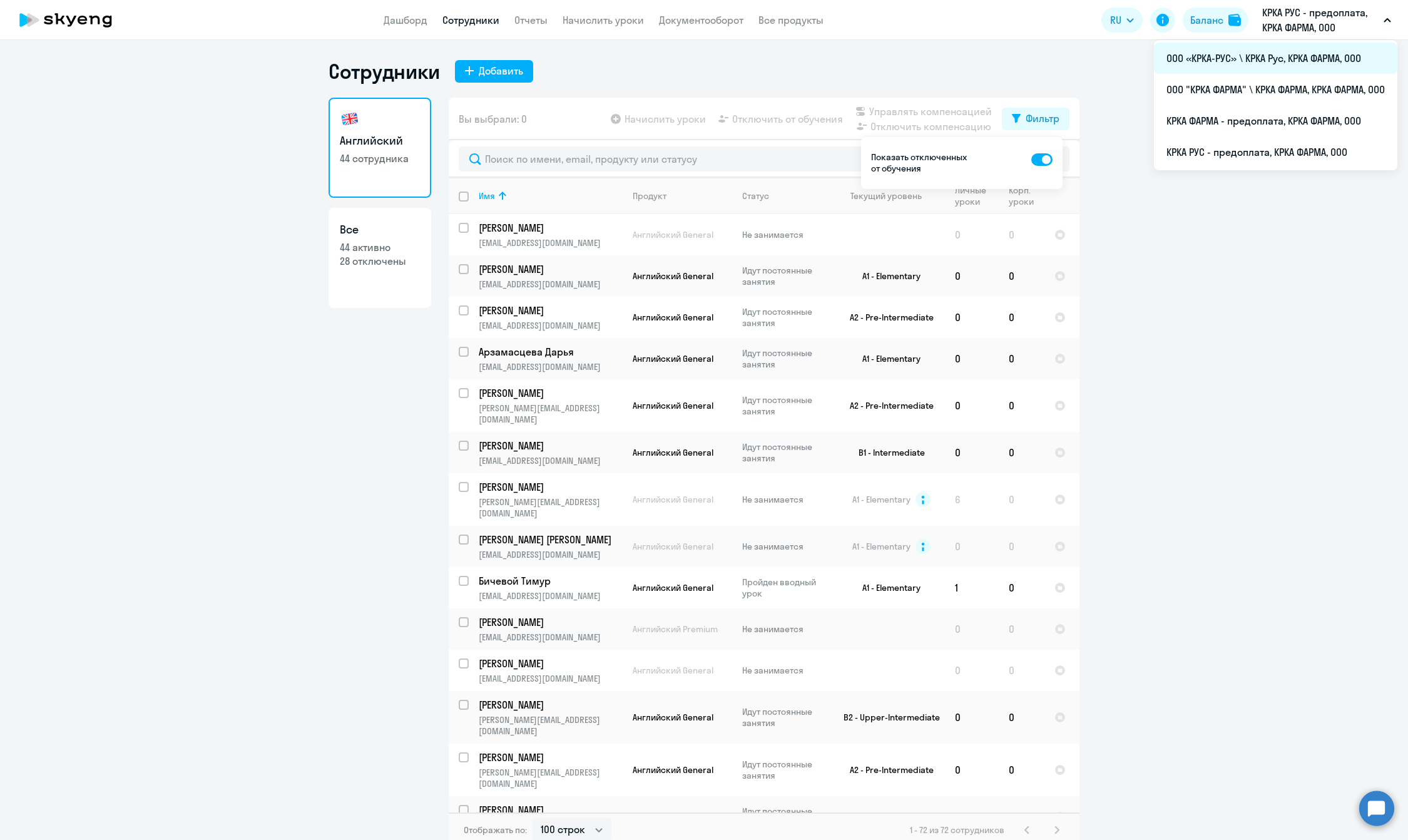
click at [960, 53] on li "ООО «КРКА-РУС» \ КРКА Рус, КРКА ФАРМА, ООО" at bounding box center [1276, 58] width 244 height 31
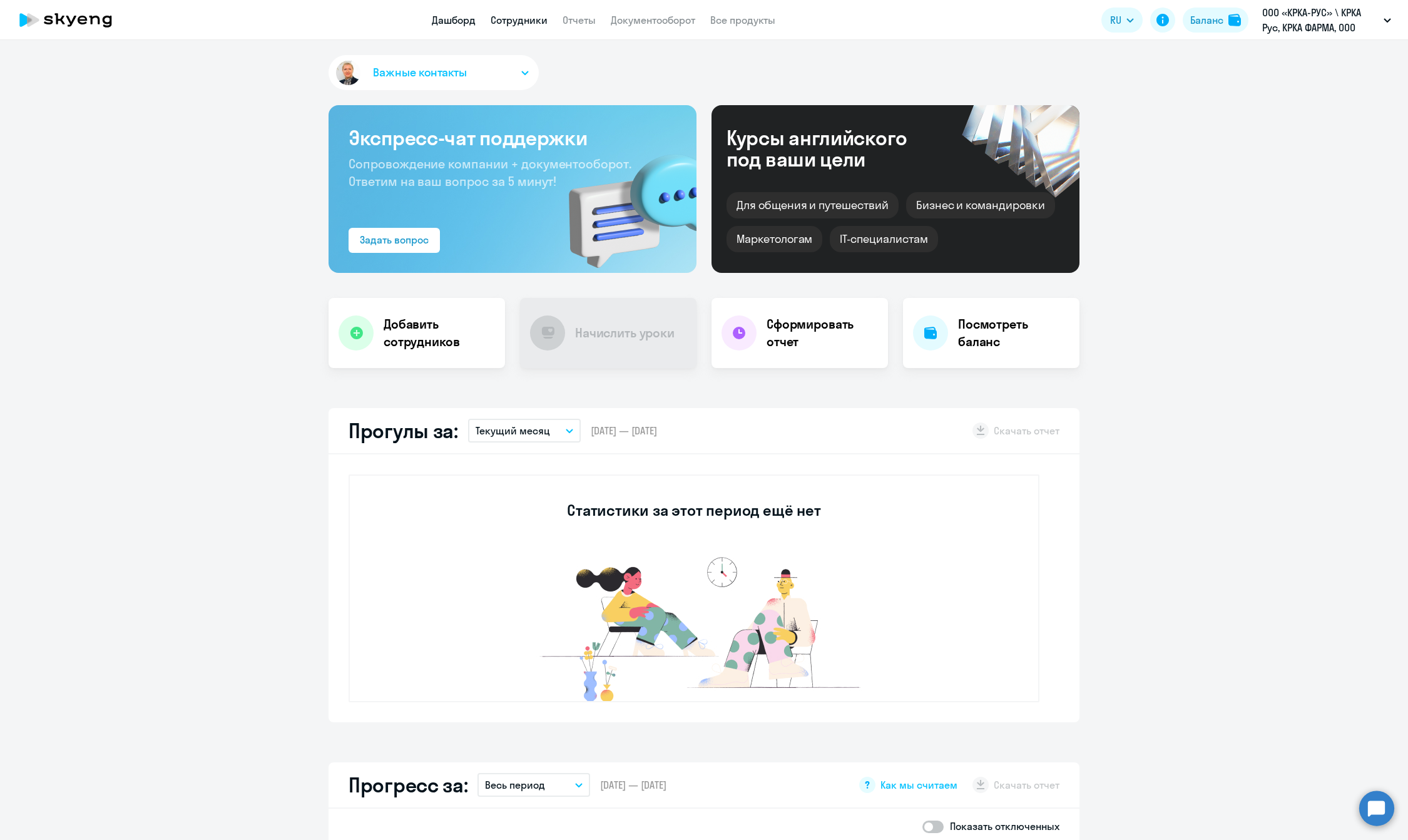
click at [524, 22] on link "Сотрудники" at bounding box center [519, 20] width 57 height 13
select select "30"
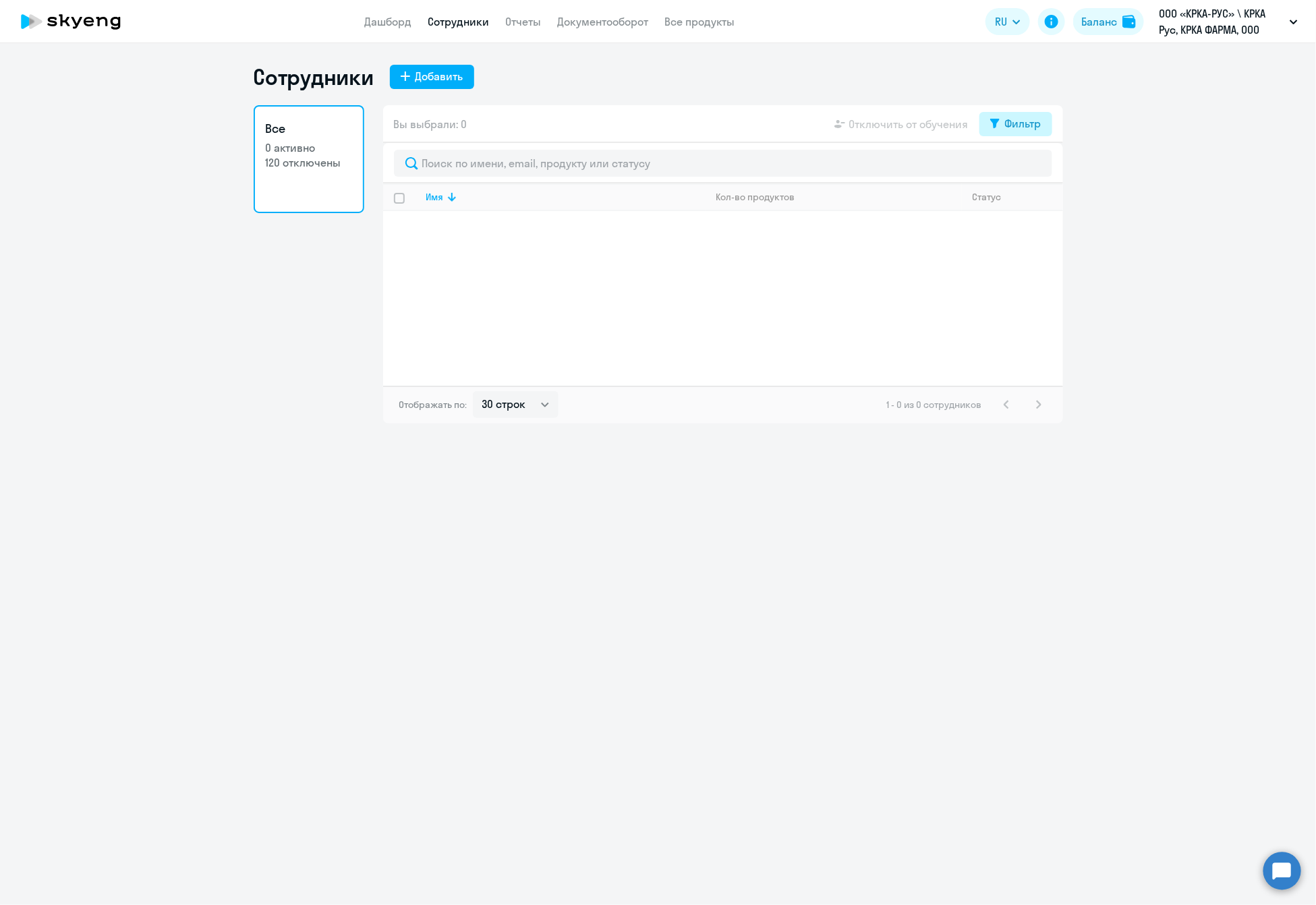
click at [1012, 128] on div "Фильтр" at bounding box center [1023, 123] width 36 height 16
click at [1033, 168] on span at bounding box center [1030, 168] width 23 height 14
click at [1019, 168] on input "checkbox" at bounding box center [1018, 167] width 1 height 1
checkbox input "true"
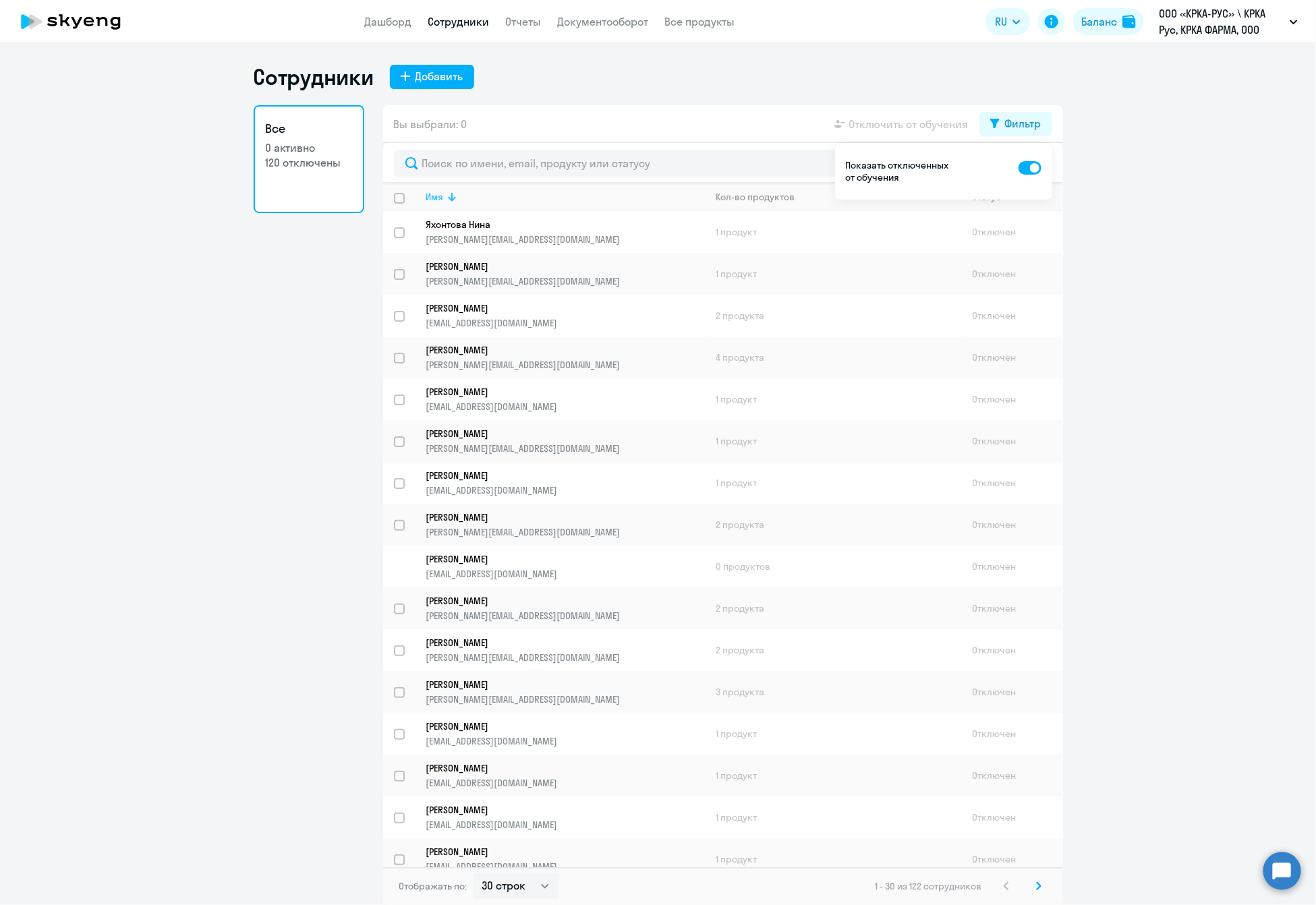
click at [474, 192] on div "Имя" at bounding box center [566, 197] width 279 height 12
